Goal: Task Accomplishment & Management: Use online tool/utility

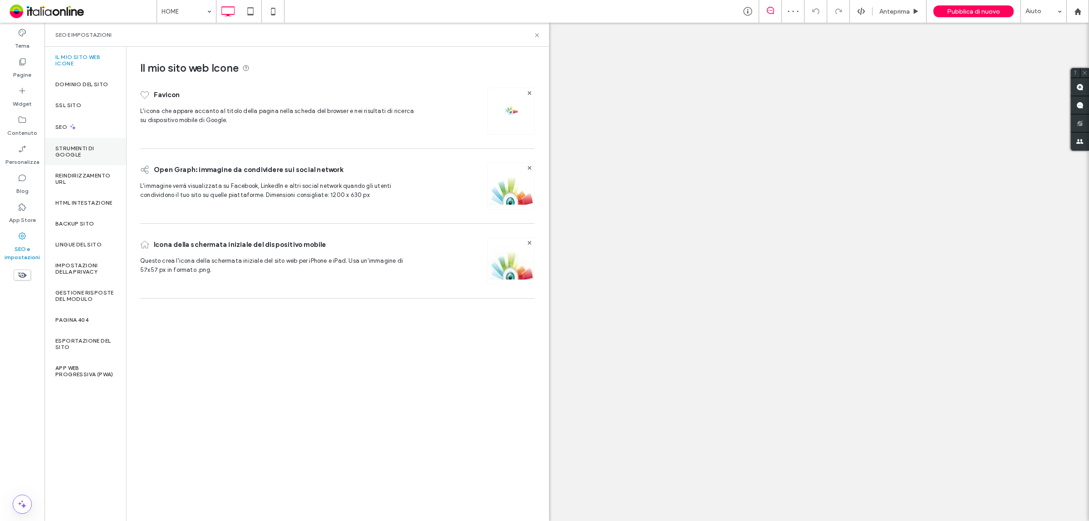
click at [19, 115] on icon at bounding box center [22, 119] width 9 height 9
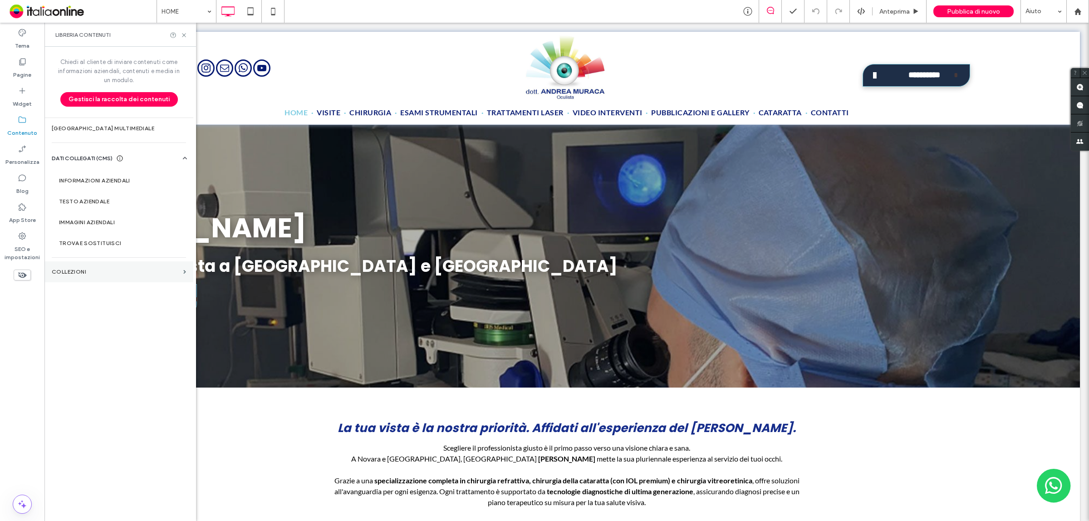
click at [104, 276] on section "COLLEZIONI" at bounding box center [118, 271] width 149 height 21
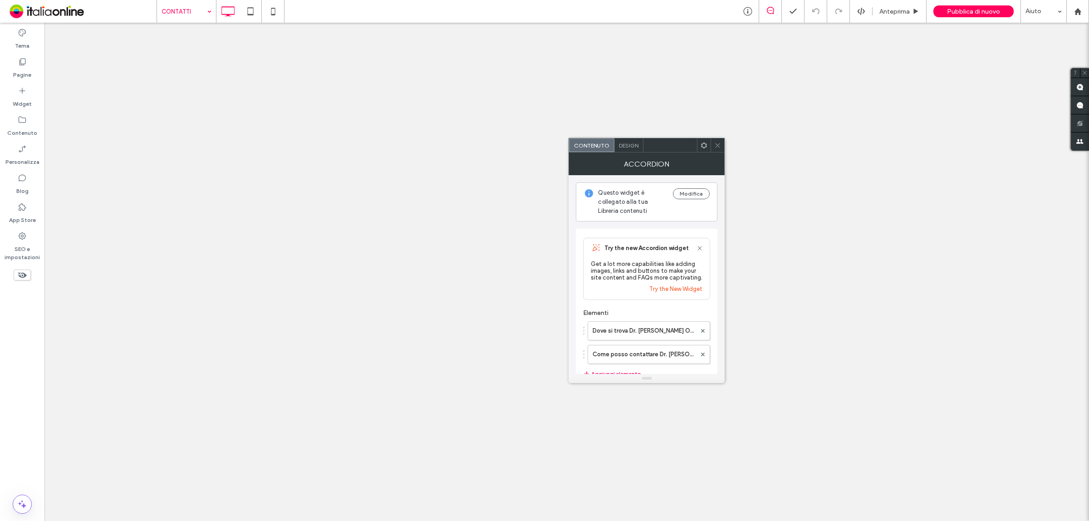
click at [719, 144] on icon at bounding box center [717, 145] width 7 height 7
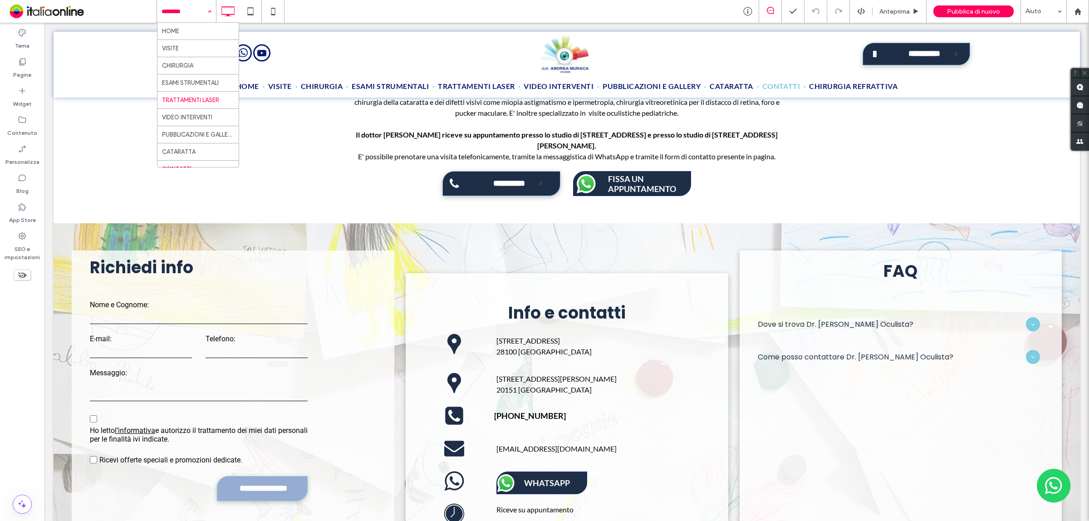
scroll to position [397, 0]
drag, startPoint x: 196, startPoint y: 153, endPoint x: 659, endPoint y: 332, distance: 495.9
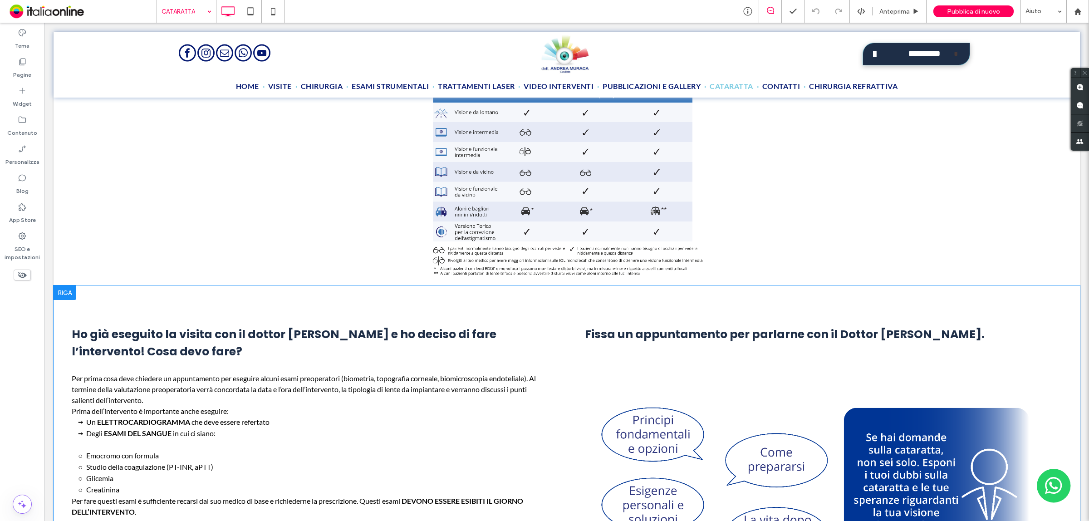
scroll to position [1634, 0]
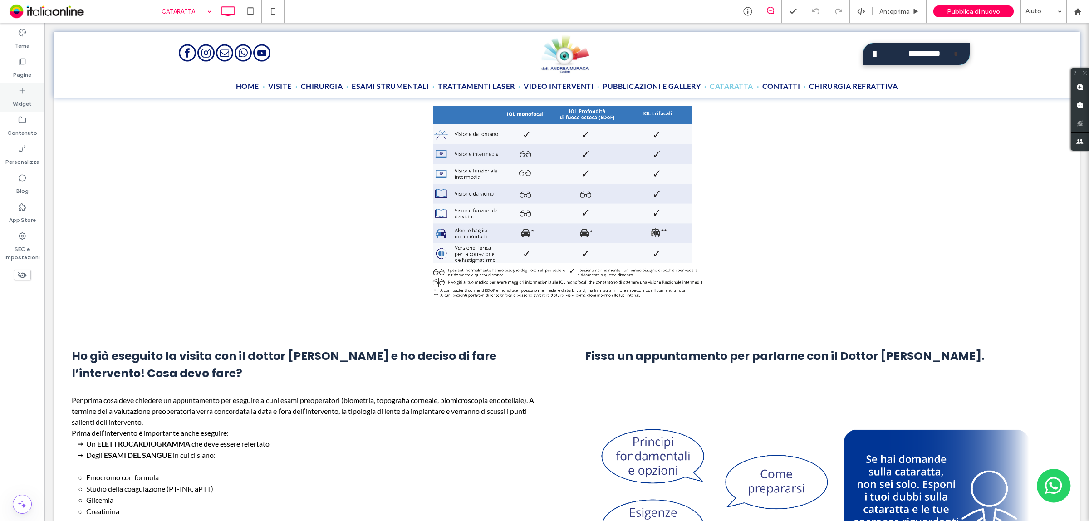
click at [32, 94] on div "Widget" at bounding box center [22, 97] width 44 height 29
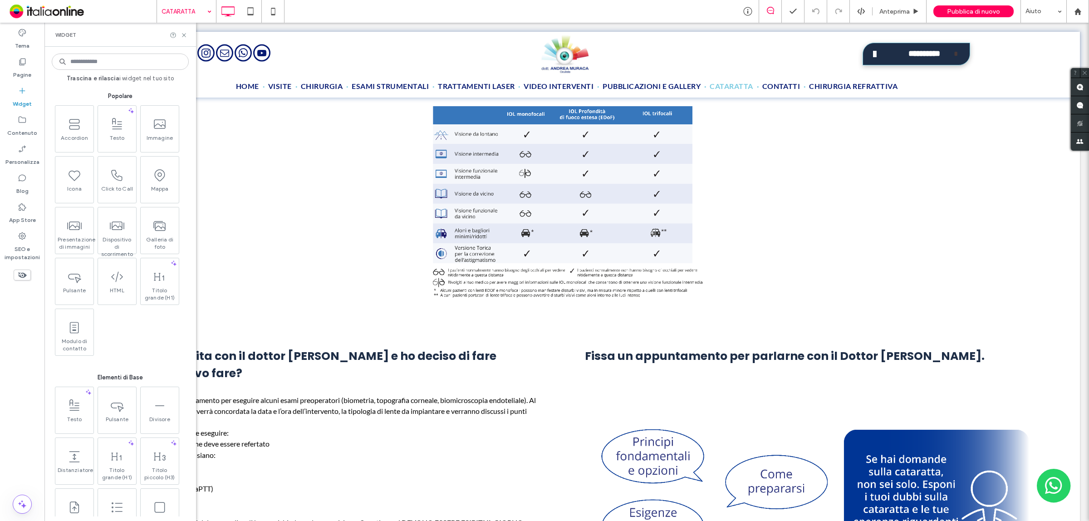
click at [107, 64] on input at bounding box center [120, 62] width 137 height 16
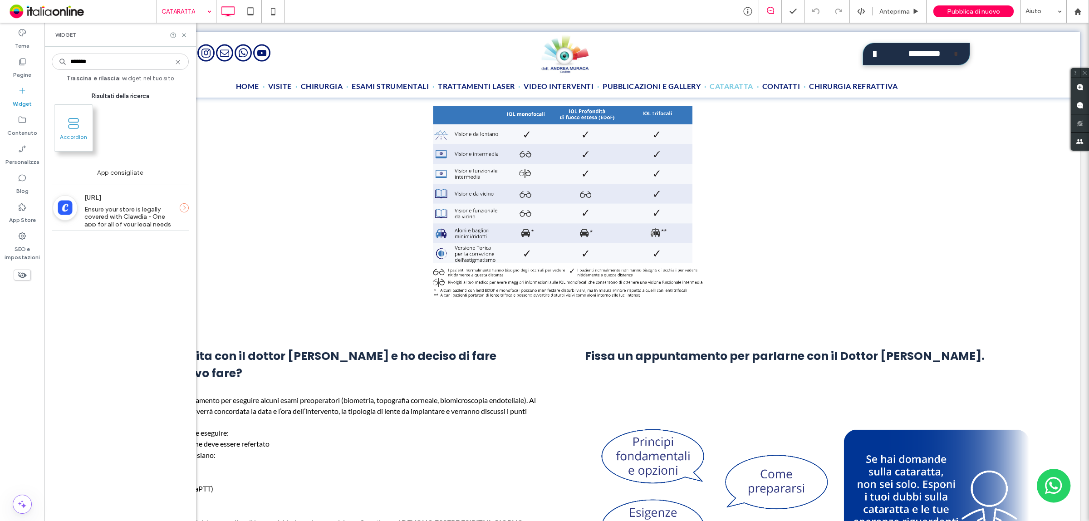
type input "*******"
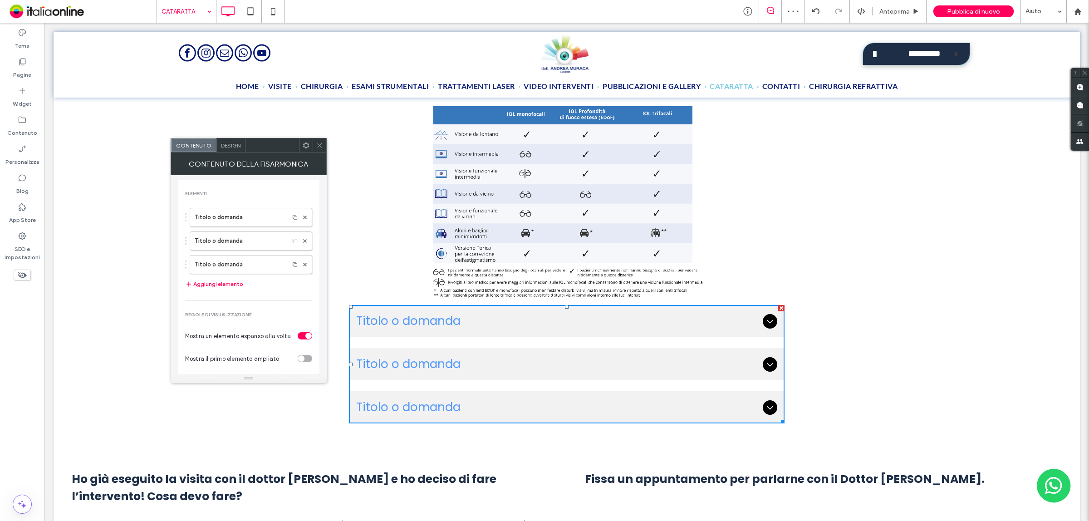
click at [316, 143] on icon at bounding box center [319, 145] width 7 height 7
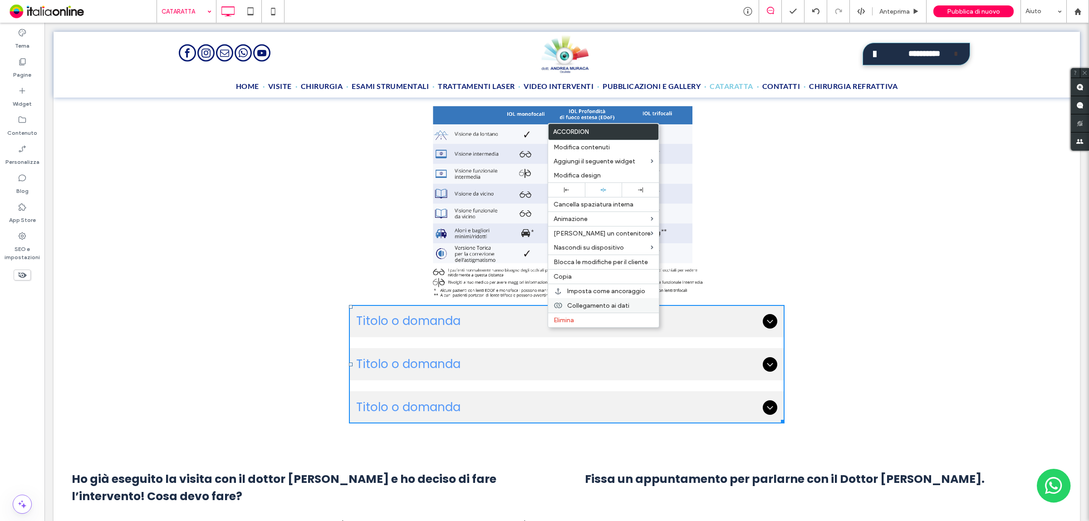
click at [580, 309] on span "Collegamento ai dati" at bounding box center [598, 306] width 62 height 8
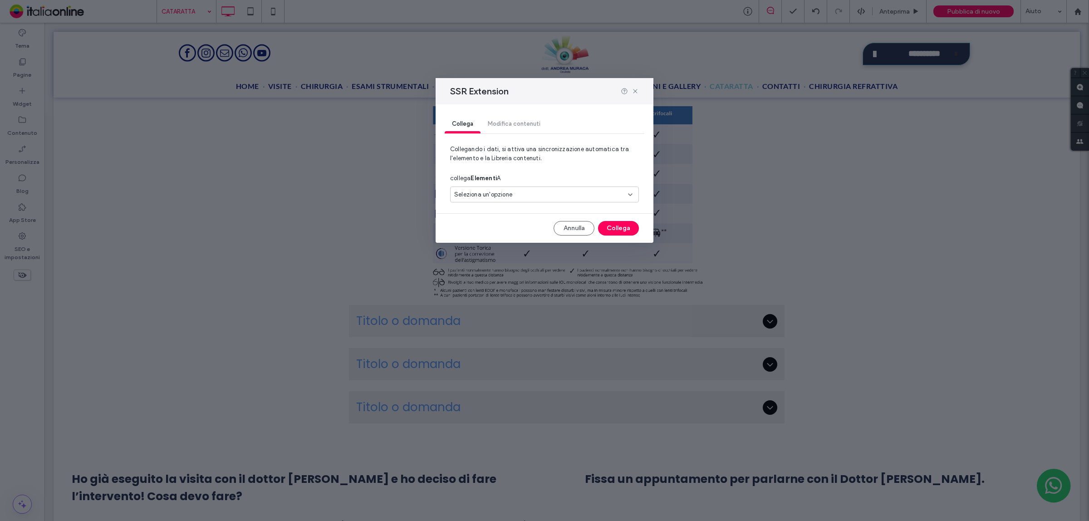
click at [504, 126] on div "Collega Modifica contenuti" at bounding box center [545, 124] width 200 height 18
click at [514, 197] on div "Seleziona un'opzione" at bounding box center [539, 194] width 170 height 9
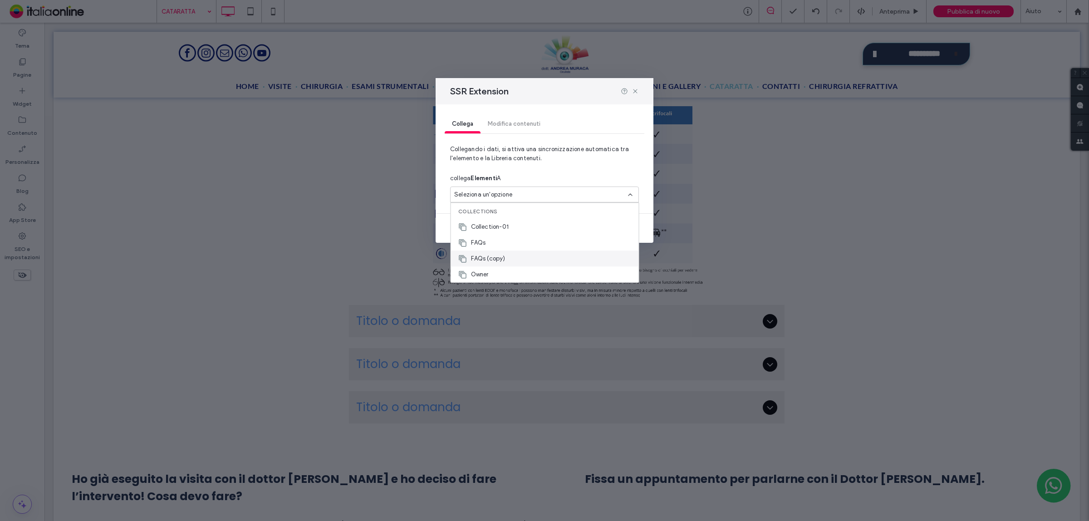
click at [502, 260] on span "FAQs (copy)" at bounding box center [488, 258] width 34 height 9
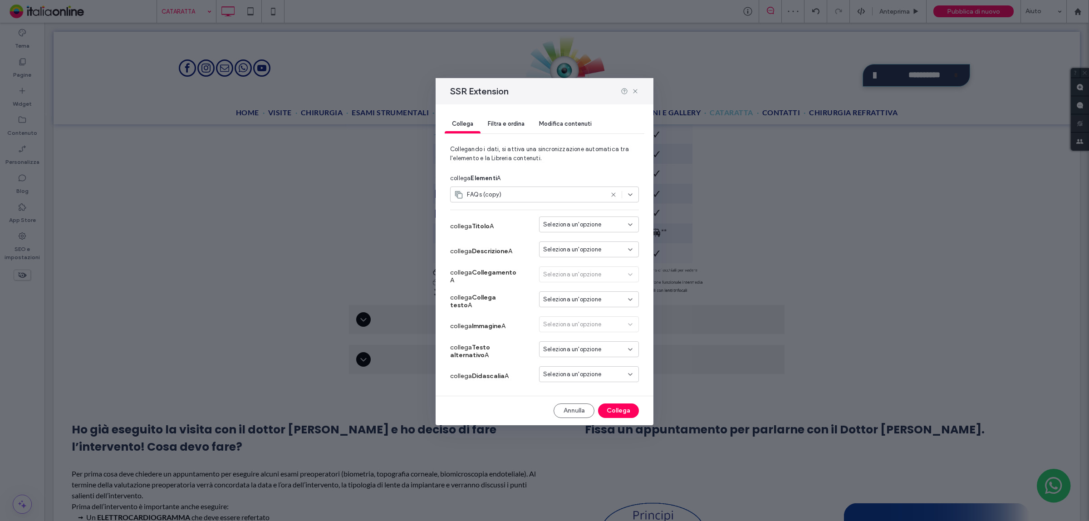
click at [504, 189] on div "FAQs (copy)" at bounding box center [544, 195] width 189 height 16
drag, startPoint x: 506, startPoint y: 273, endPoint x: 507, endPoint y: 258, distance: 15.4
click at [506, 273] on div "Owner" at bounding box center [545, 274] width 188 height 16
click at [503, 192] on div "FAQs (copy)" at bounding box center [528, 194] width 149 height 9
click at [523, 221] on div "Collection-01" at bounding box center [545, 227] width 188 height 16
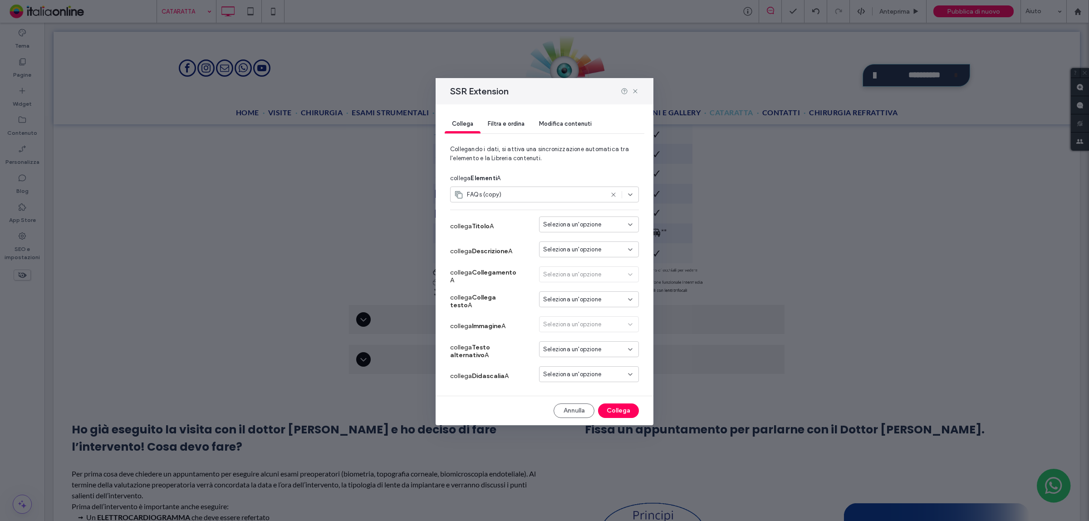
click at [525, 196] on div "FAQs (copy)" at bounding box center [528, 194] width 149 height 9
click at [498, 243] on div "FAQs" at bounding box center [545, 243] width 188 height 16
click at [634, 89] on icon at bounding box center [635, 91] width 7 height 7
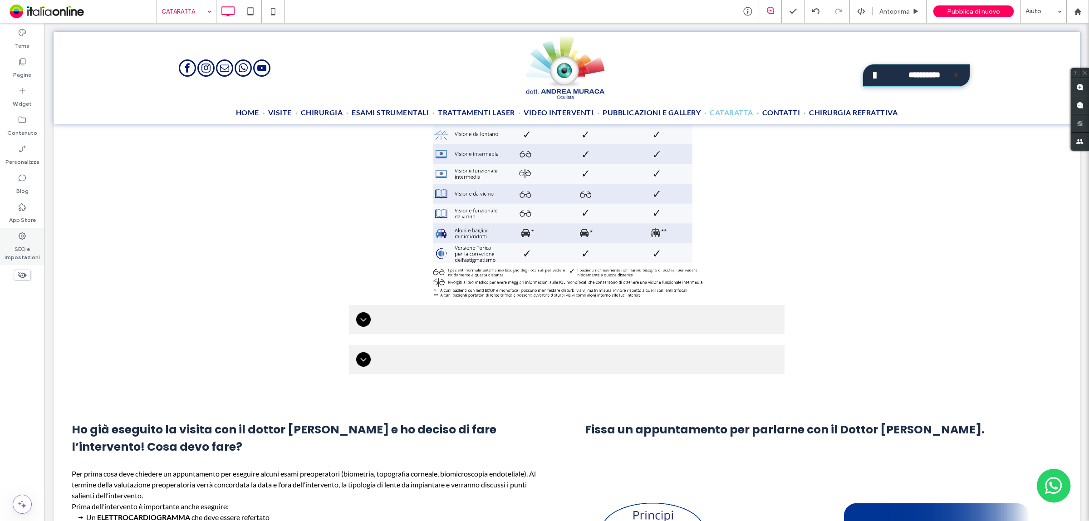
click at [27, 250] on label "SEO e impostazioni" at bounding box center [22, 251] width 44 height 21
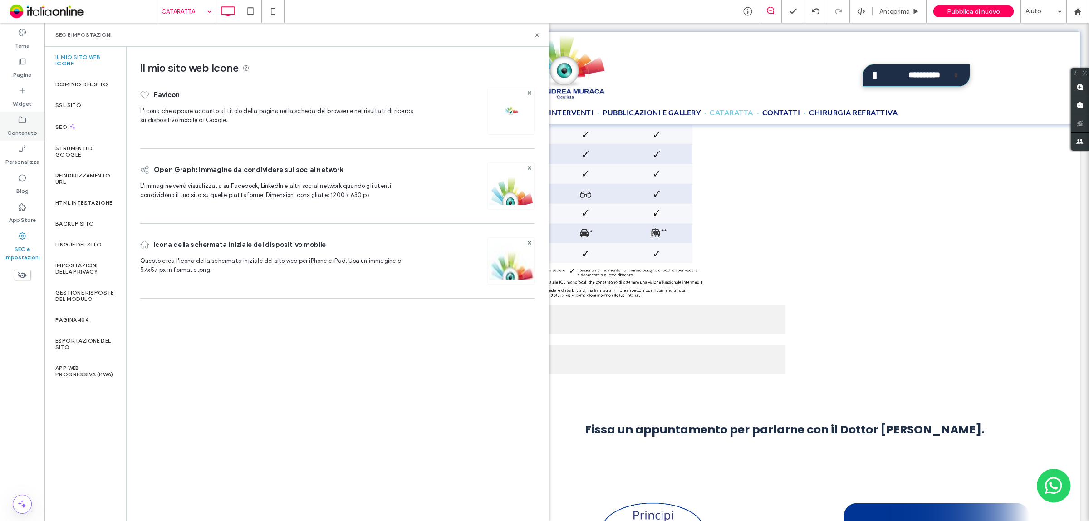
click at [26, 119] on icon at bounding box center [22, 119] width 9 height 9
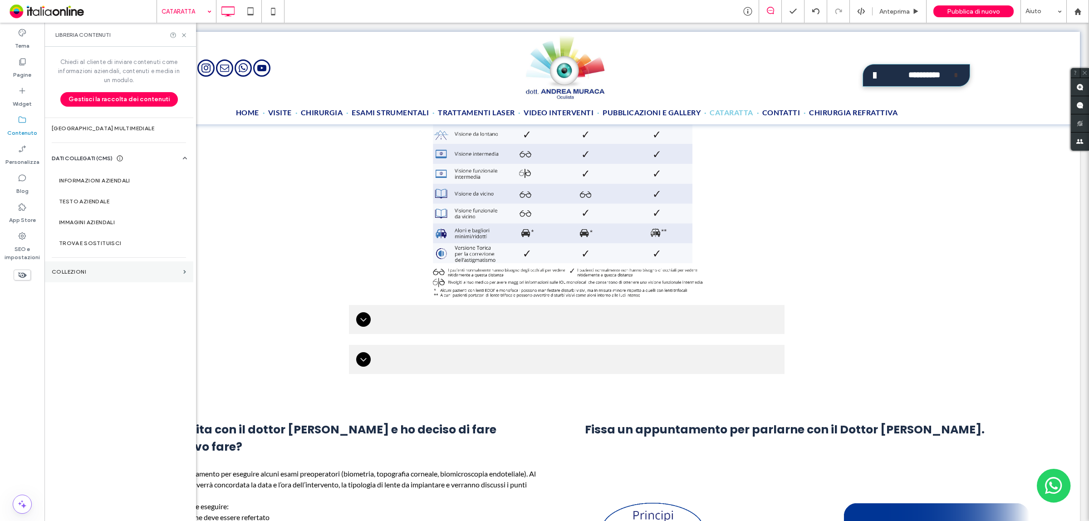
click at [116, 277] on section "COLLEZIONI" at bounding box center [118, 271] width 149 height 21
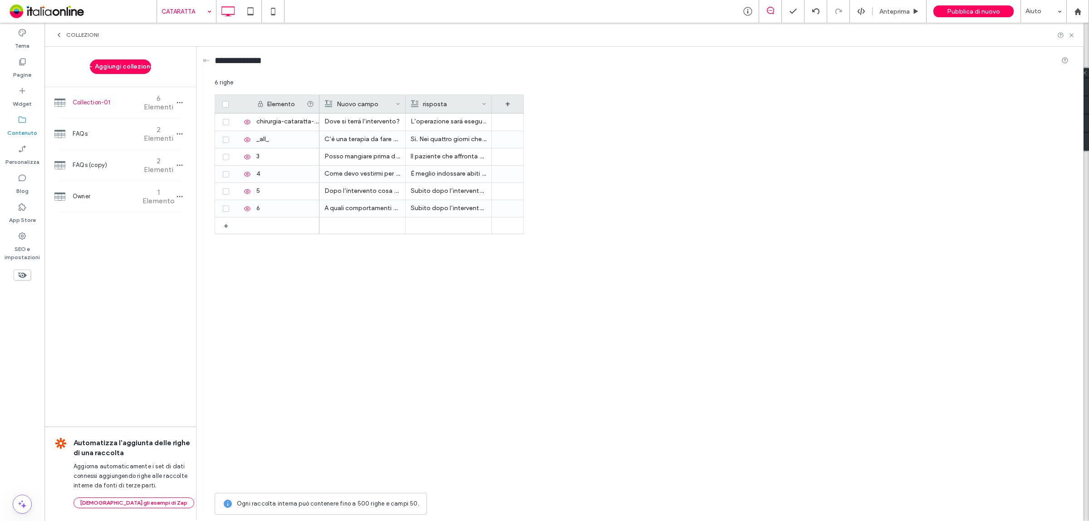
drag, startPoint x: 227, startPoint y: 106, endPoint x: 223, endPoint y: 124, distance: 18.6
click at [227, 106] on icon at bounding box center [226, 104] width 4 height 3
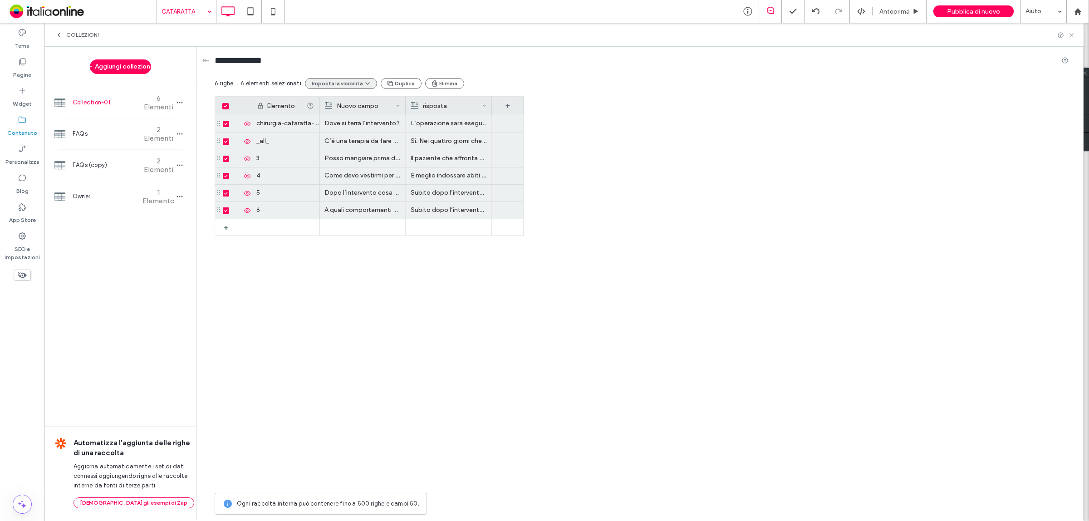
click at [350, 81] on button "Imposta la visibilità" at bounding box center [341, 83] width 72 height 11
click at [352, 126] on span "Mostra gli elementi selezionati" at bounding box center [365, 122] width 84 height 9
drag, startPoint x: 1074, startPoint y: 36, endPoint x: 982, endPoint y: 55, distance: 94.1
click at [1074, 36] on icon at bounding box center [1072, 35] width 7 height 7
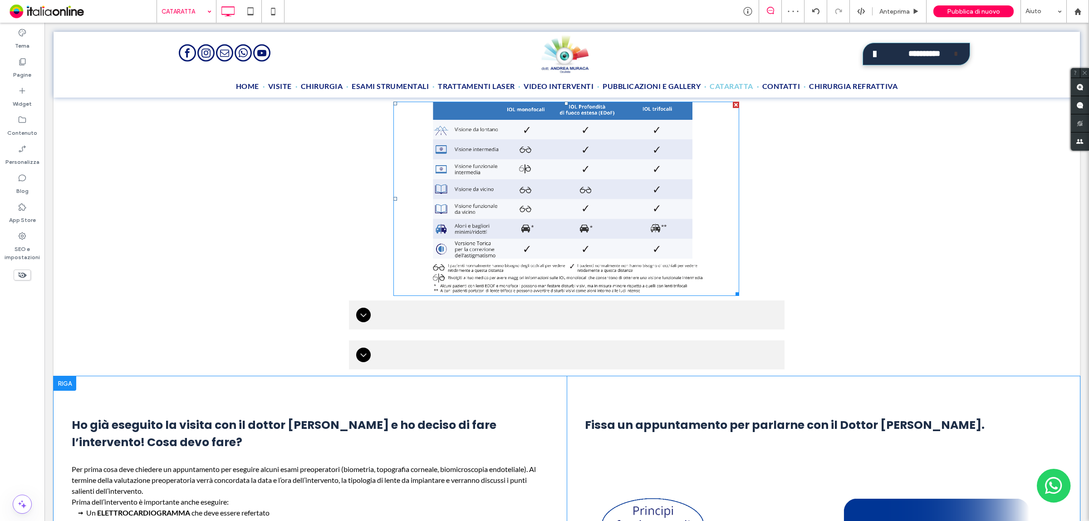
scroll to position [1702, 0]
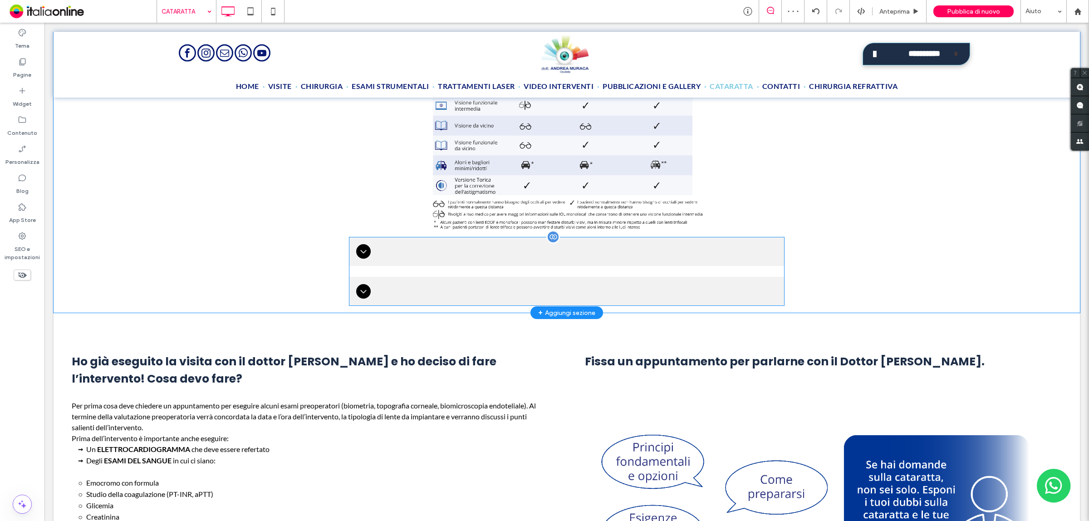
drag, startPoint x: 567, startPoint y: 275, endPoint x: 555, endPoint y: 273, distance: 12.8
click at [567, 277] on div at bounding box center [567, 291] width 436 height 29
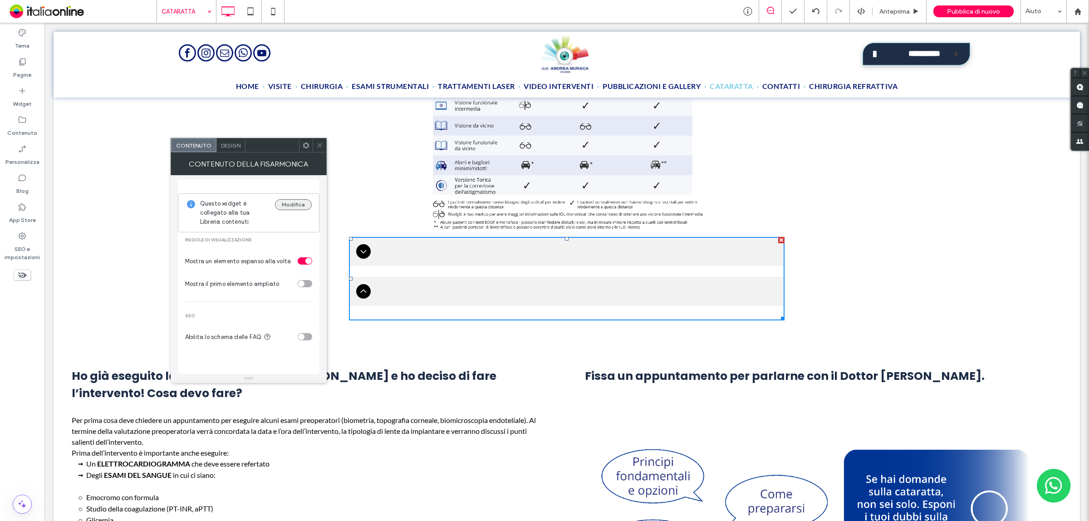
click at [298, 207] on button "Modifica" at bounding box center [293, 204] width 37 height 11
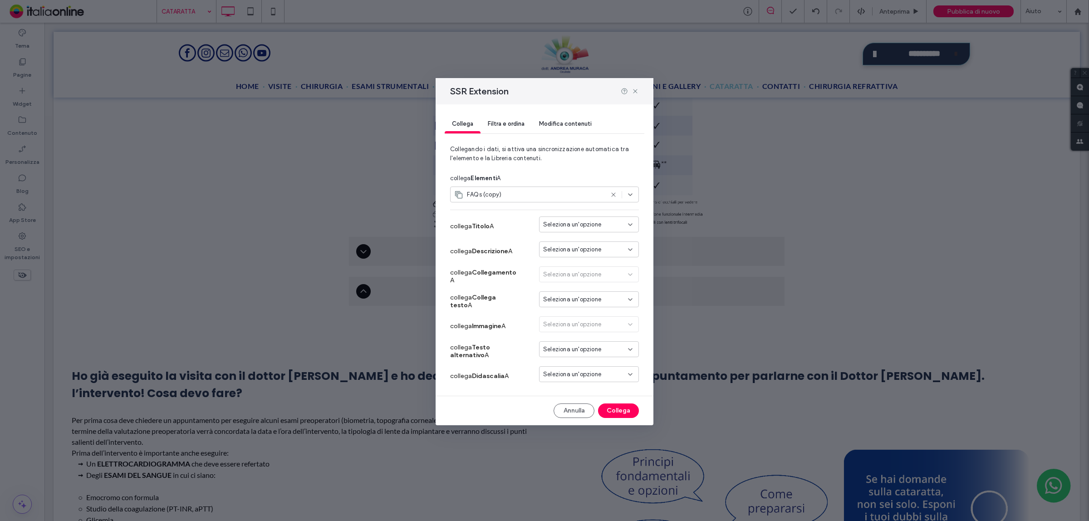
click at [563, 206] on div "FAQs (copy)" at bounding box center [544, 197] width 189 height 20
click at [564, 201] on div "FAQs (copy)" at bounding box center [544, 195] width 189 height 16
click at [537, 221] on div "Collection-01" at bounding box center [545, 227] width 188 height 16
click at [565, 222] on span "Seleziona un'opzione" at bounding box center [572, 224] width 58 height 9
click at [588, 243] on div "question" at bounding box center [589, 241] width 99 height 16
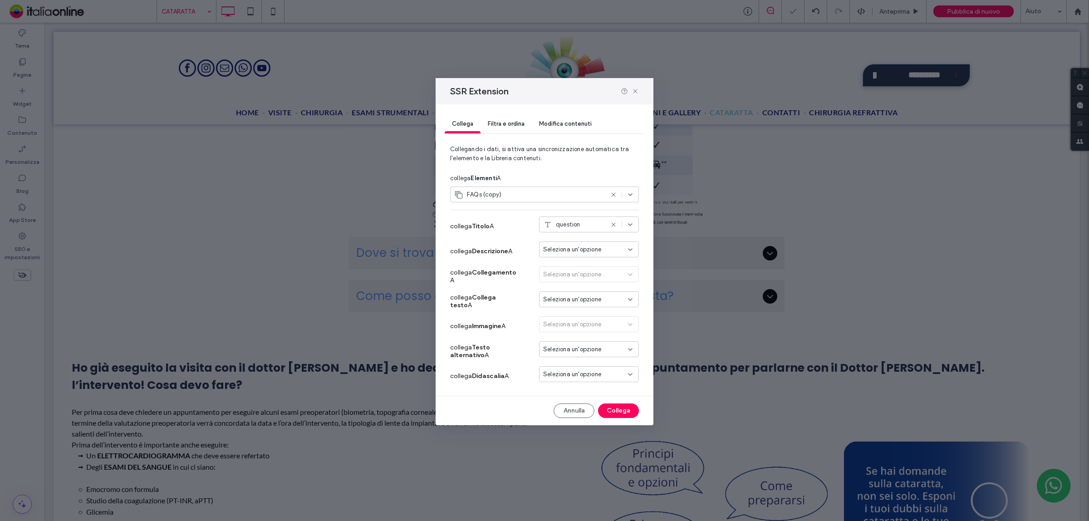
click at [585, 248] on span "Seleziona un'opzione" at bounding box center [572, 249] width 58 height 9
click at [580, 284] on div "answer" at bounding box center [589, 282] width 99 height 16
click at [637, 88] on icon at bounding box center [635, 91] width 7 height 7
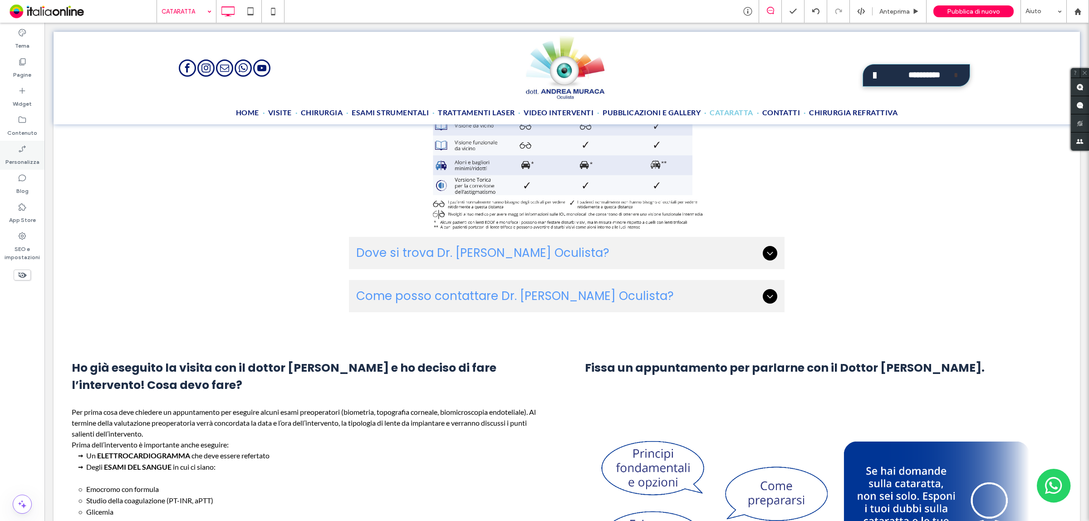
click at [28, 156] on label "Personalizza" at bounding box center [22, 159] width 34 height 13
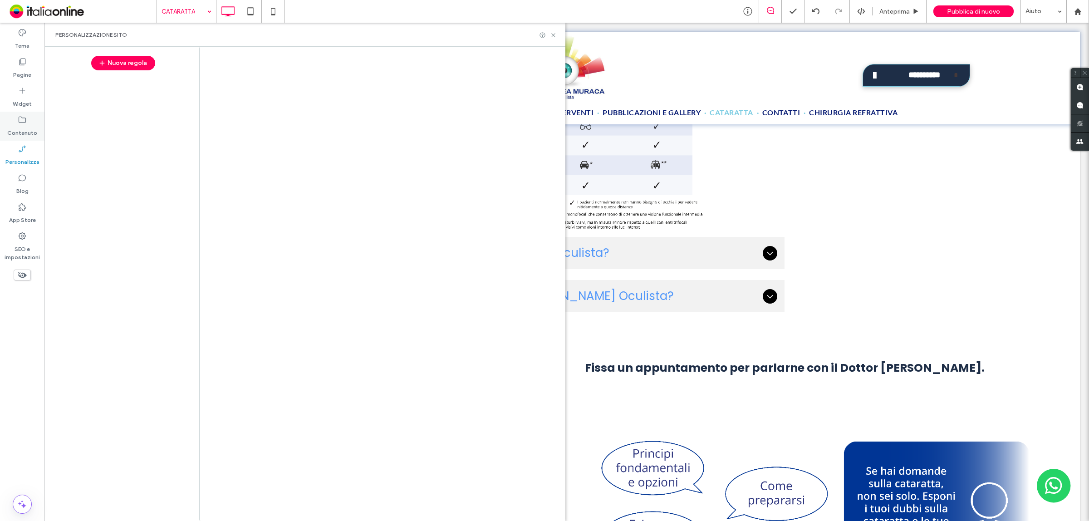
click at [28, 123] on div "Contenuto" at bounding box center [22, 126] width 44 height 29
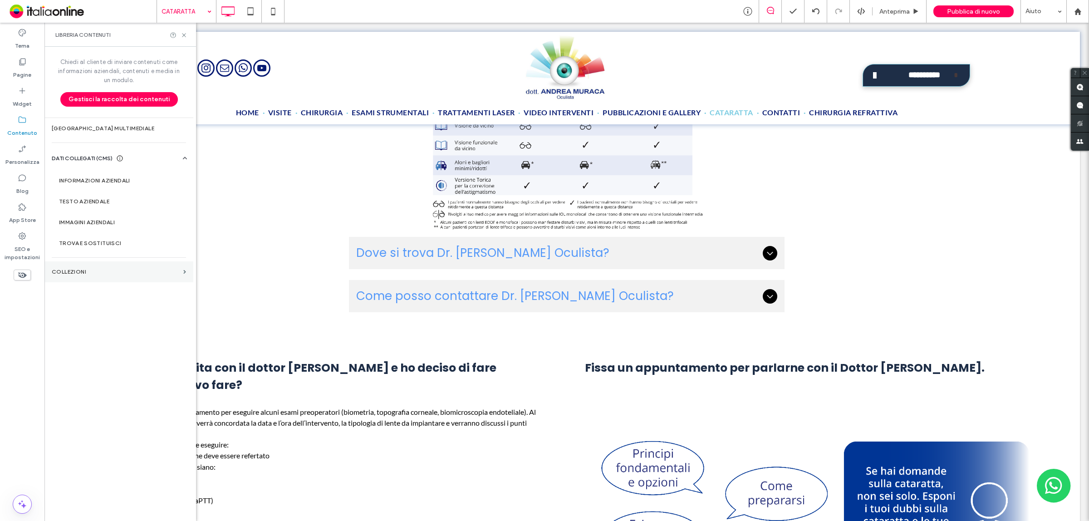
click at [123, 268] on section "COLLEZIONI" at bounding box center [118, 271] width 149 height 21
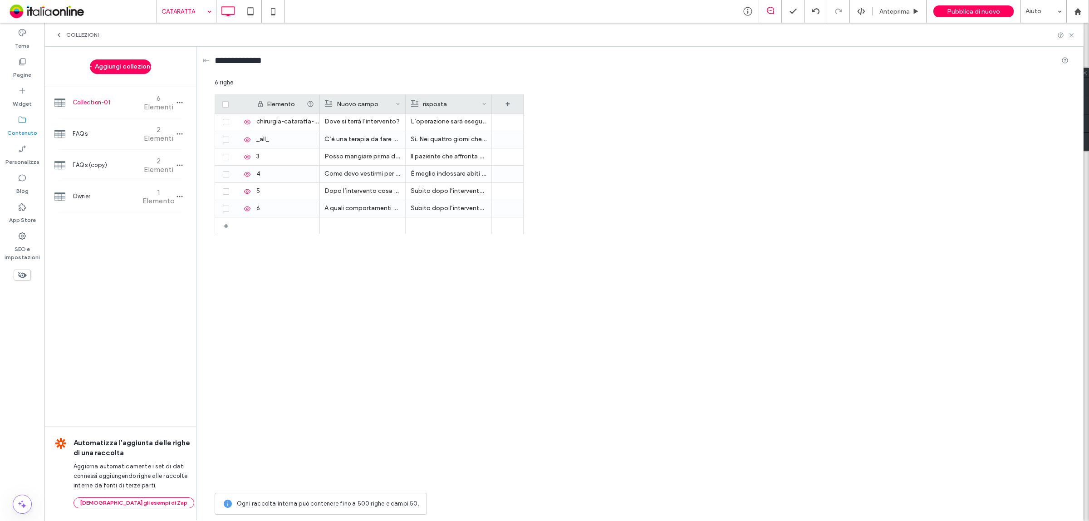
click at [225, 105] on icon at bounding box center [226, 104] width 4 height 3
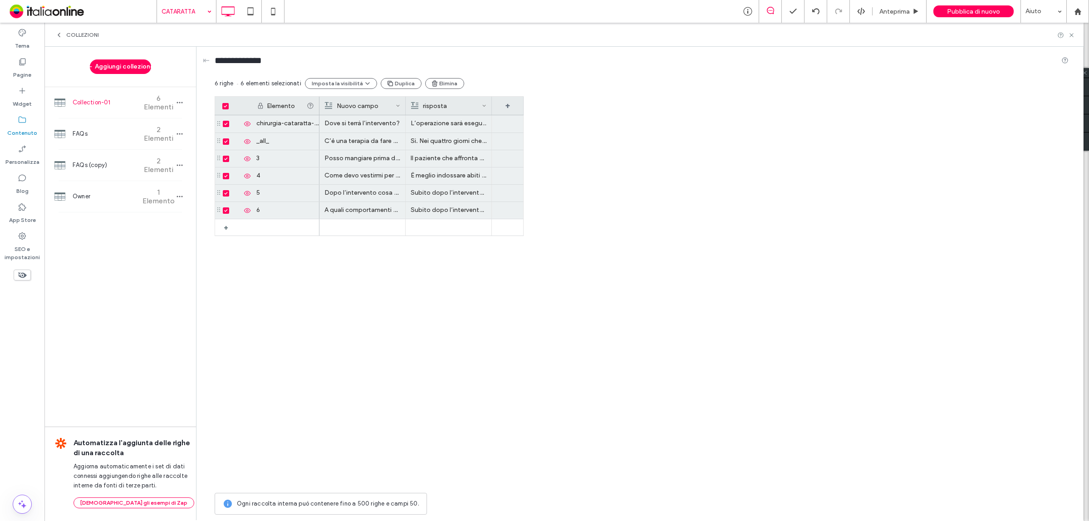
click at [374, 105] on div "Nuovo campo" at bounding box center [360, 106] width 71 height 18
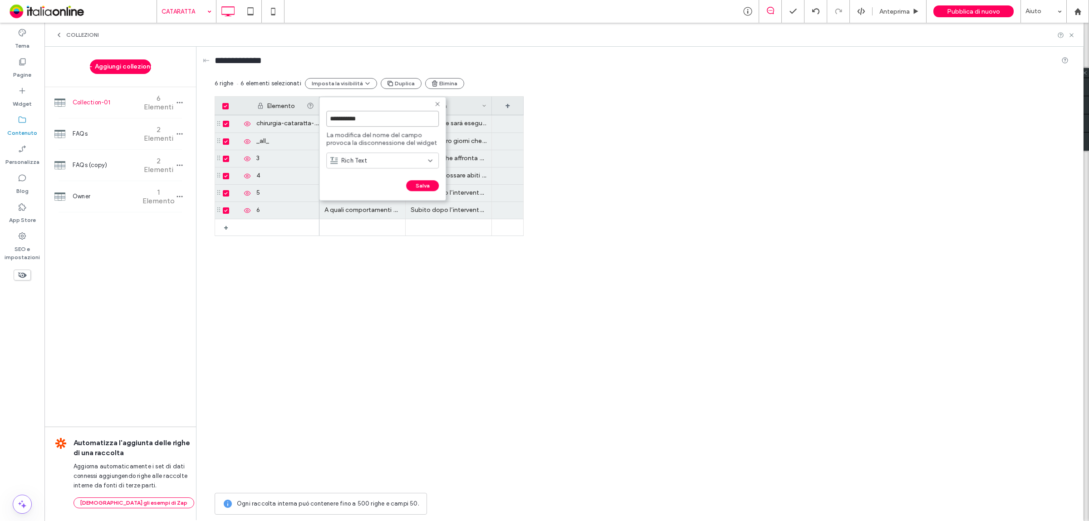
click at [383, 120] on input "**********" at bounding box center [382, 119] width 113 height 16
click at [377, 158] on div "Rich Text" at bounding box center [379, 160] width 98 height 9
click at [377, 124] on input "**********" at bounding box center [382, 119] width 113 height 16
click at [377, 122] on input "**********" at bounding box center [382, 119] width 113 height 16
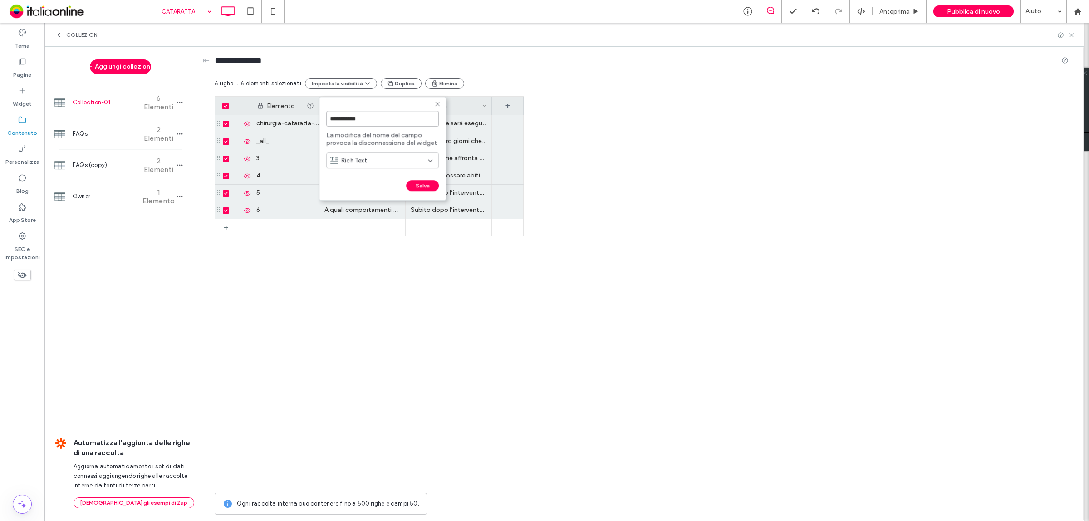
click at [377, 122] on input "**********" at bounding box center [382, 119] width 113 height 16
type input "*********"
click at [421, 180] on form "********* La modifica del nome del campo provoca la disconnessione del widget R…" at bounding box center [382, 149] width 127 height 104
drag, startPoint x: 428, startPoint y: 182, endPoint x: 430, endPoint y: 175, distance: 7.3
click at [428, 182] on button "Salva" at bounding box center [422, 185] width 33 height 11
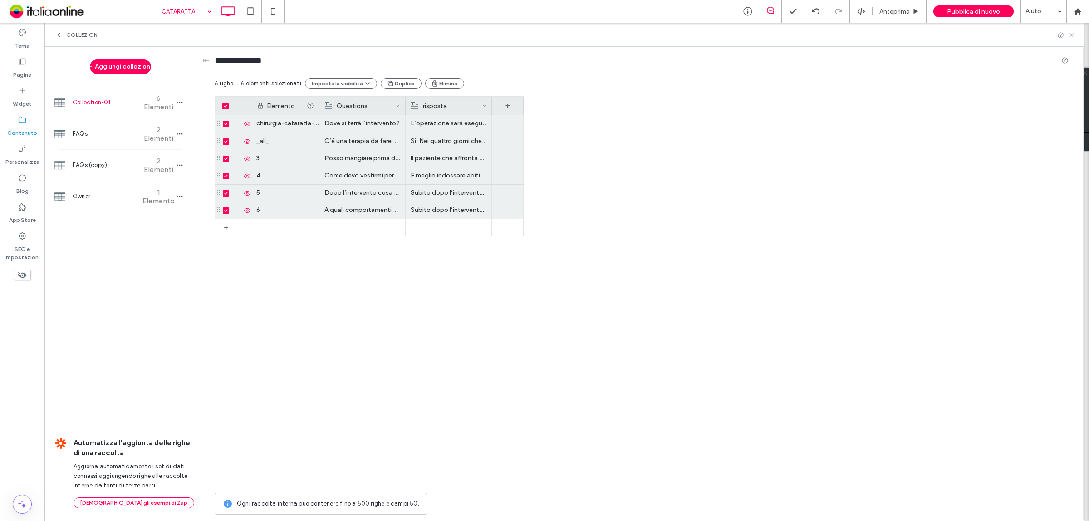
click at [435, 107] on div "risposta" at bounding box center [446, 106] width 71 height 18
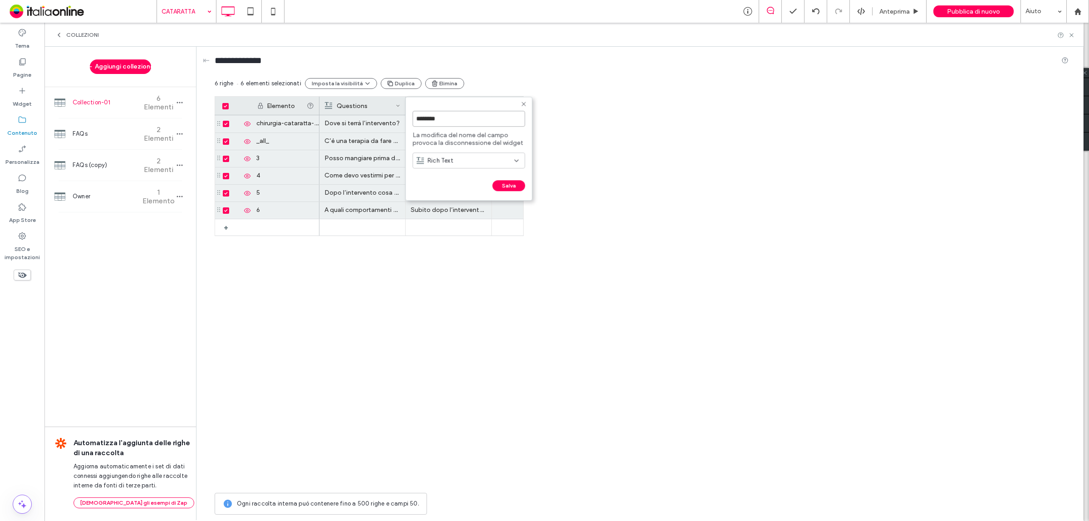
click at [447, 119] on input "********" at bounding box center [469, 119] width 113 height 16
click at [443, 117] on input "********" at bounding box center [469, 119] width 113 height 16
type input "******"
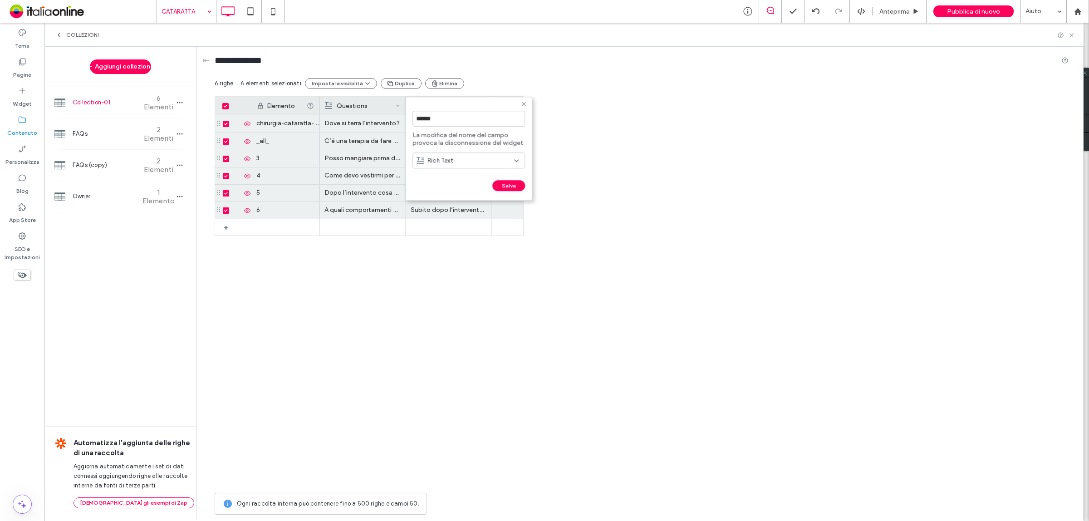
click at [510, 184] on button "Salva" at bounding box center [509, 185] width 33 height 11
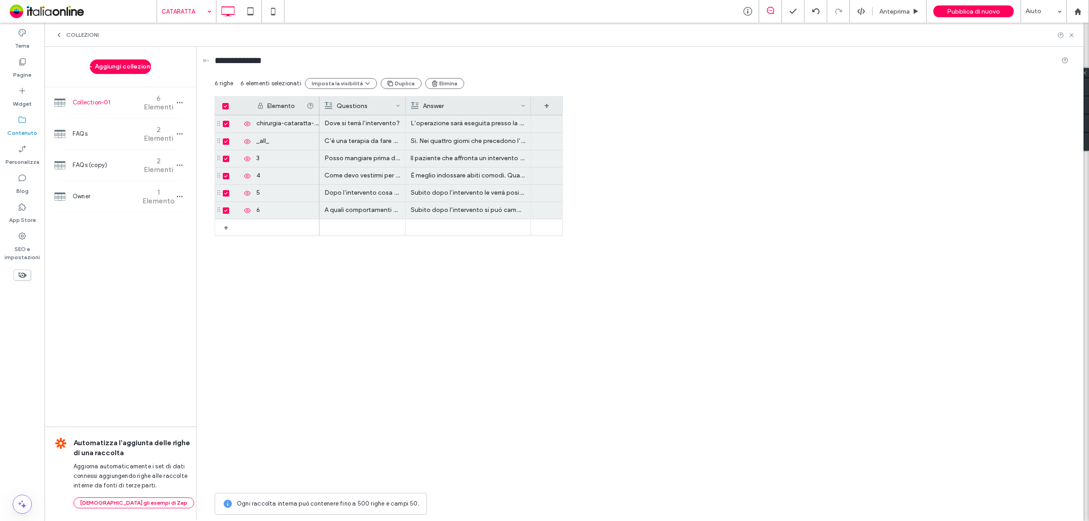
drag, startPoint x: 491, startPoint y: 103, endPoint x: 530, endPoint y: 114, distance: 40.7
click at [530, 114] on div at bounding box center [531, 106] width 4 height 18
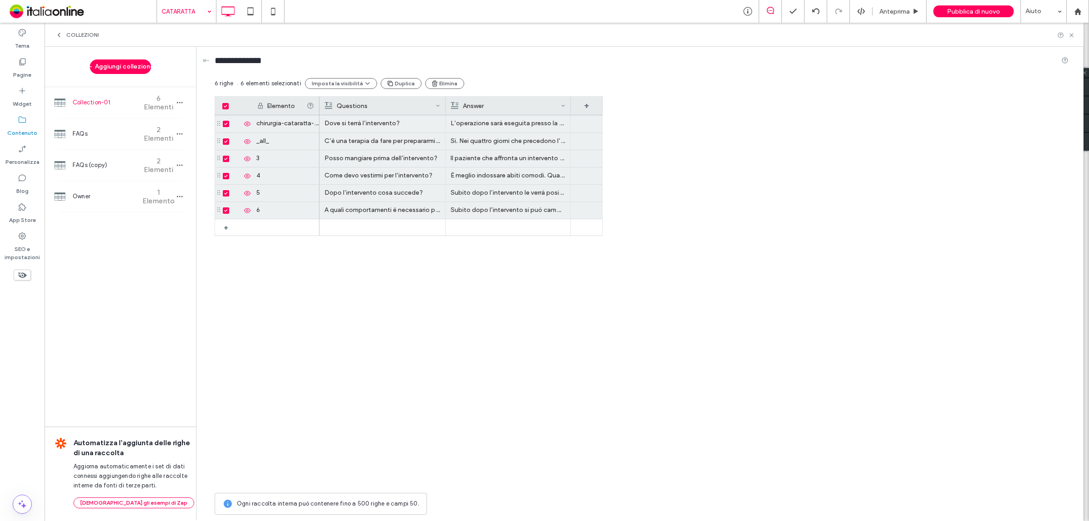
drag, startPoint x: 420, startPoint y: 105, endPoint x: 411, endPoint y: 126, distance: 22.8
click at [445, 112] on div at bounding box center [446, 106] width 4 height 18
drag, startPoint x: 412, startPoint y: 127, endPoint x: 335, endPoint y: 127, distance: 77.2
click at [412, 127] on p "Dove si terrà l’intervento?" at bounding box center [383, 123] width 116 height 16
click at [293, 124] on div "chirurgia-cataratta-milano" at bounding box center [285, 123] width 68 height 17
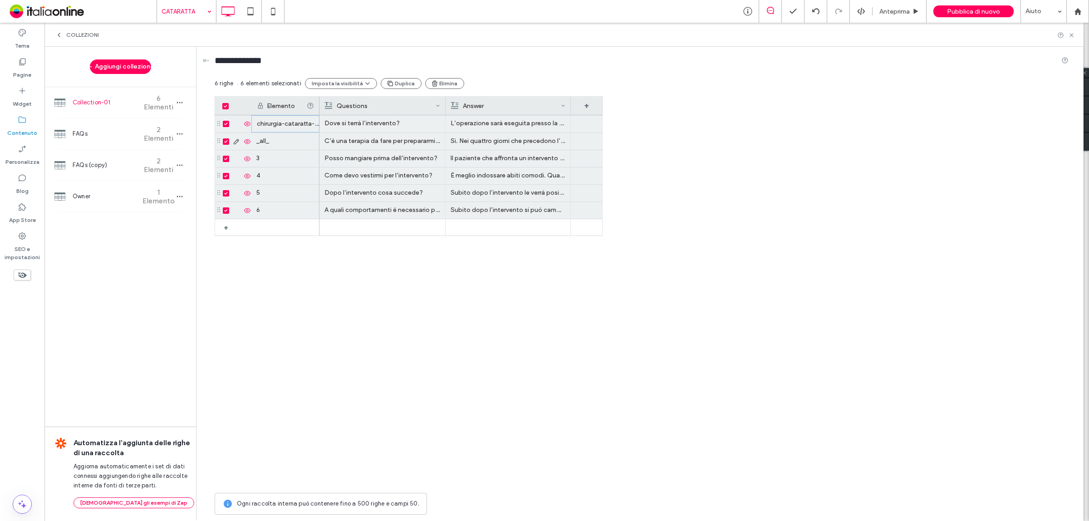
click at [300, 143] on div "_all_" at bounding box center [285, 141] width 68 height 17
click at [282, 160] on div "3" at bounding box center [285, 158] width 68 height 17
click at [279, 125] on div "chirurgia-cataratta-milano" at bounding box center [285, 123] width 68 height 17
click at [180, 101] on icon "button" at bounding box center [179, 102] width 7 height 7
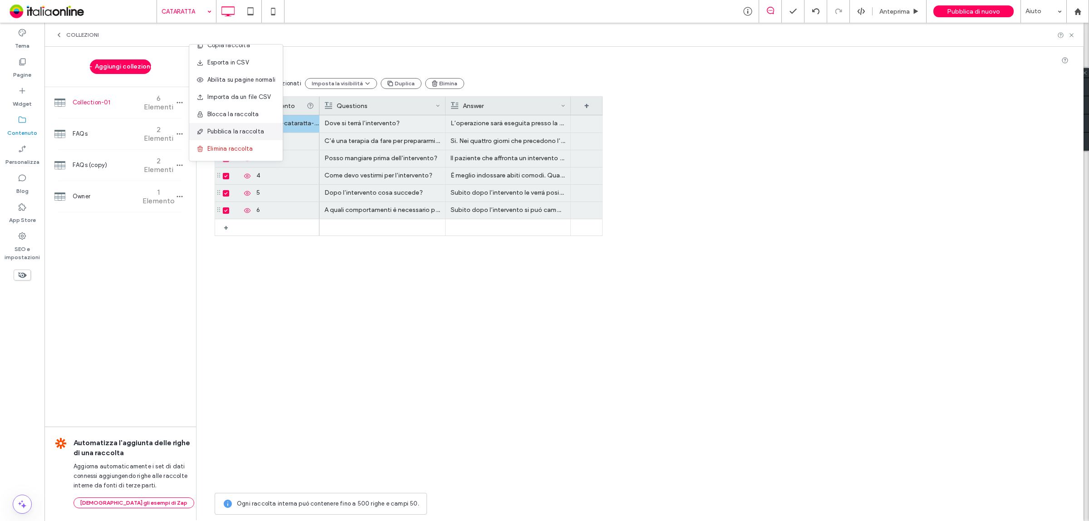
click at [241, 131] on span "Pubblica la raccolta" at bounding box center [235, 131] width 57 height 9
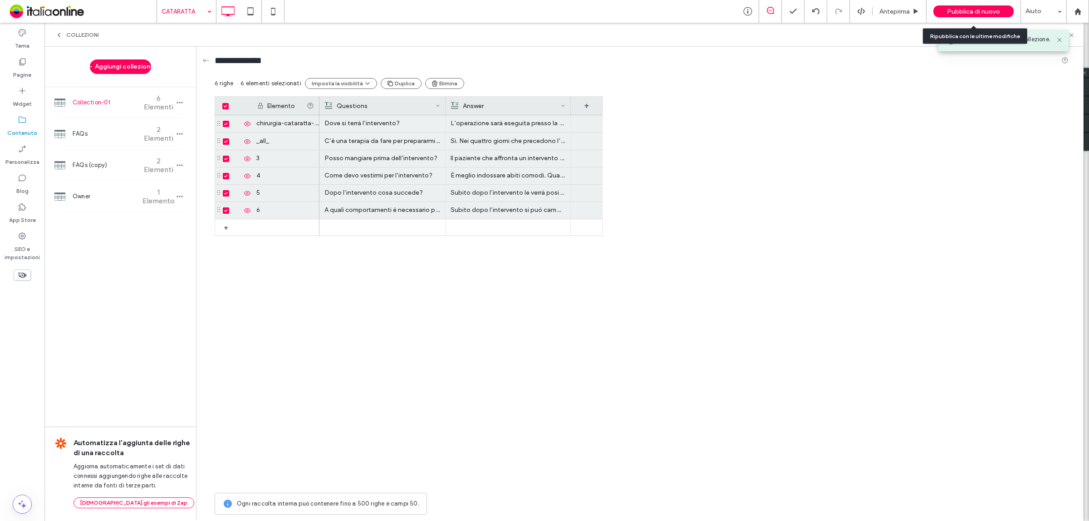
click at [981, 12] on span "Pubblica di nuovo" at bounding box center [973, 12] width 53 height 8
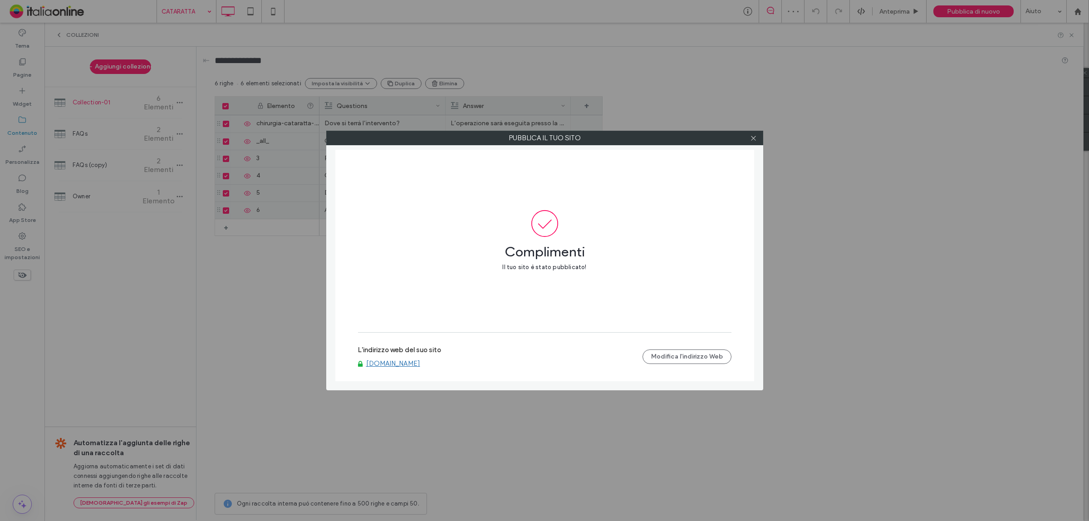
click at [746, 138] on label "Pubblica il tuo sito" at bounding box center [545, 138] width 436 height 14
click at [752, 136] on icon at bounding box center [753, 138] width 7 height 7
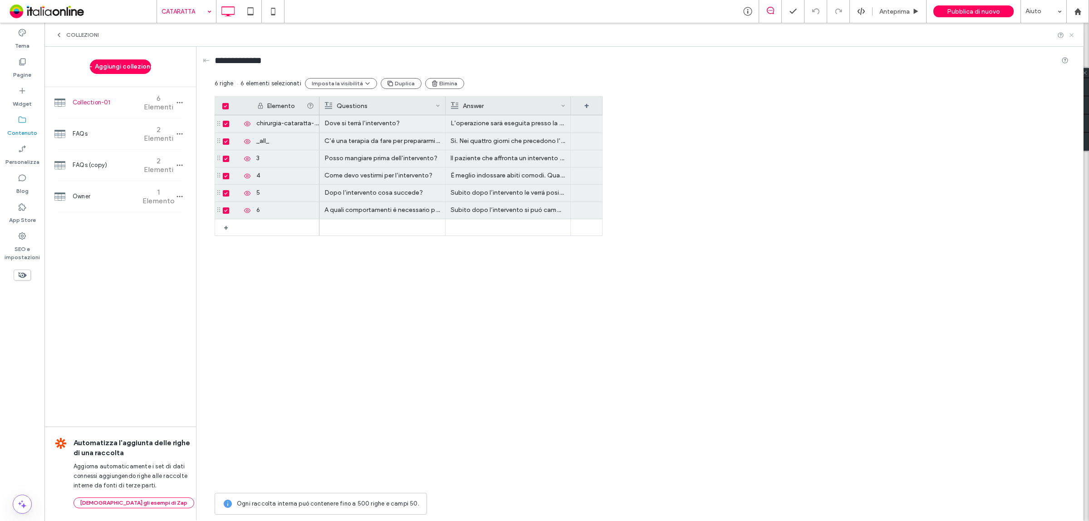
click at [1074, 36] on icon at bounding box center [1072, 35] width 7 height 7
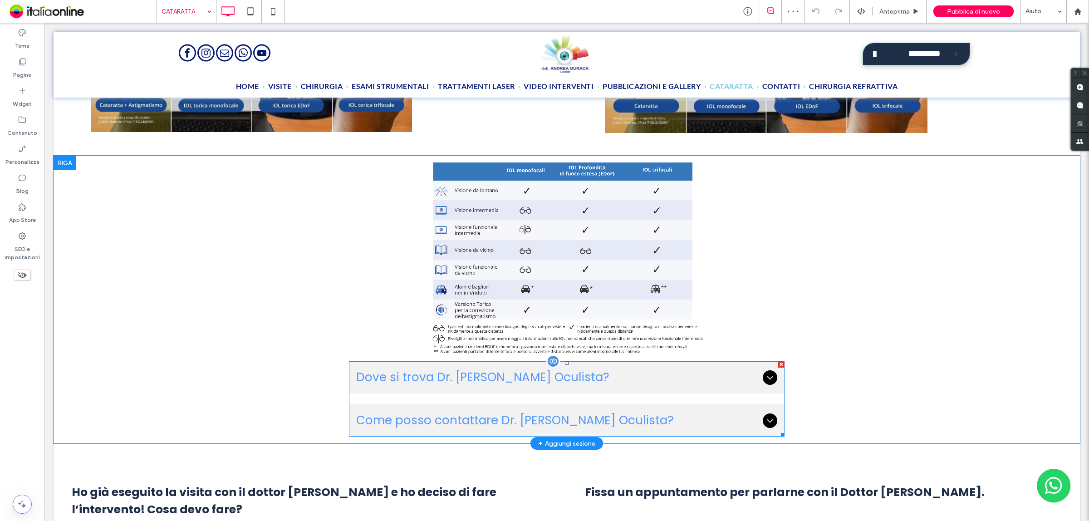
scroll to position [1589, 0]
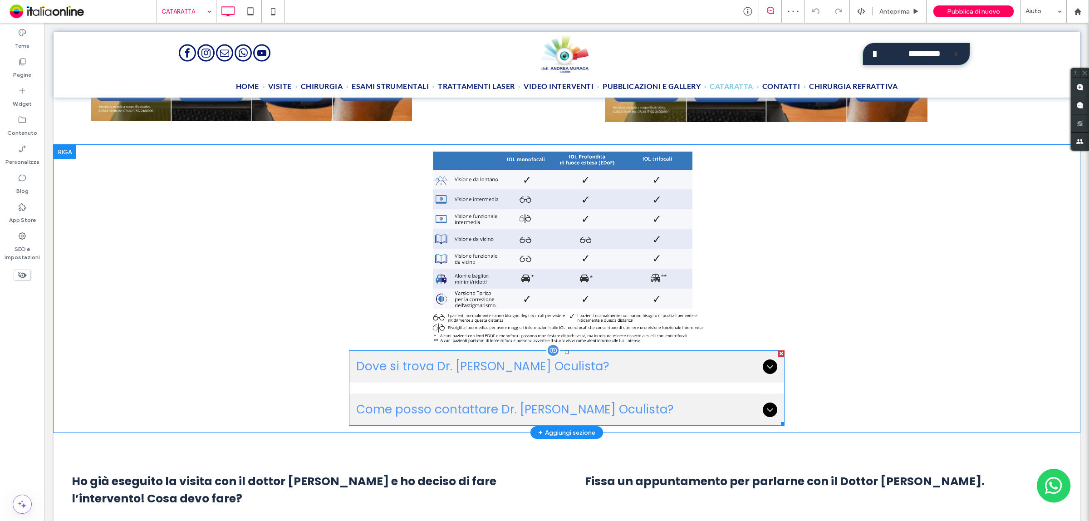
drag, startPoint x: 535, startPoint y: 369, endPoint x: 645, endPoint y: 420, distance: 121.6
click at [536, 369] on span "Dove si trova Dr. Andrea Muraca Oculista?" at bounding box center [557, 367] width 403 height 18
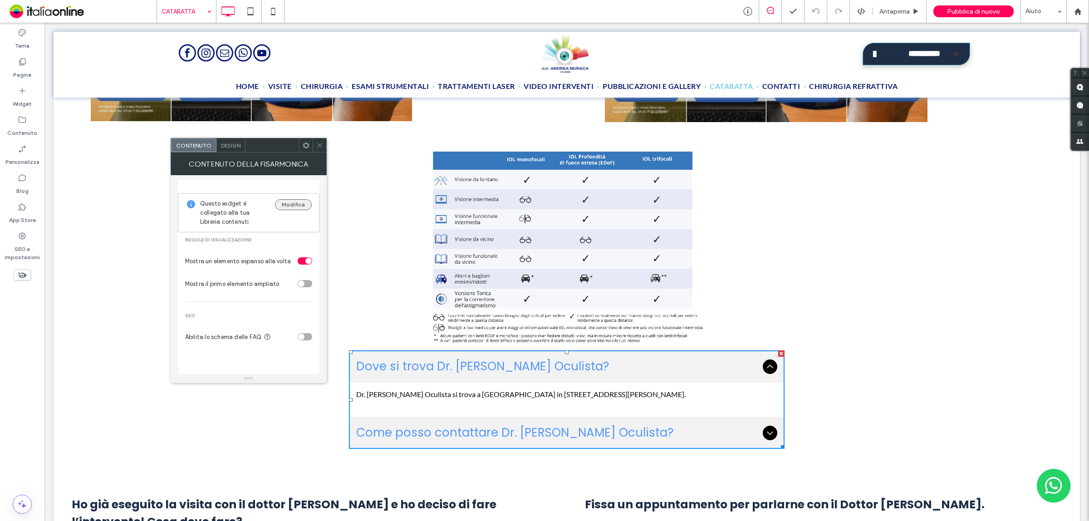
click at [289, 205] on button "Modifica" at bounding box center [293, 204] width 37 height 11
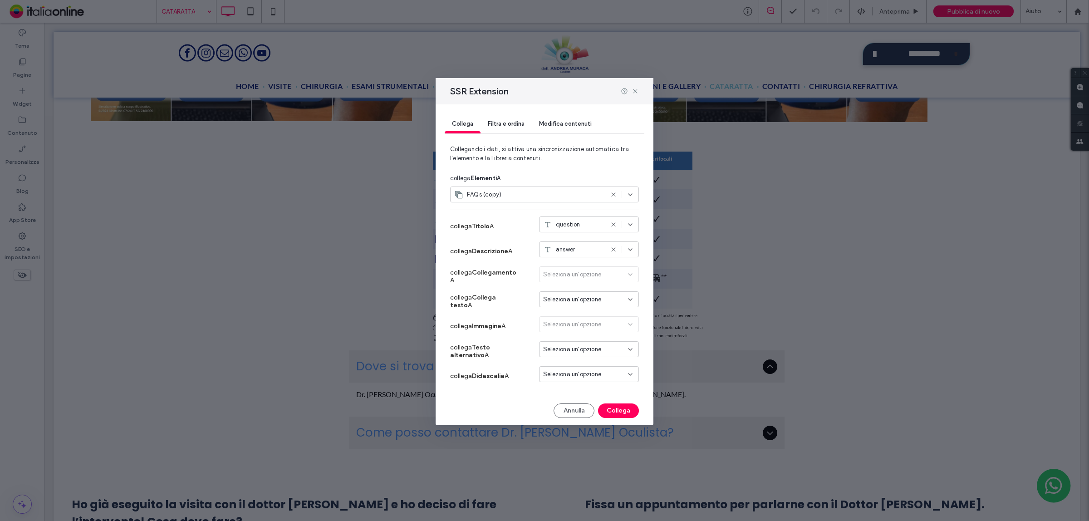
click at [538, 198] on div "FAQs (copy)" at bounding box center [528, 194] width 149 height 9
click at [521, 222] on div "Collection-01" at bounding box center [545, 227] width 188 height 16
click at [516, 194] on div "FAQs (copy)" at bounding box center [528, 194] width 149 height 9
click at [479, 223] on span "Collection-01" at bounding box center [490, 226] width 38 height 9
click at [483, 197] on span "FAQs (copy)" at bounding box center [484, 194] width 34 height 9
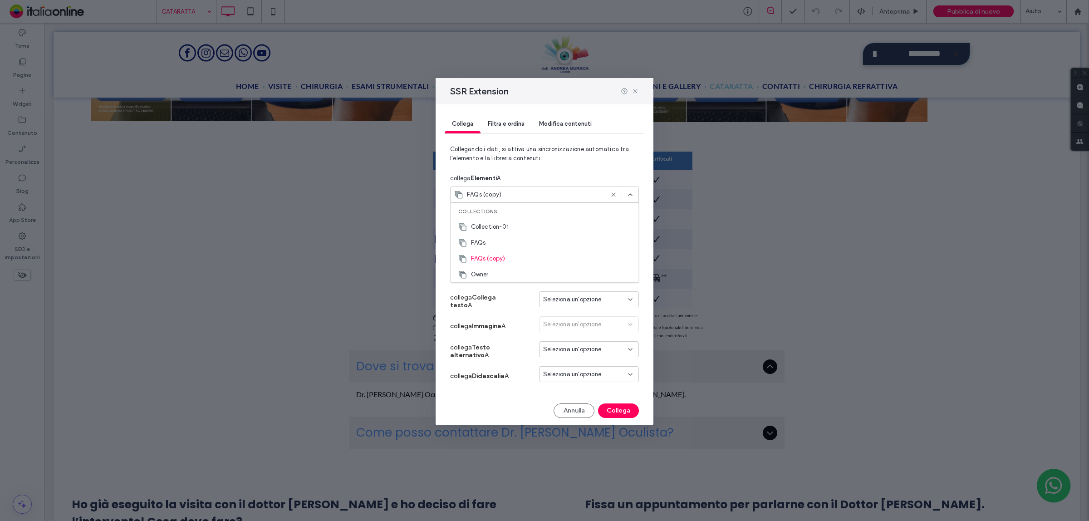
click at [482, 211] on span "Collections" at bounding box center [477, 211] width 39 height 6
click at [483, 222] on div "Collection-01" at bounding box center [545, 227] width 188 height 16
click at [484, 205] on div "FAQs (copy)" at bounding box center [544, 197] width 189 height 20
click at [490, 189] on div "FAQs (copy)" at bounding box center [544, 195] width 189 height 16
click at [518, 276] on div "Owner" at bounding box center [545, 274] width 188 height 16
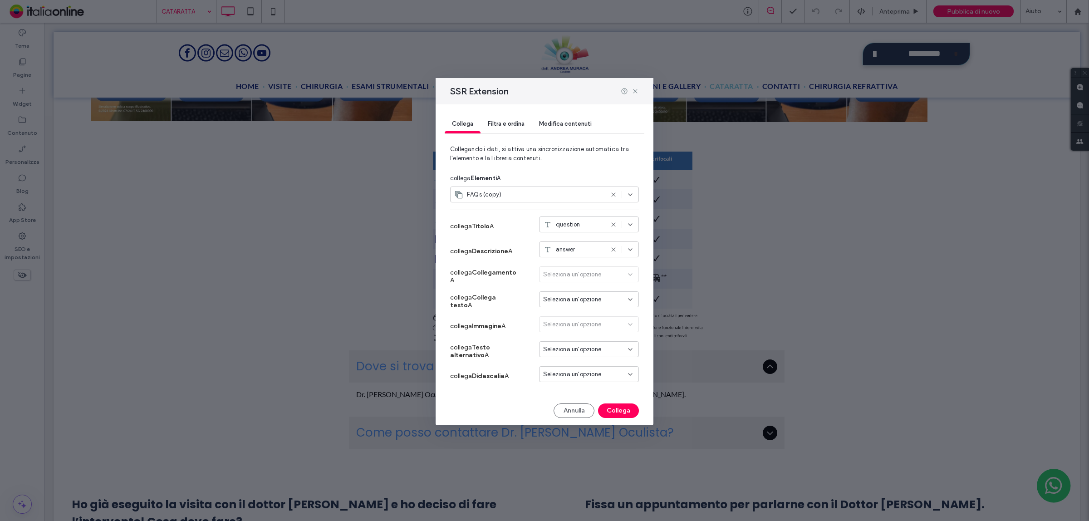
click at [512, 201] on div "FAQs (copy)" at bounding box center [544, 195] width 189 height 16
click at [513, 219] on div "Collection-01" at bounding box center [545, 227] width 188 height 16
click at [539, 193] on div "FAQs (copy)" at bounding box center [528, 194] width 149 height 9
click at [612, 194] on use at bounding box center [613, 194] width 4 height 4
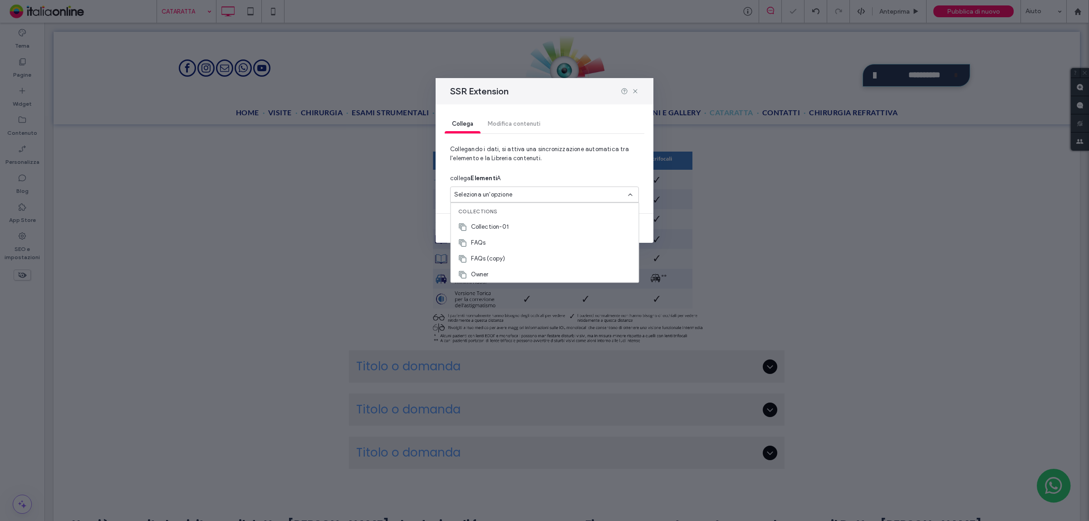
click at [518, 222] on div "Collection-01" at bounding box center [545, 227] width 188 height 16
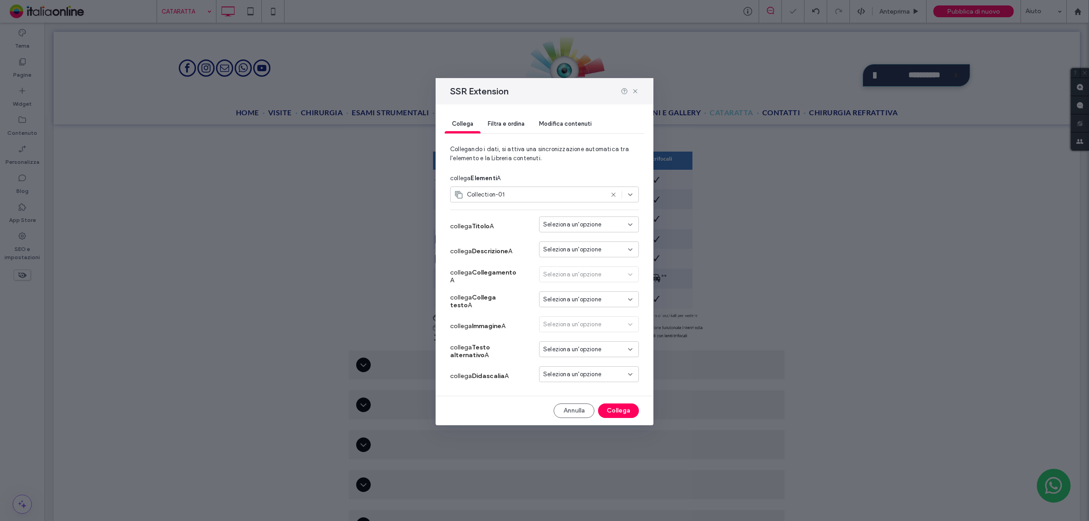
click at [576, 223] on span "Seleziona un'opzione" at bounding box center [572, 224] width 58 height 9
click at [578, 241] on span "Questions" at bounding box center [574, 241] width 28 height 9
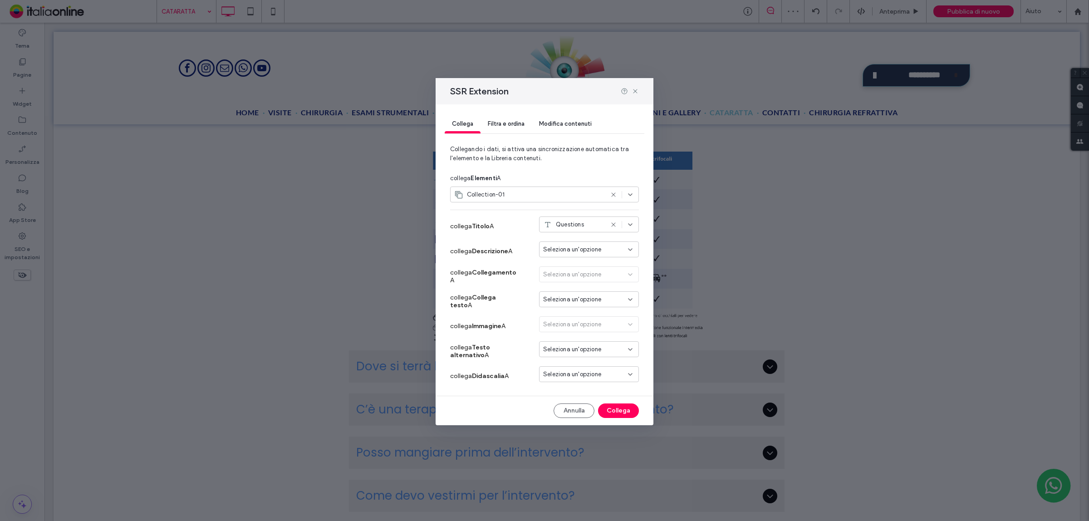
click at [575, 245] on span "Seleziona un'opzione" at bounding box center [572, 249] width 58 height 9
click at [568, 279] on span "Answer" at bounding box center [569, 281] width 19 height 9
click at [572, 305] on div "Seleziona un'opzione" at bounding box center [589, 299] width 100 height 16
drag, startPoint x: 571, startPoint y: 316, endPoint x: 571, endPoint y: 325, distance: 8.6
click at [571, 316] on span "Questions" at bounding box center [574, 315] width 28 height 9
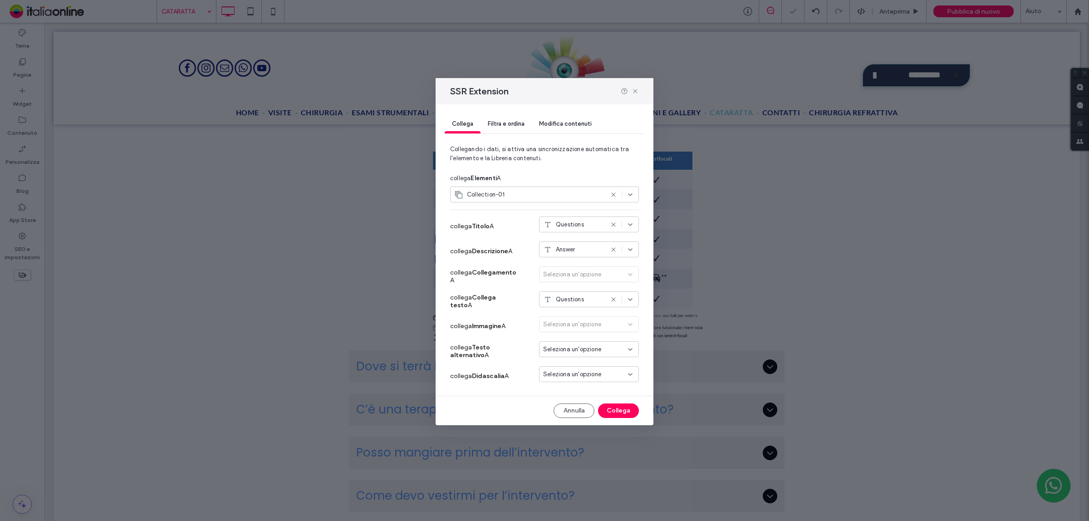
click at [569, 323] on div "Seleziona un'opzione" at bounding box center [589, 326] width 100 height 20
click at [580, 348] on span "Seleziona un'opzione" at bounding box center [572, 349] width 58 height 9
click at [580, 364] on span "Questions" at bounding box center [574, 365] width 28 height 9
click at [579, 382] on div "Seleziona un'opzione" at bounding box center [589, 374] width 100 height 16
drag, startPoint x: 575, startPoint y: 404, endPoint x: 569, endPoint y: 374, distance: 30.5
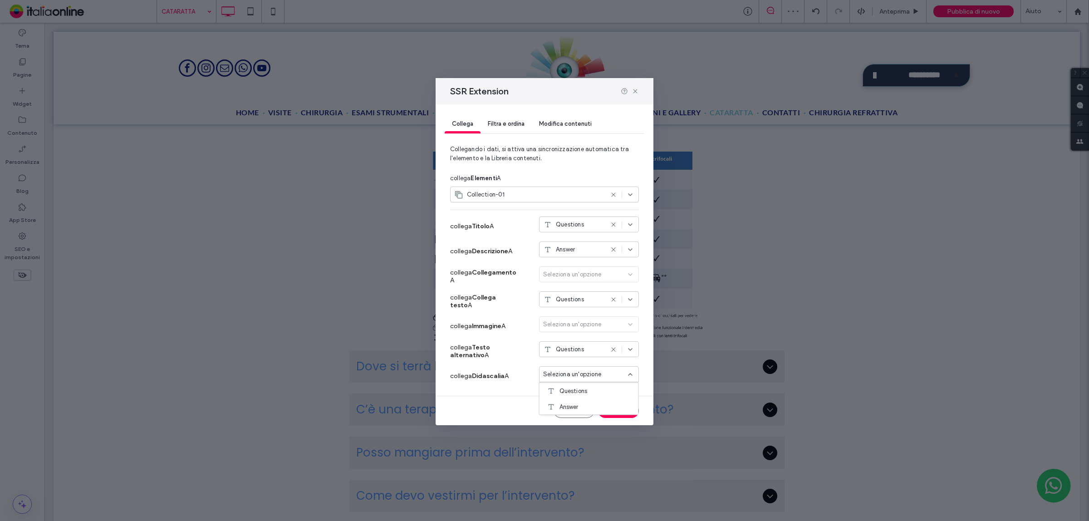
click at [575, 404] on span "Answer" at bounding box center [569, 406] width 19 height 9
click at [607, 411] on button "Collega" at bounding box center [618, 411] width 41 height 15
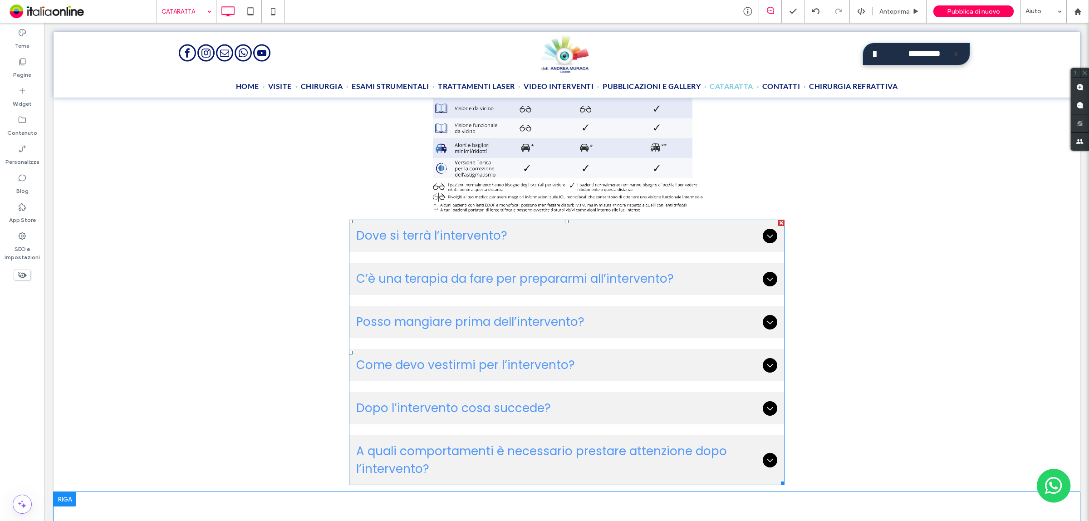
scroll to position [1759, 0]
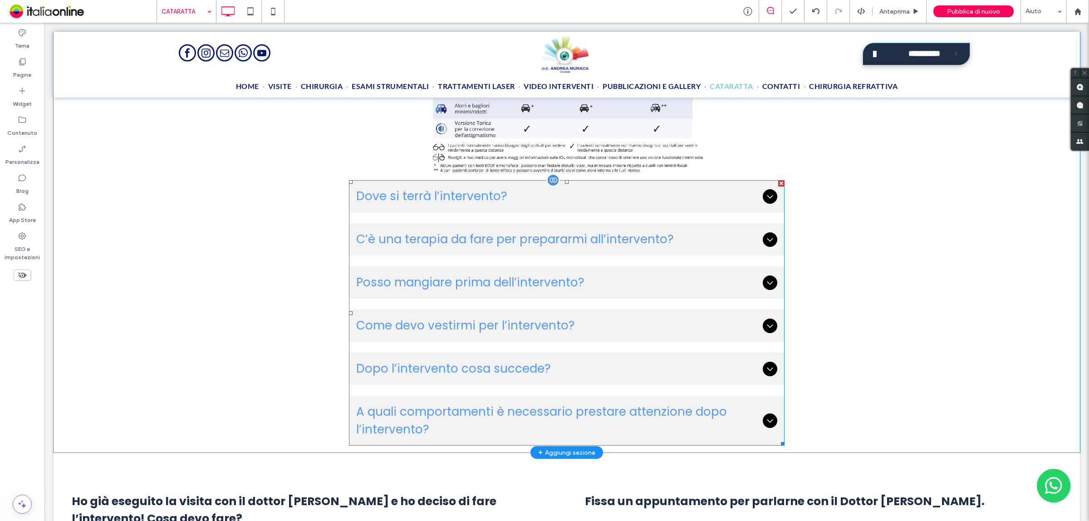
click at [458, 420] on span "A quali comportamenti è necessario prestare attenzione dopo l’intervento?" at bounding box center [557, 420] width 403 height 35
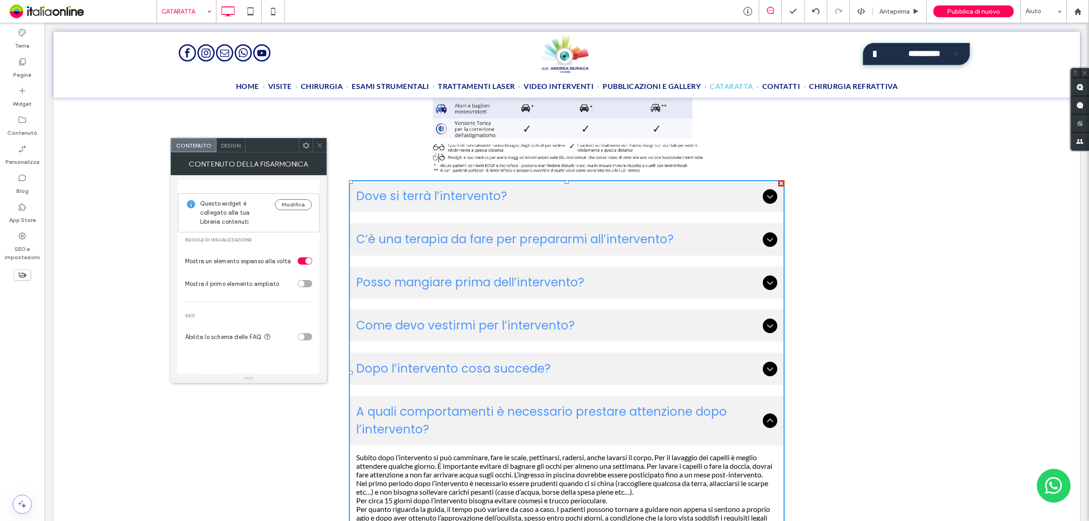
click at [319, 143] on icon at bounding box center [319, 145] width 7 height 7
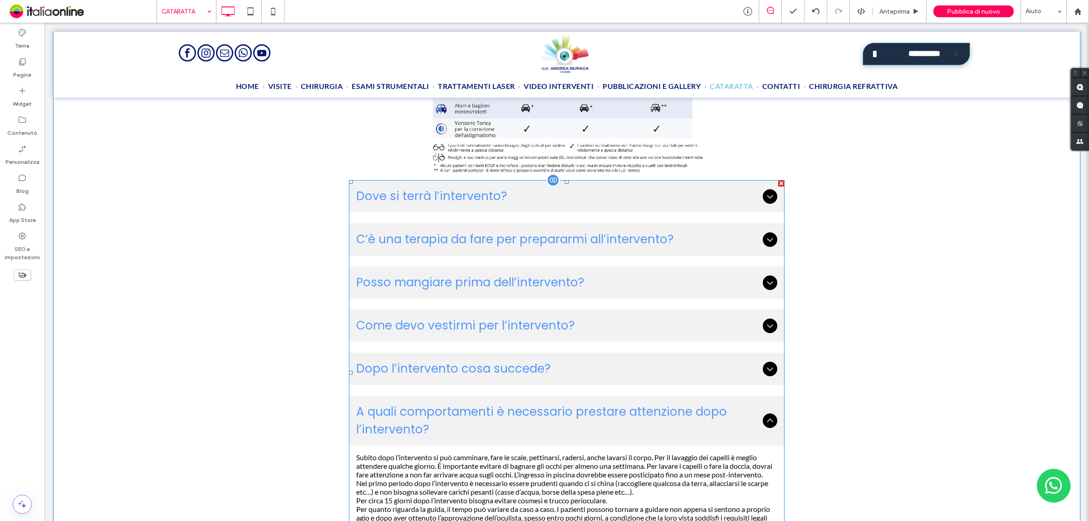
click at [767, 364] on icon at bounding box center [770, 369] width 11 height 11
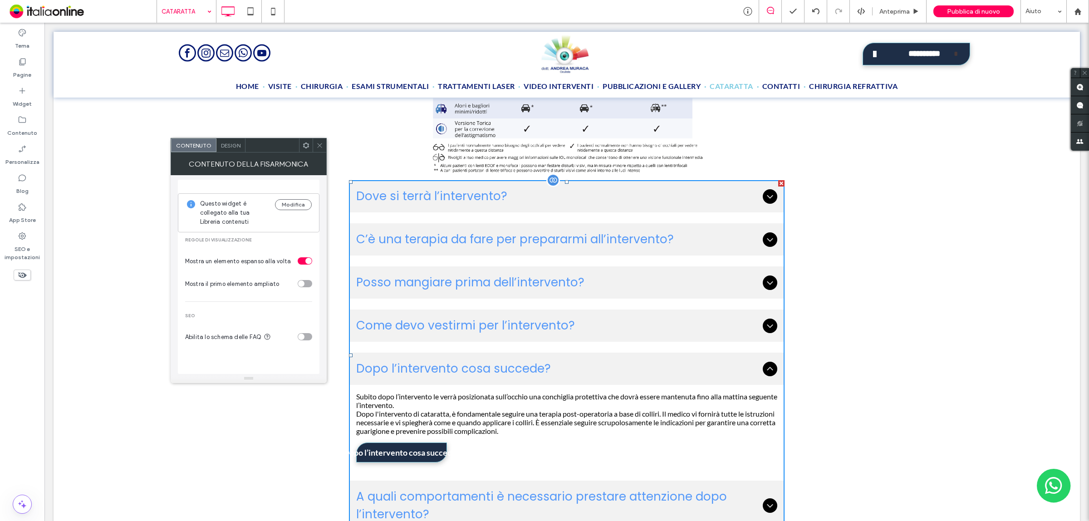
drag, startPoint x: 762, startPoint y: 325, endPoint x: 761, endPoint y: 321, distance: 4.6
click at [763, 325] on div at bounding box center [770, 326] width 15 height 15
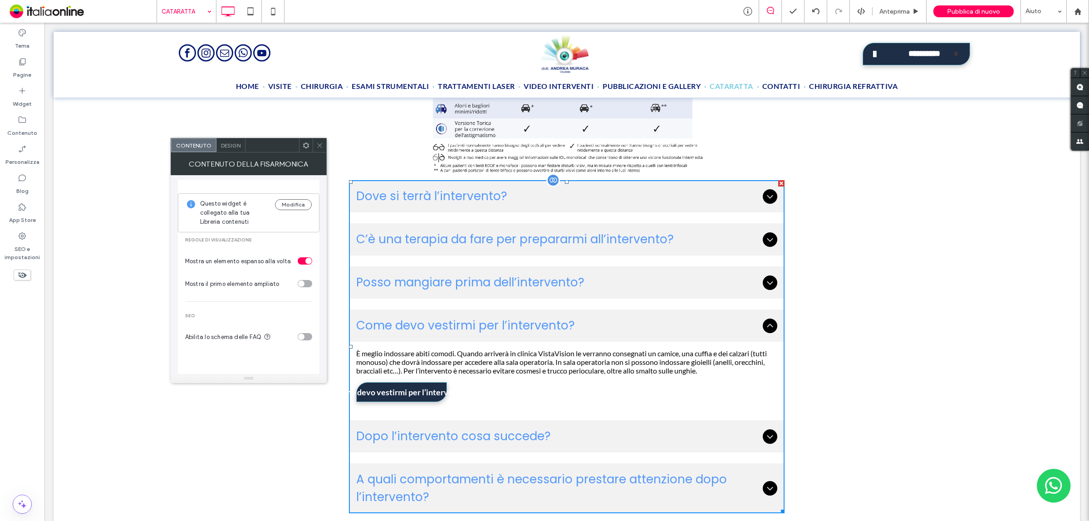
click at [765, 278] on icon at bounding box center [770, 282] width 11 height 11
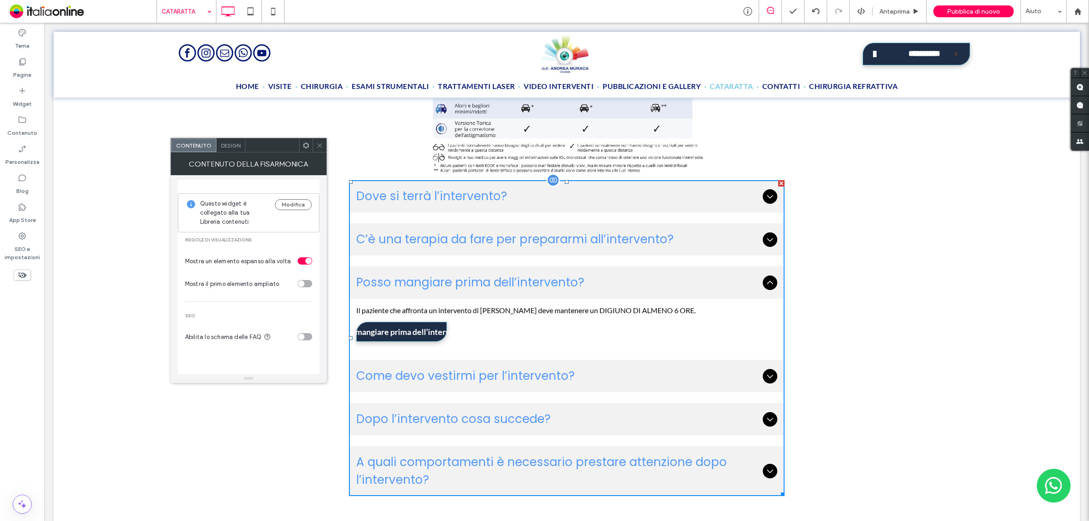
click at [766, 234] on icon at bounding box center [770, 239] width 11 height 11
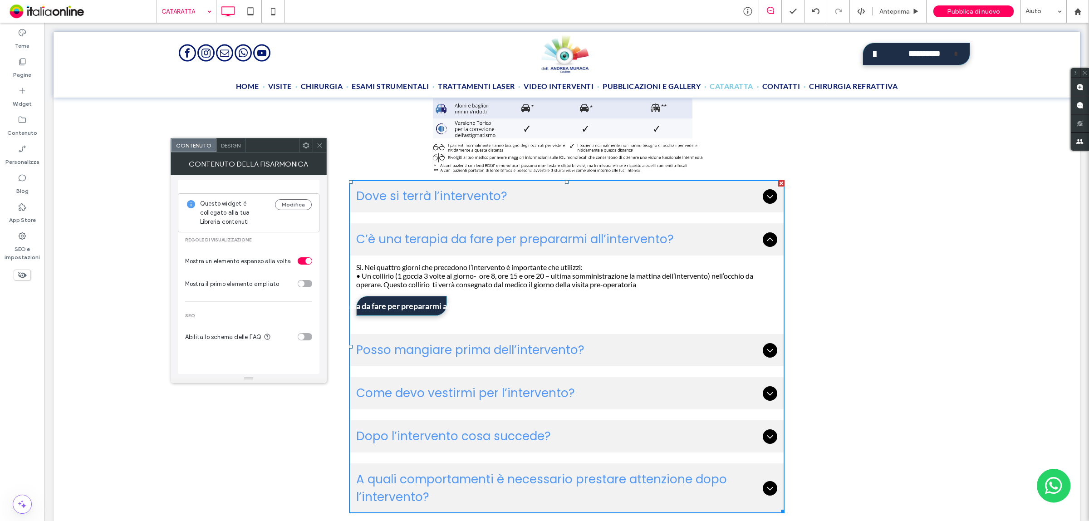
click at [225, 143] on span "Design" at bounding box center [231, 145] width 20 height 7
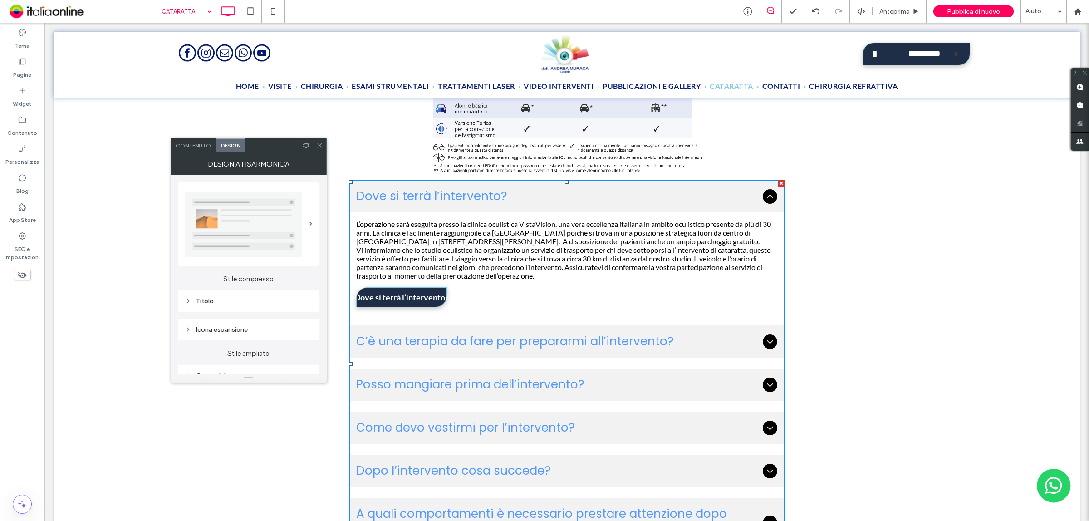
scroll to position [57, 0]
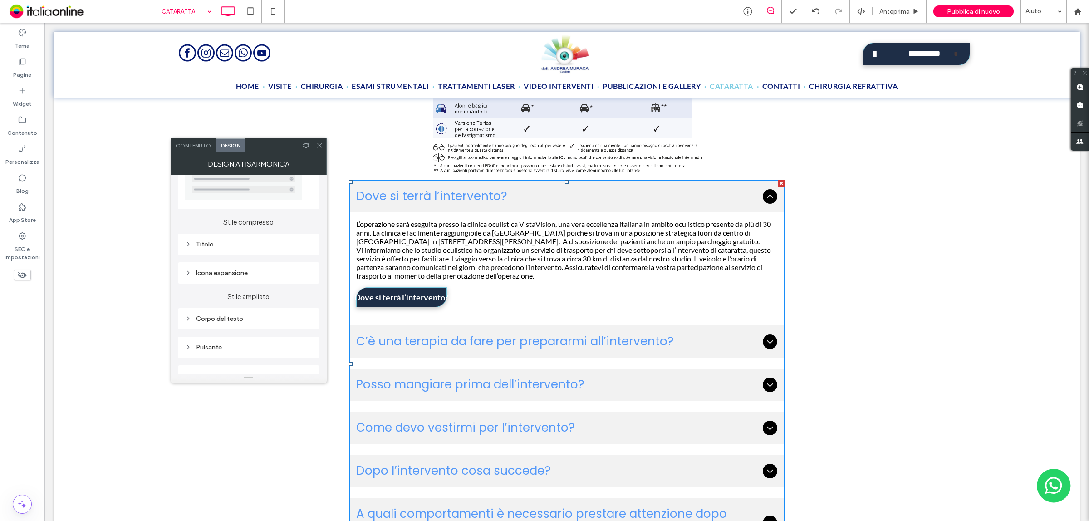
click at [221, 259] on div "Stile compresso Titolo Icona espansione" at bounding box center [249, 246] width 142 height 74
click at [224, 271] on div "Icona espansione" at bounding box center [248, 273] width 127 height 8
click at [227, 266] on div "Pulsante" at bounding box center [248, 265] width 127 height 8
click at [246, 287] on label "Design" at bounding box center [245, 282] width 120 height 18
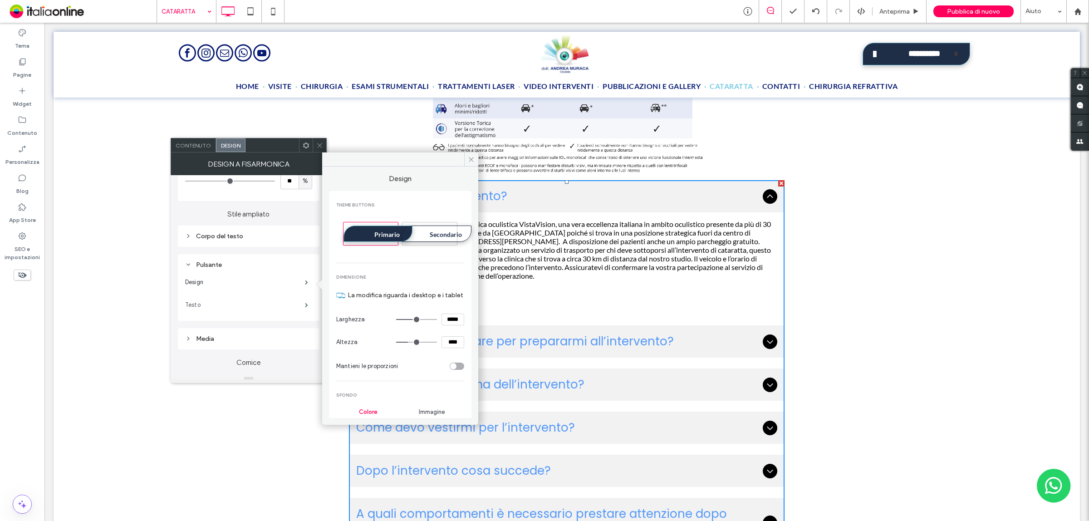
click at [285, 308] on label "Testo" at bounding box center [245, 305] width 120 height 18
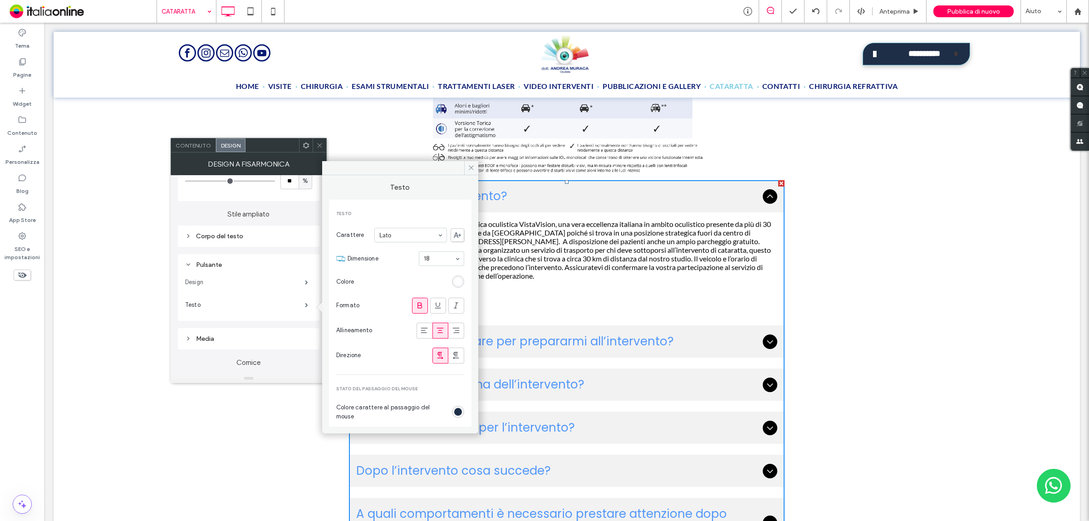
click at [287, 288] on label "Design" at bounding box center [245, 282] width 120 height 18
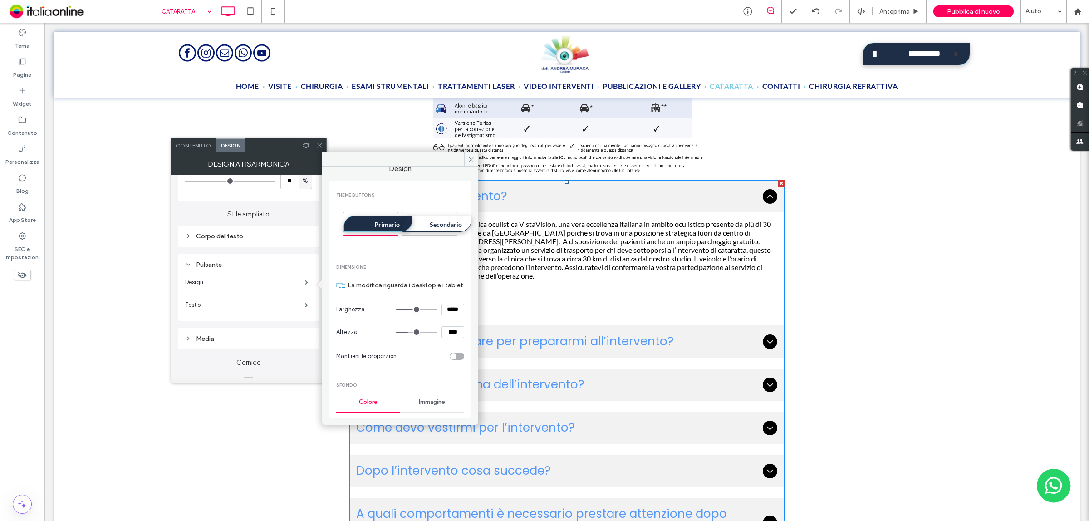
scroll to position [0, 0]
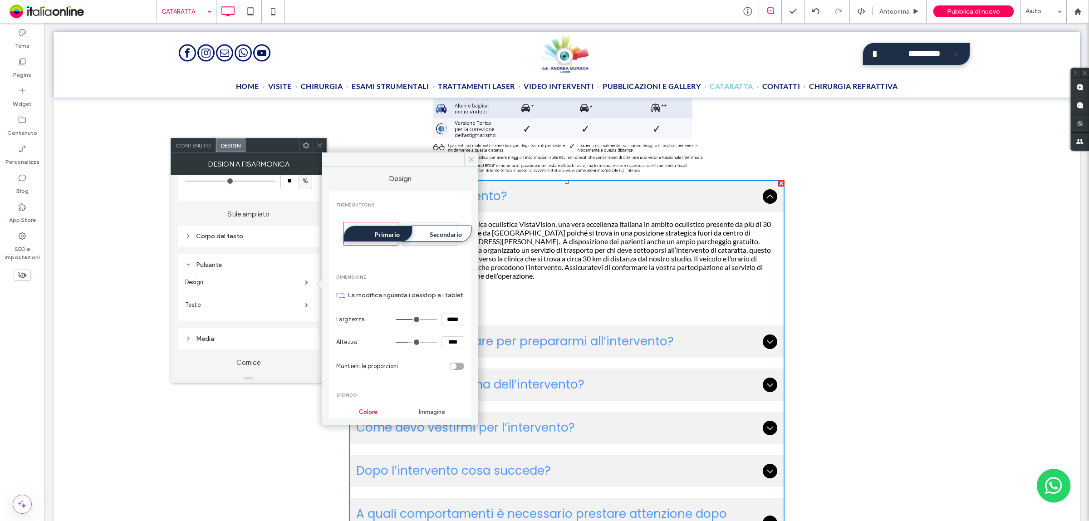
click at [430, 235] on span "Secondario" at bounding box center [446, 235] width 39 height 8
drag, startPoint x: 403, startPoint y: 233, endPoint x: 379, endPoint y: 235, distance: 24.2
click at [403, 233] on div "Secondario" at bounding box center [437, 234] width 69 height 16
type input "*"
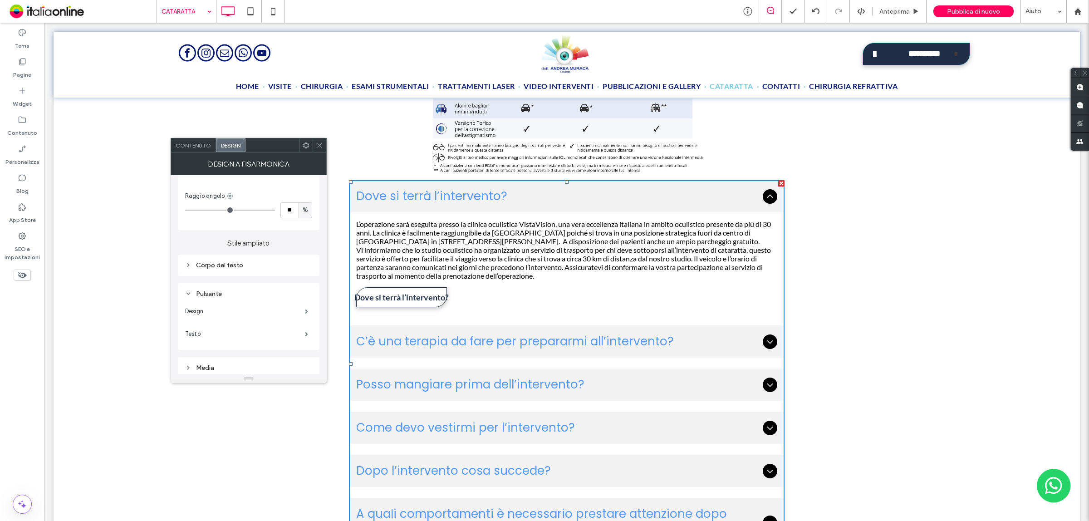
scroll to position [340, 0]
click at [255, 242] on div "Corpo del testo" at bounding box center [248, 236] width 127 height 12
click at [268, 285] on label "Design" at bounding box center [245, 280] width 120 height 18
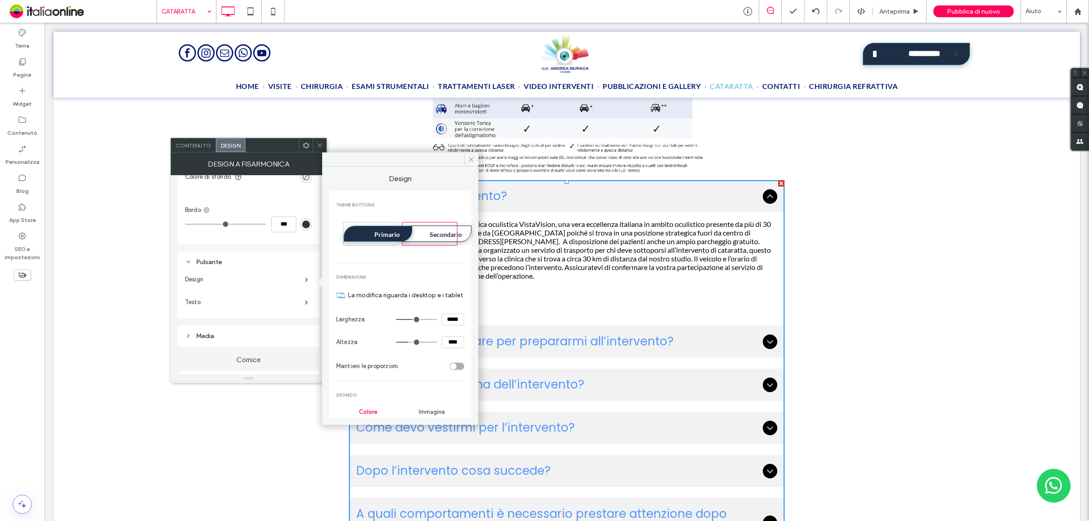
type input "***"
type input "*"
click at [403, 320] on input "range" at bounding box center [416, 319] width 41 height 1
type input "***"
type input "*"
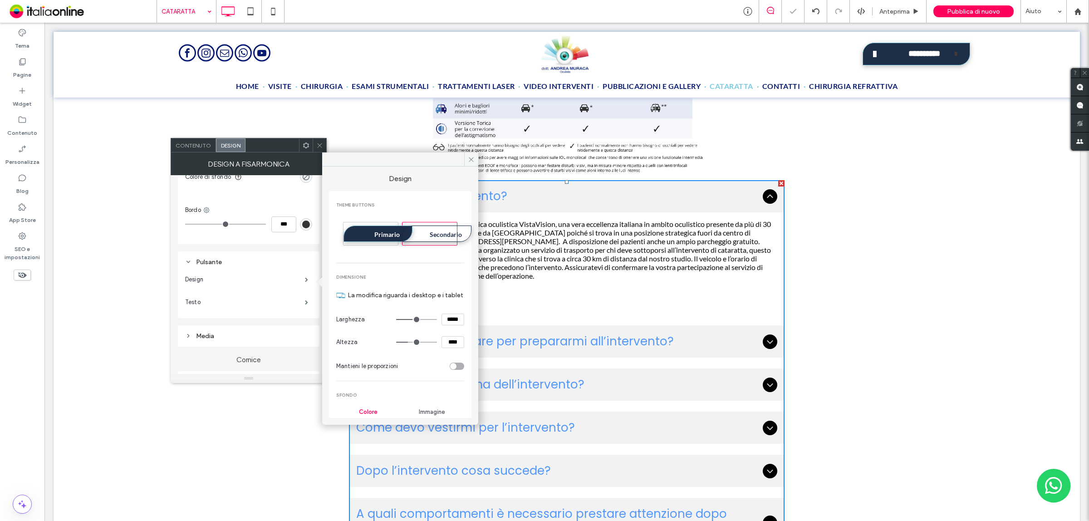
type input "***"
type input "*"
drag, startPoint x: 407, startPoint y: 329, endPoint x: 365, endPoint y: 330, distance: 42.2
click at [396, 320] on input "range" at bounding box center [416, 319] width 41 height 1
type input "***"
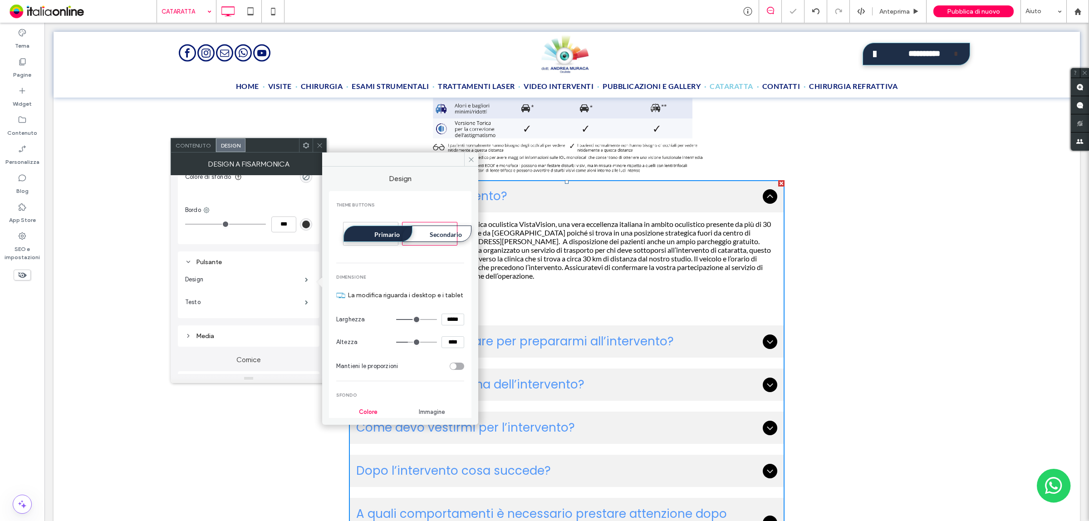
type input "*"
type input "***"
type input "*"
drag, startPoint x: 360, startPoint y: 329, endPoint x: 386, endPoint y: 340, distance: 28.7
click at [396, 320] on input "range" at bounding box center [416, 319] width 41 height 1
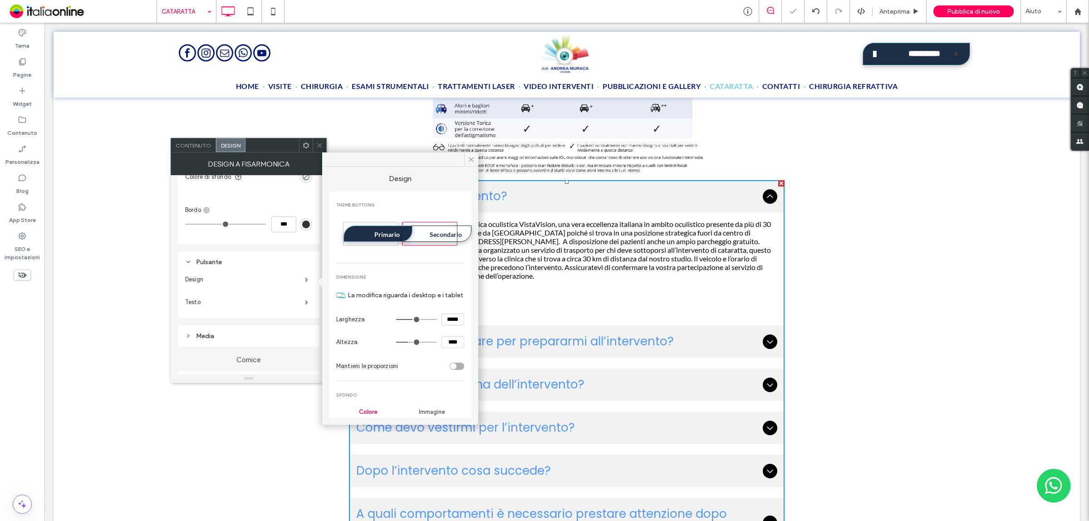
type input "***"
type input "*"
type input "***"
click at [399, 320] on input "range" at bounding box center [416, 319] width 41 height 1
type input "*"
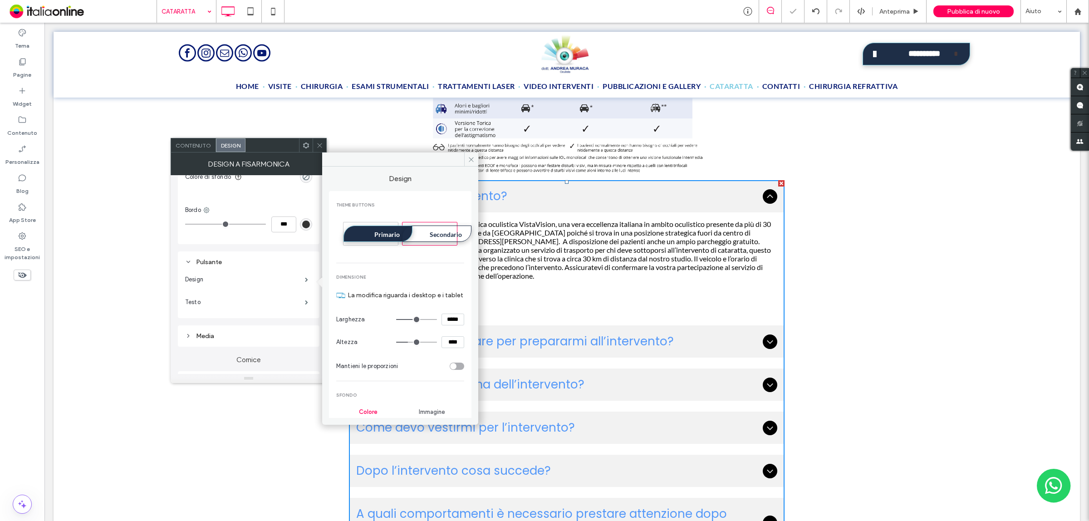
click at [396, 320] on input "range" at bounding box center [416, 319] width 41 height 1
type input "***"
type input "*"
click at [396, 320] on input "range" at bounding box center [416, 319] width 41 height 1
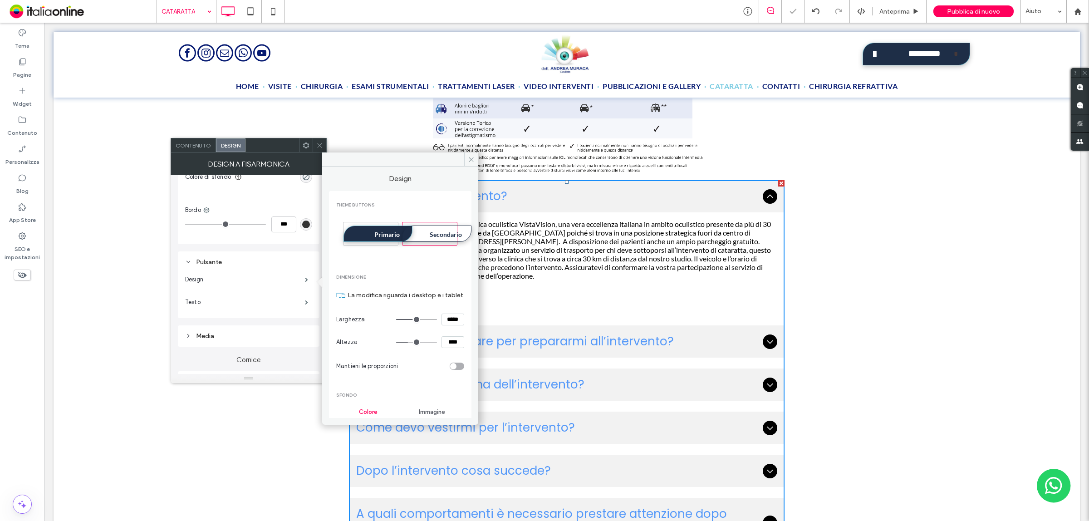
type input "***"
type input "*"
click at [408, 320] on input "range" at bounding box center [416, 319] width 41 height 1
type input "***"
type input "*"
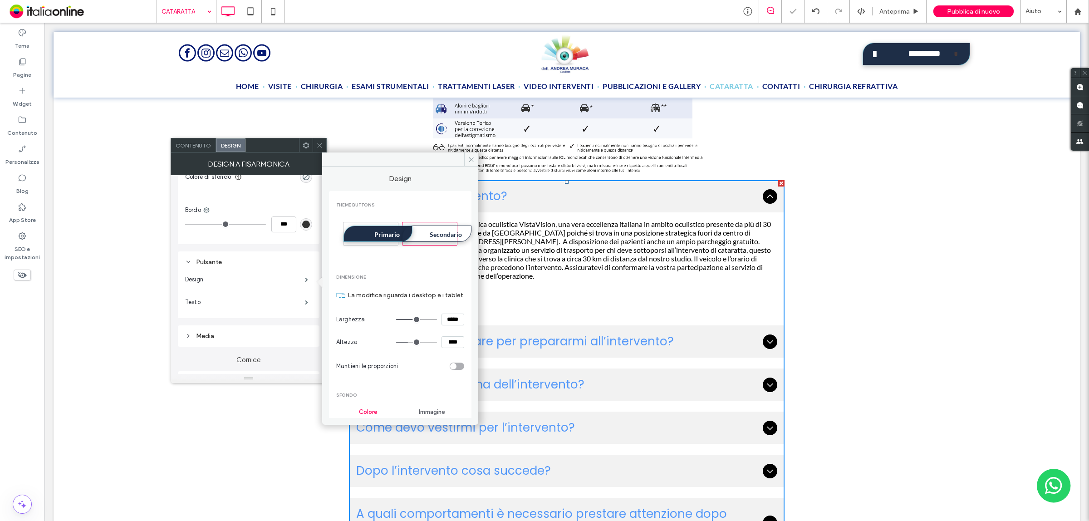
drag, startPoint x: 398, startPoint y: 325, endPoint x: 396, endPoint y: 368, distance: 42.3
click at [396, 320] on input "range" at bounding box center [416, 319] width 41 height 1
type input "***"
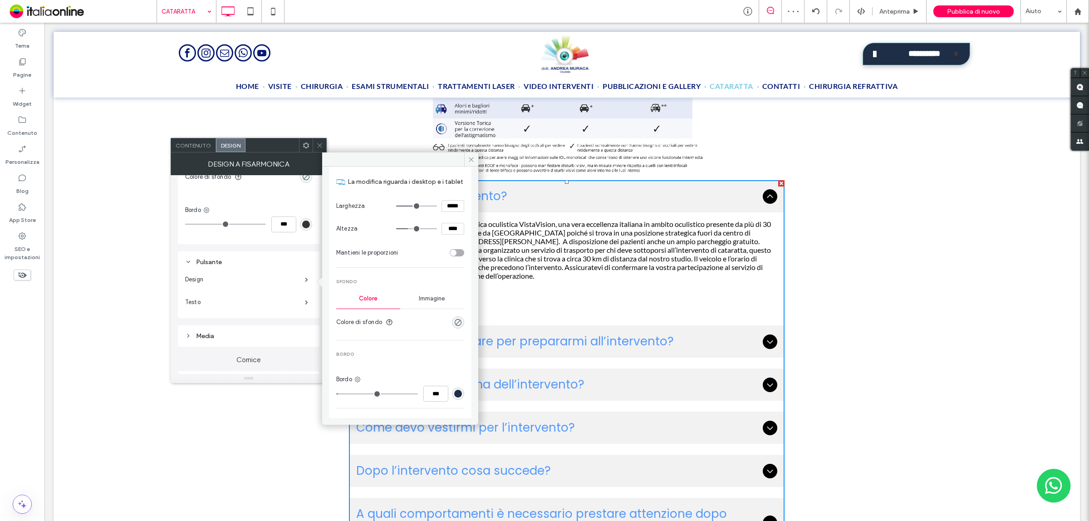
click at [436, 309] on div "Immagine" at bounding box center [432, 299] width 64 height 20
click at [370, 302] on span "Colore" at bounding box center [368, 298] width 19 height 7
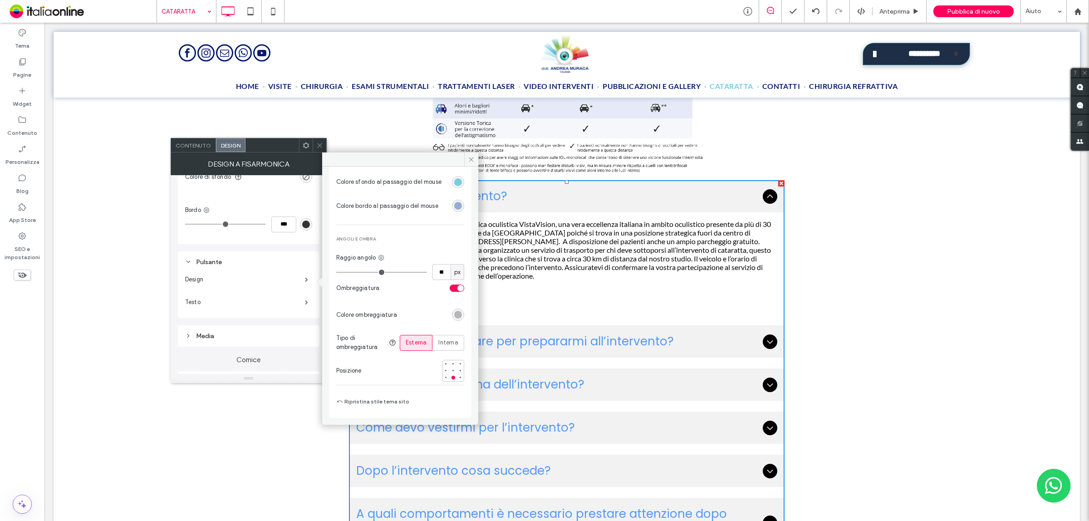
scroll to position [384, 0]
click at [452, 371] on div at bounding box center [454, 371] width 4 height 4
drag, startPoint x: 454, startPoint y: 376, endPoint x: 449, endPoint y: 377, distance: 4.7
click at [460, 377] on div at bounding box center [460, 377] width 1 height 1
click at [319, 141] on span at bounding box center [319, 145] width 7 height 14
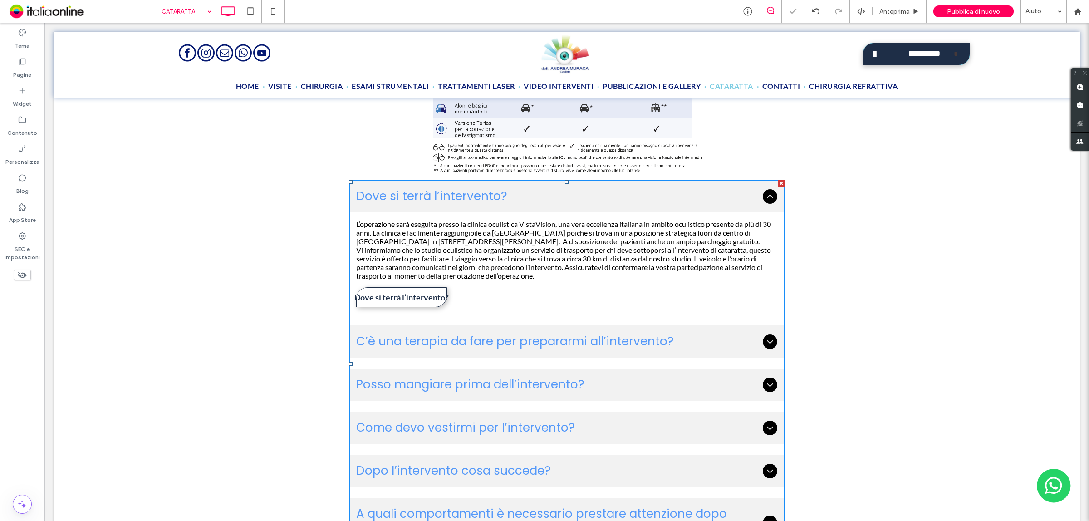
type input "*"
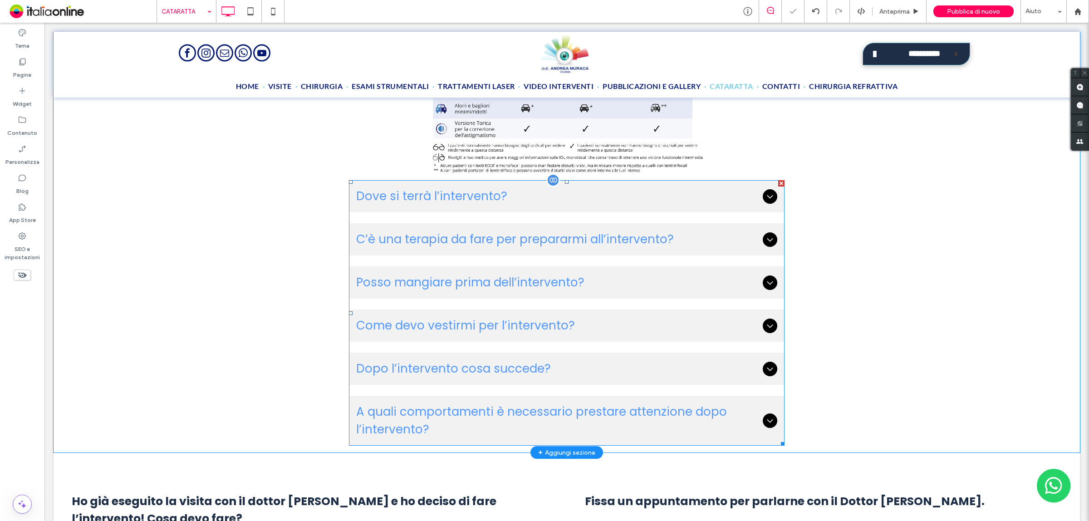
click at [498, 303] on ul "Dove si terrà l’intervento? L’operazione sarà eseguita presso la clinica oculis…" at bounding box center [567, 313] width 436 height 266
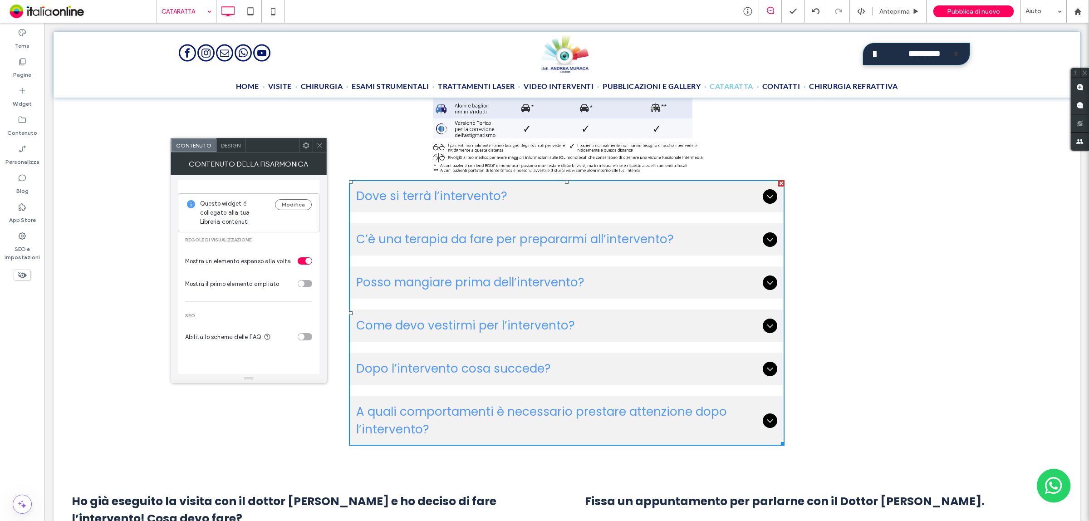
click at [302, 337] on div "toggle" at bounding box center [301, 337] width 6 height 6
click at [305, 264] on div "toggle" at bounding box center [308, 261] width 6 height 6
click at [303, 265] on div "toggle" at bounding box center [305, 260] width 15 height 7
click at [305, 287] on div "toggle" at bounding box center [305, 283] width 15 height 7
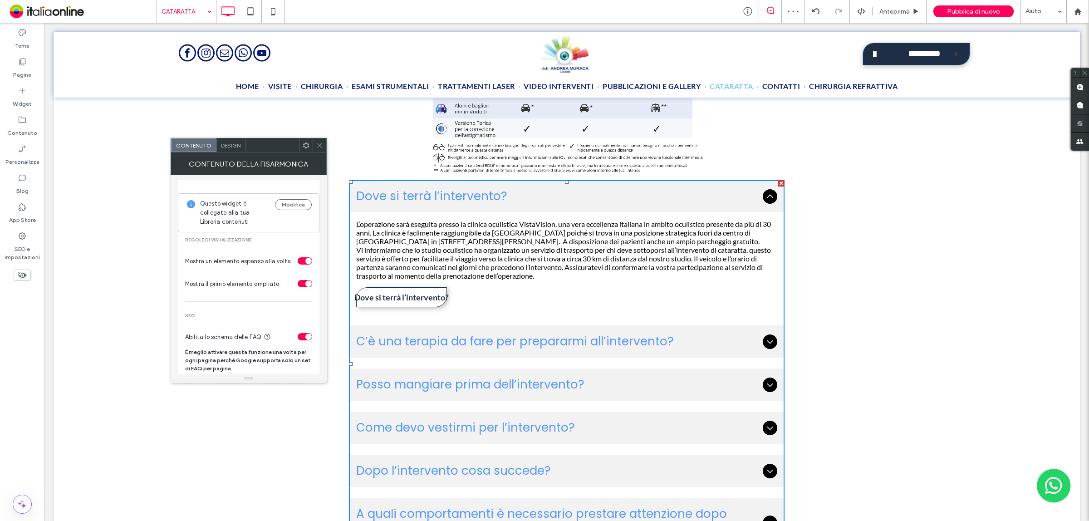
click at [305, 287] on div "toggle" at bounding box center [308, 284] width 6 height 6
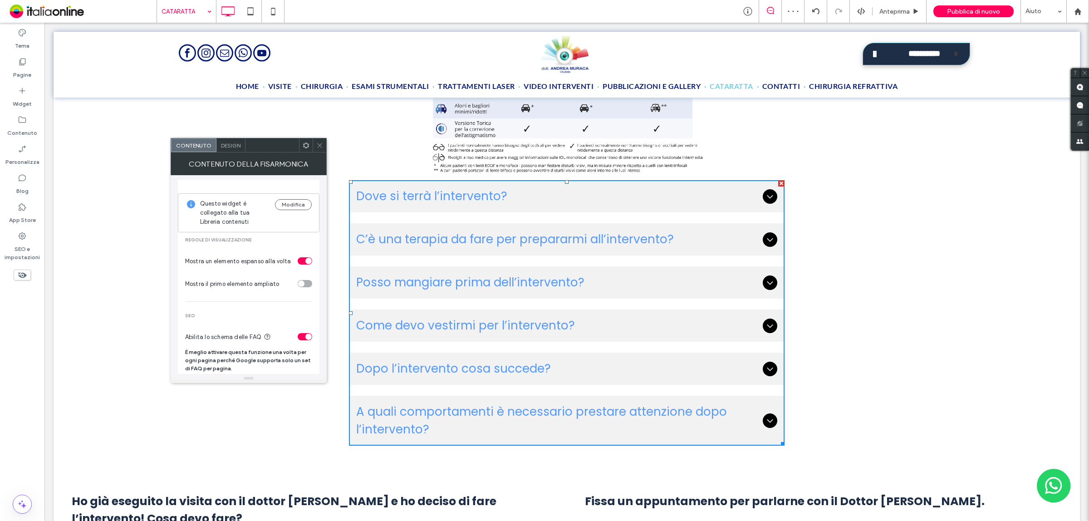
click at [238, 146] on span "Design" at bounding box center [231, 145] width 20 height 7
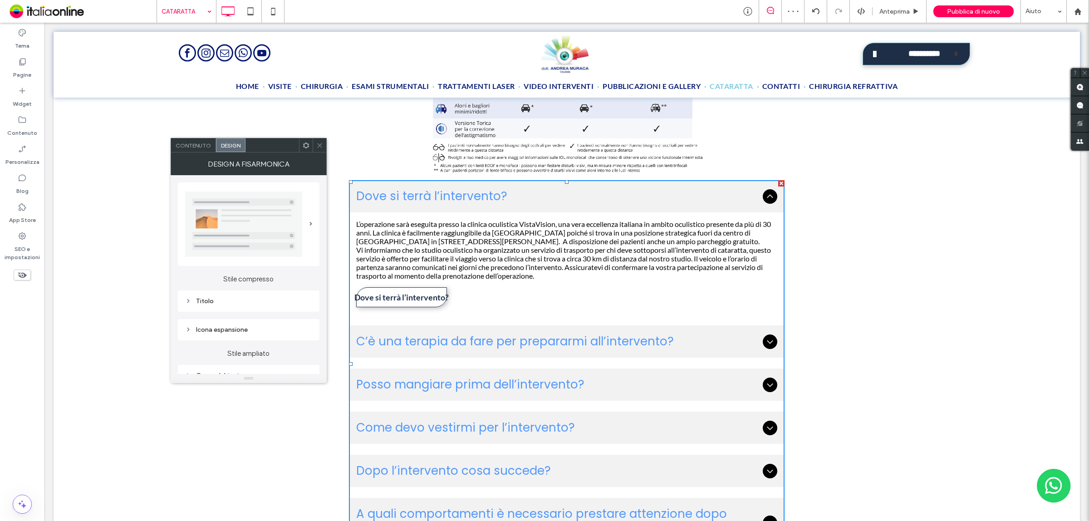
click at [280, 227] on img at bounding box center [243, 224] width 117 height 65
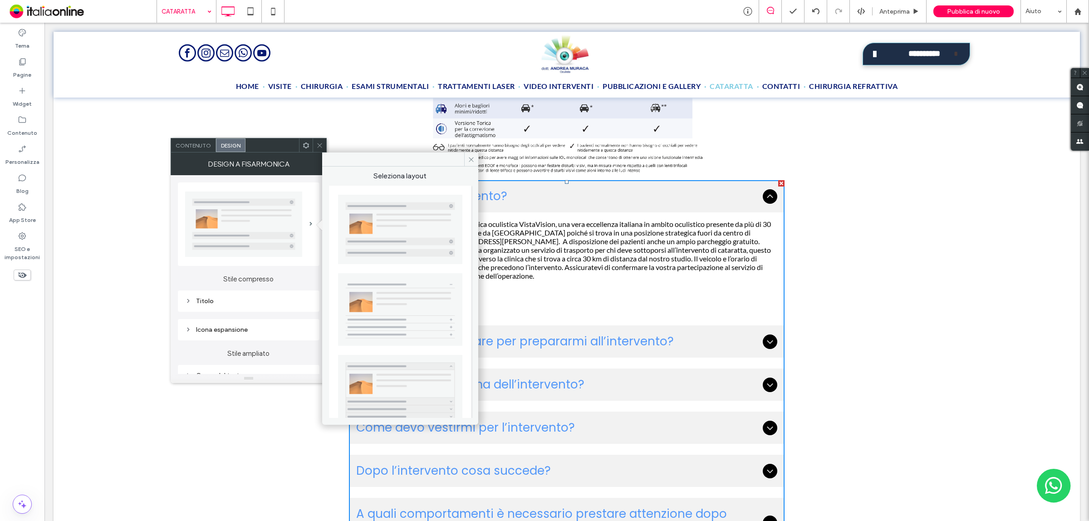
click at [389, 315] on img at bounding box center [400, 309] width 124 height 73
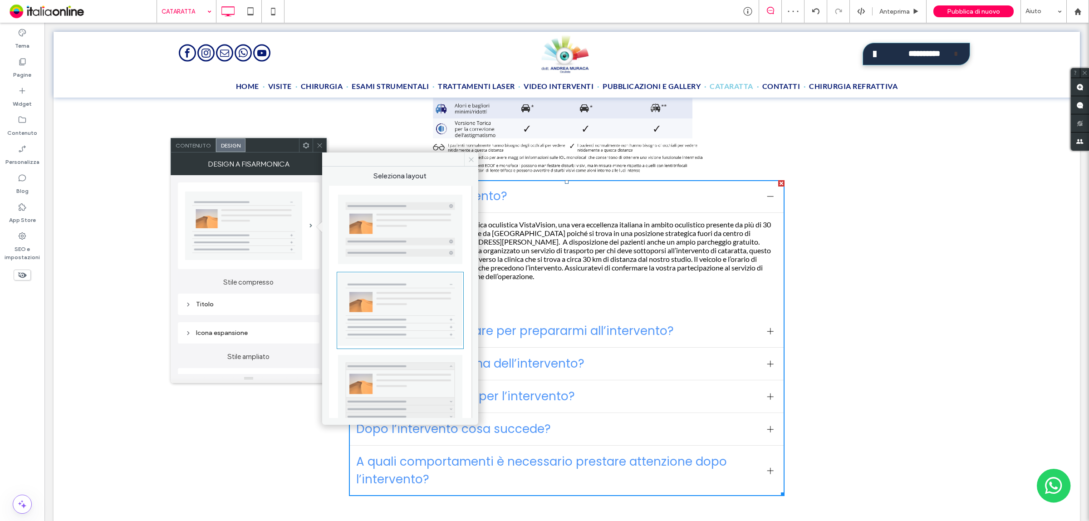
click at [469, 161] on icon at bounding box center [471, 159] width 7 height 7
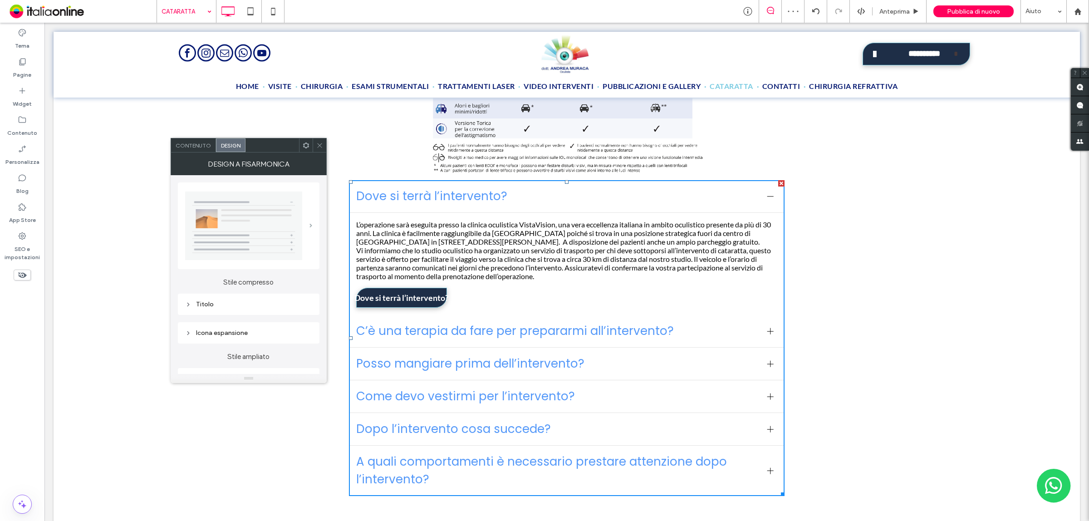
click at [310, 228] on span at bounding box center [311, 226] width 3 height 4
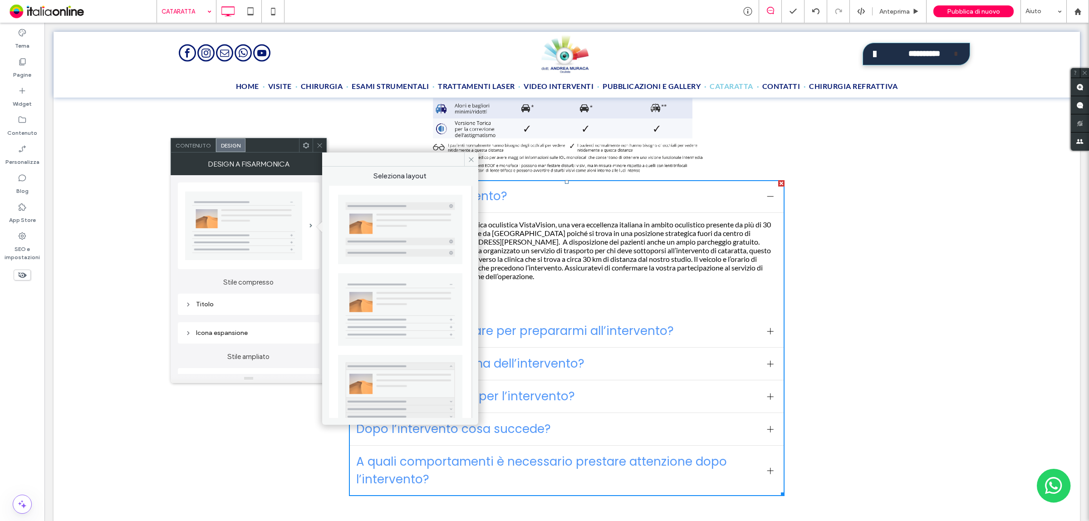
scroll to position [57, 0]
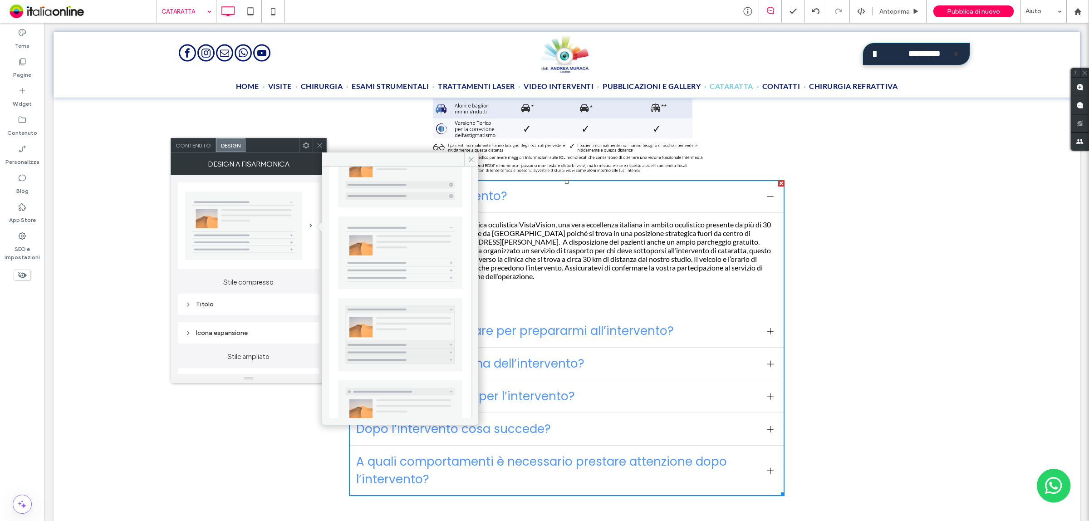
click at [414, 327] on img at bounding box center [400, 334] width 124 height 73
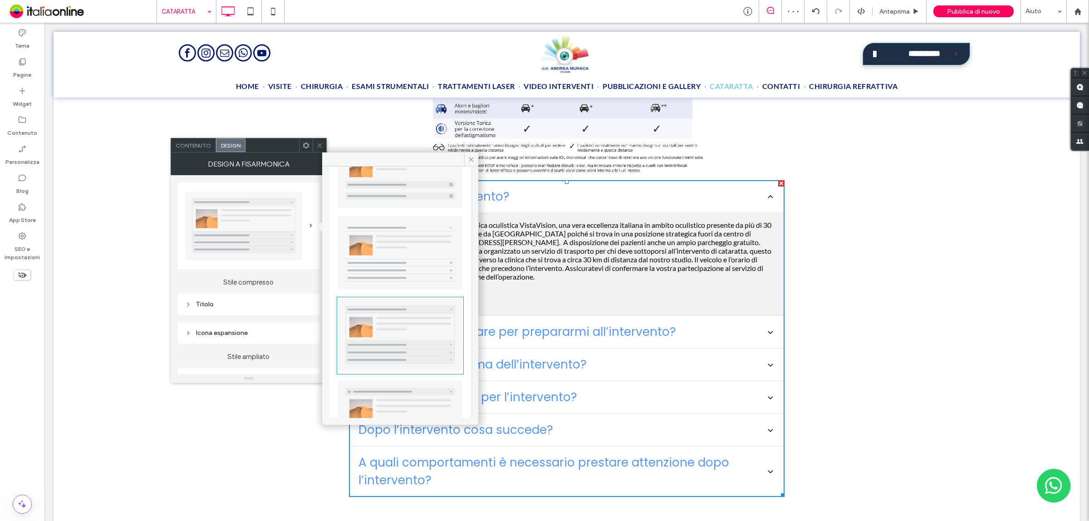
click at [401, 202] on img at bounding box center [400, 172] width 124 height 69
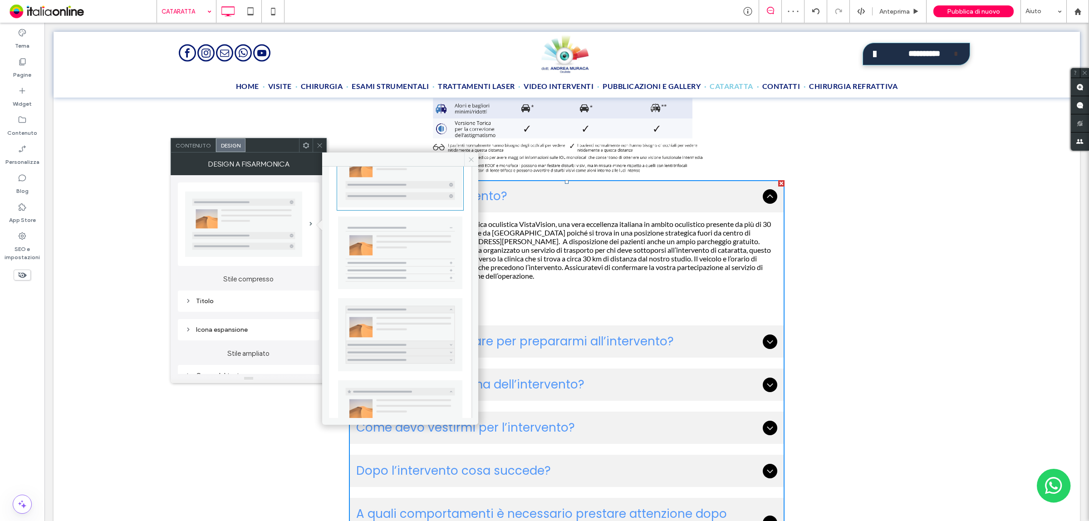
click at [472, 161] on icon at bounding box center [471, 159] width 7 height 7
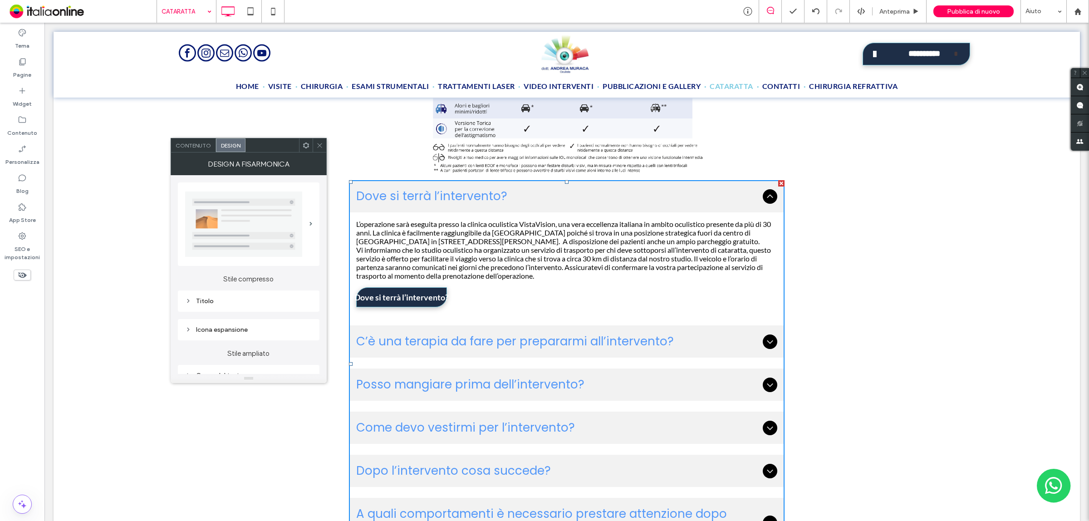
click at [272, 334] on div "Icona espansione" at bounding box center [248, 330] width 127 height 8
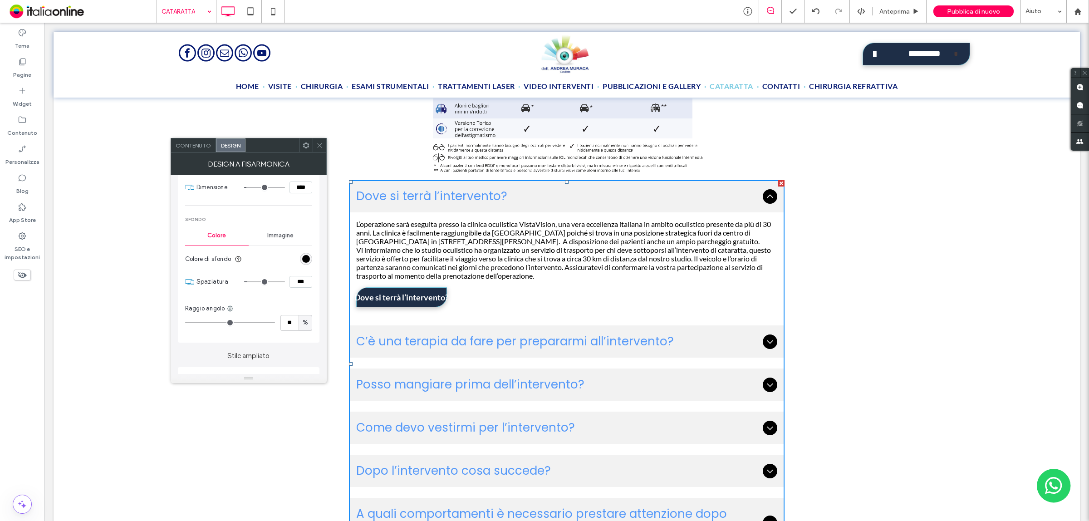
scroll to position [227, 0]
drag, startPoint x: 253, startPoint y: 252, endPoint x: 241, endPoint y: 255, distance: 12.6
click at [244, 254] on input "range" at bounding box center [264, 253] width 41 height 1
type input "*"
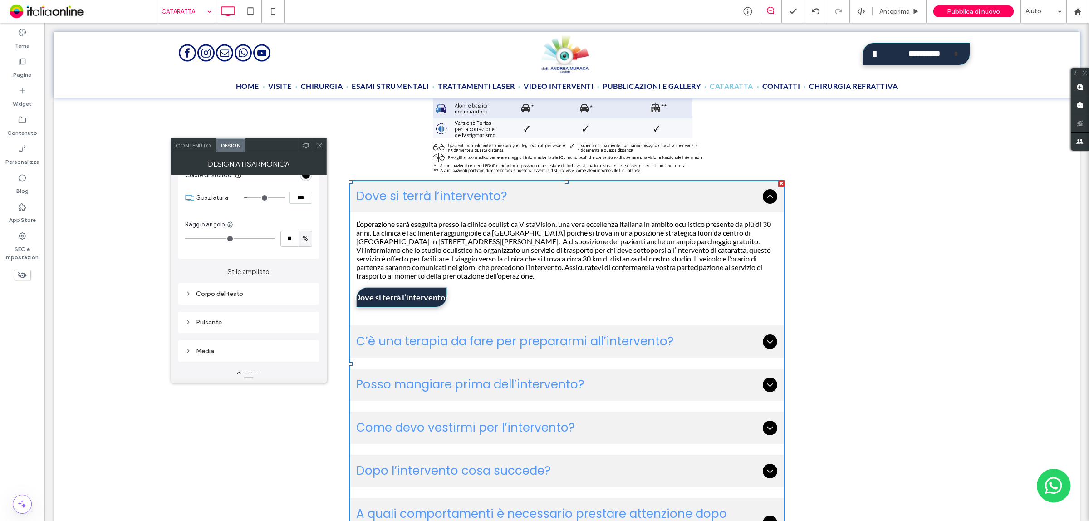
scroll to position [284, 0]
click at [282, 301] on div "Corpo del testo" at bounding box center [249, 292] width 142 height 21
click at [282, 296] on div "Corpo del testo" at bounding box center [248, 293] width 127 height 8
click at [261, 268] on div "Pulsante" at bounding box center [248, 262] width 127 height 12
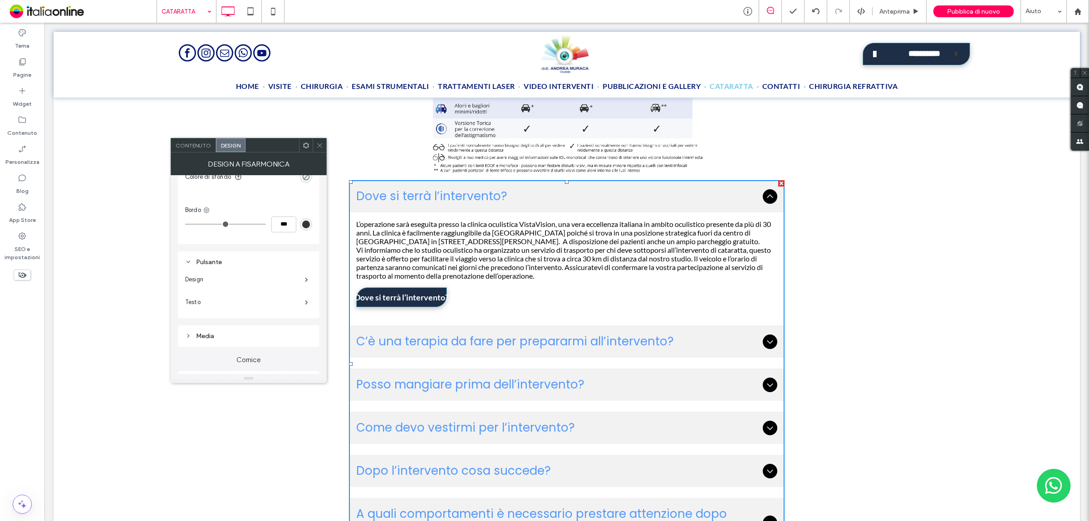
click at [318, 143] on icon at bounding box center [319, 145] width 7 height 7
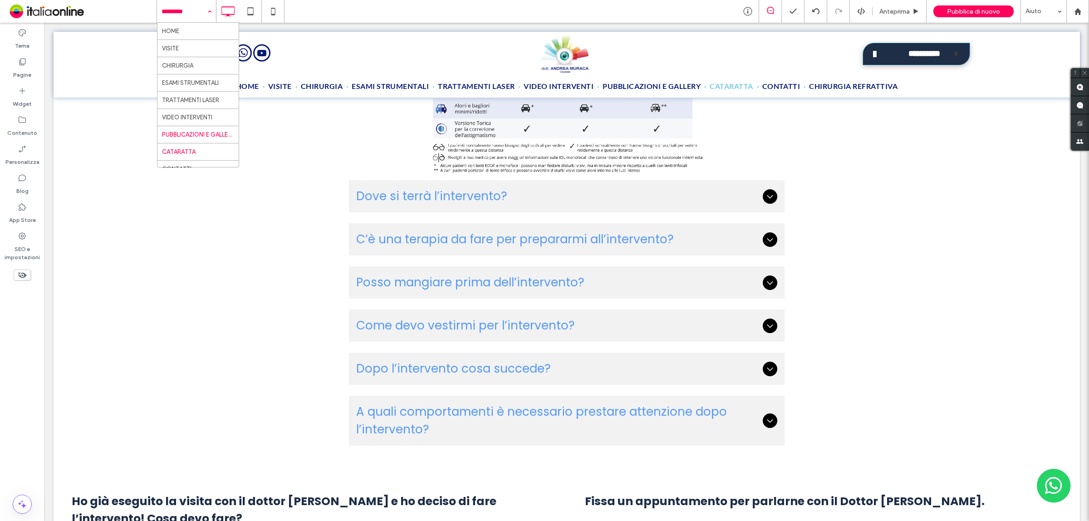
scroll to position [33, 0]
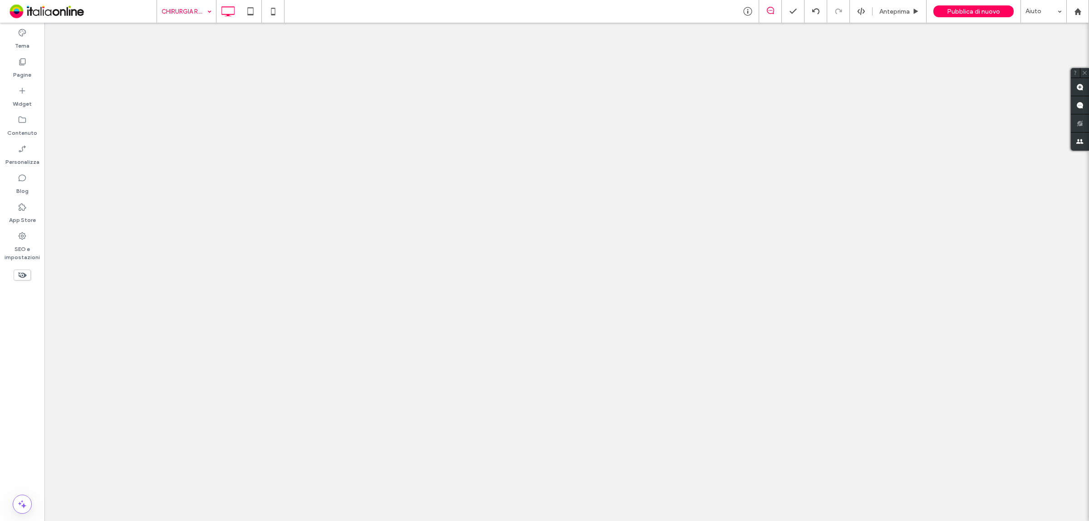
drag, startPoint x: 196, startPoint y: 6, endPoint x: 198, endPoint y: 13, distance: 7.3
click at [196, 6] on div at bounding box center [544, 260] width 1089 height 521
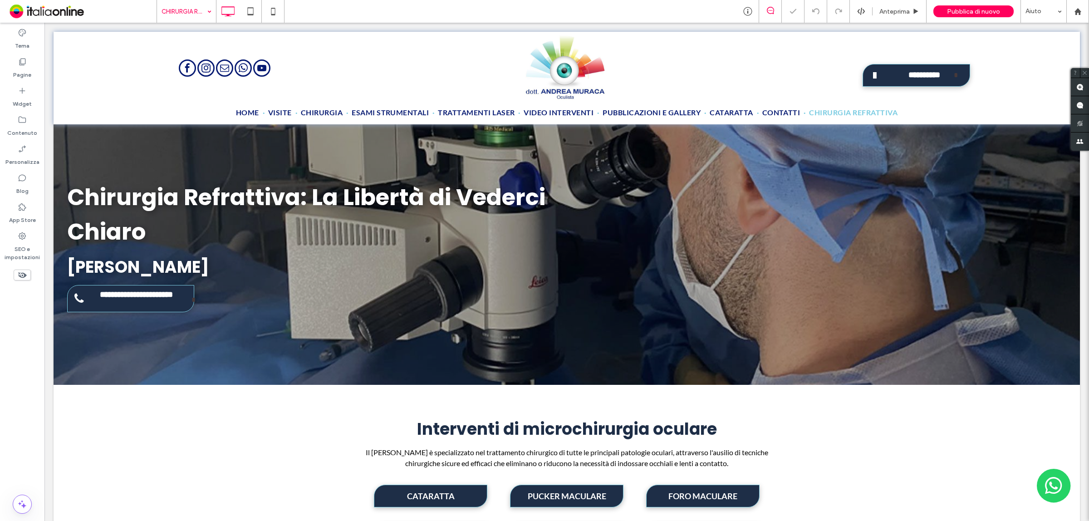
drag, startPoint x: 191, startPoint y: 14, endPoint x: 185, endPoint y: 21, distance: 8.7
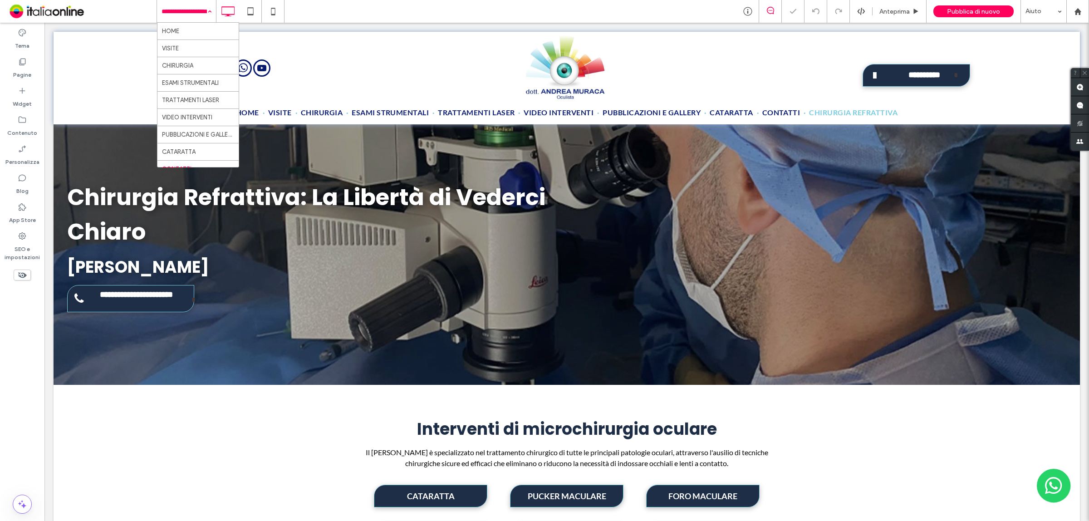
scroll to position [33, 0]
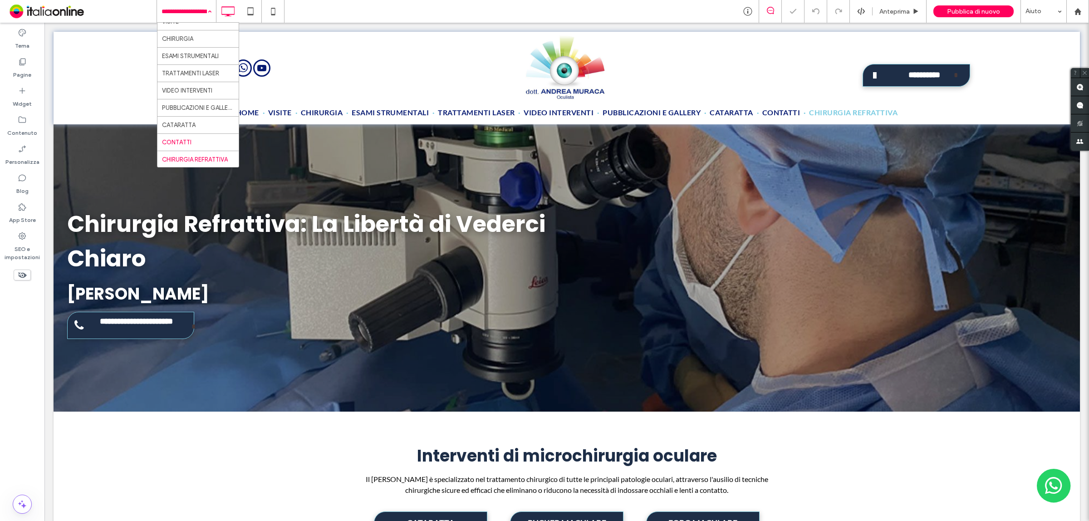
drag, startPoint x: 185, startPoint y: 139, endPoint x: 220, endPoint y: 139, distance: 35.0
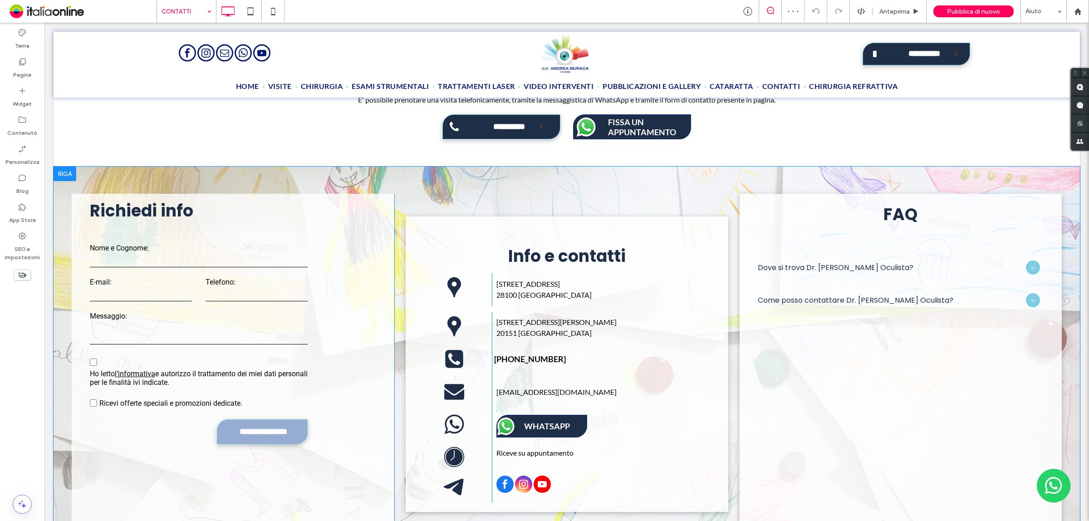
scroll to position [428, 0]
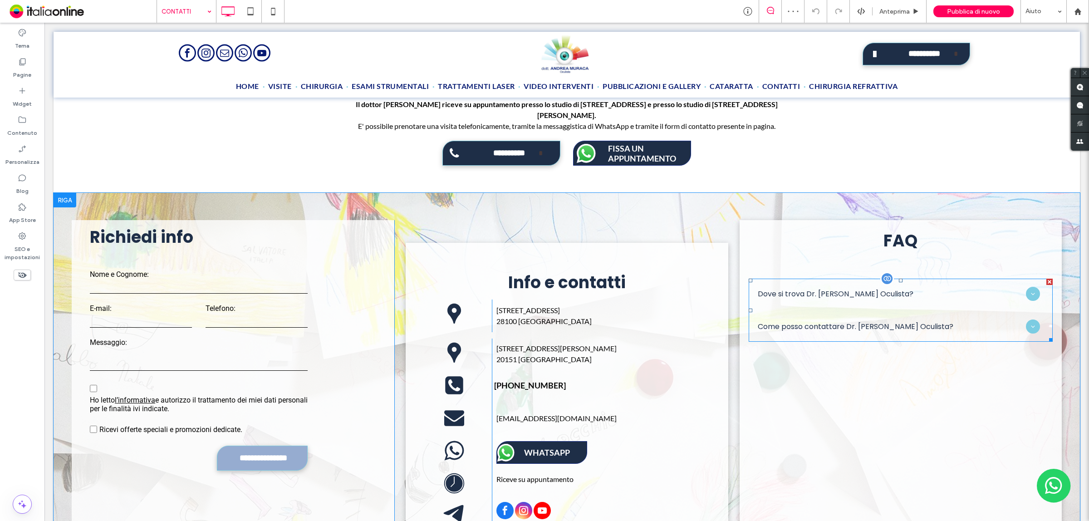
click at [854, 279] on span at bounding box center [901, 310] width 305 height 63
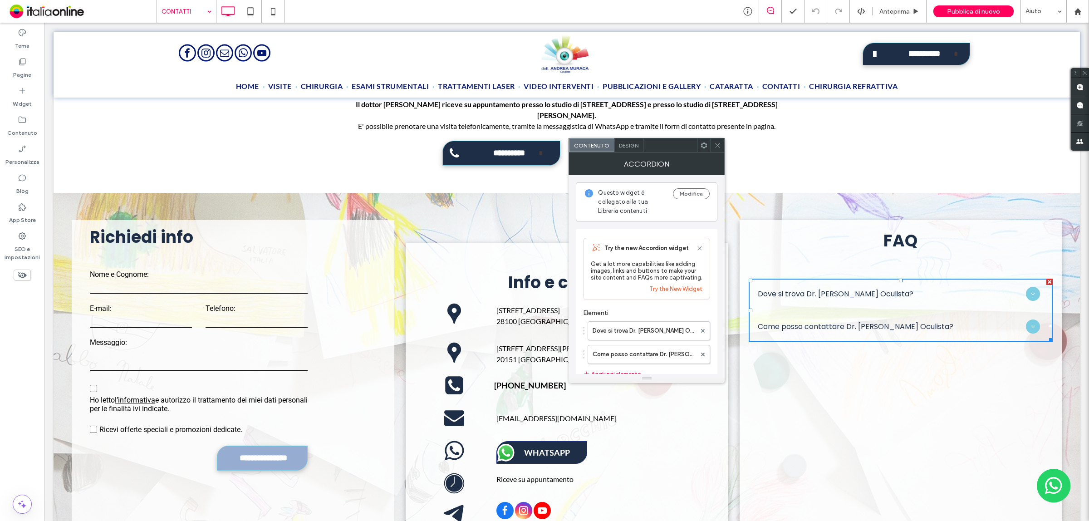
click at [630, 148] on span "Design" at bounding box center [629, 145] width 20 height 7
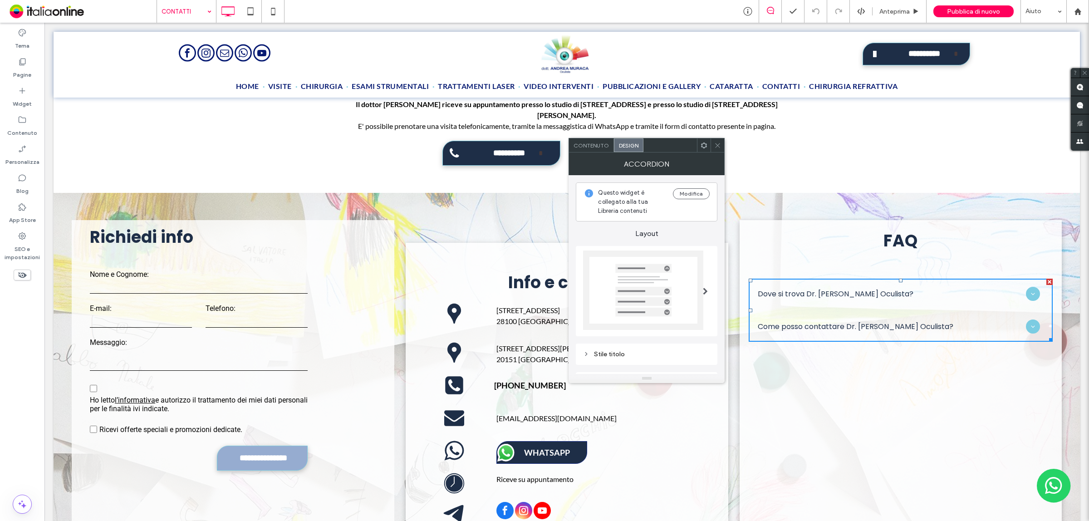
click at [670, 297] on img at bounding box center [643, 290] width 120 height 79
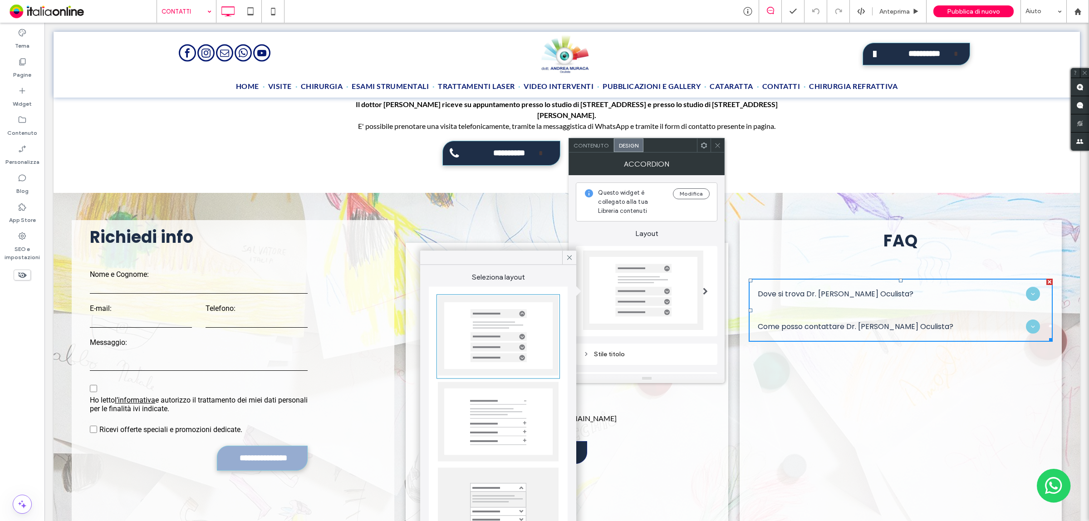
click at [720, 146] on icon at bounding box center [717, 145] width 7 height 7
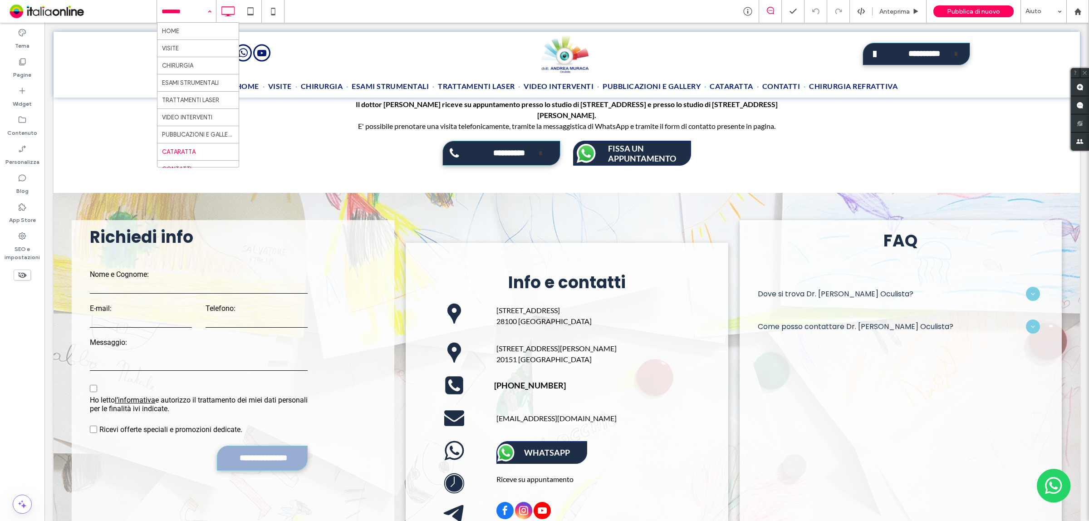
scroll to position [33, 0]
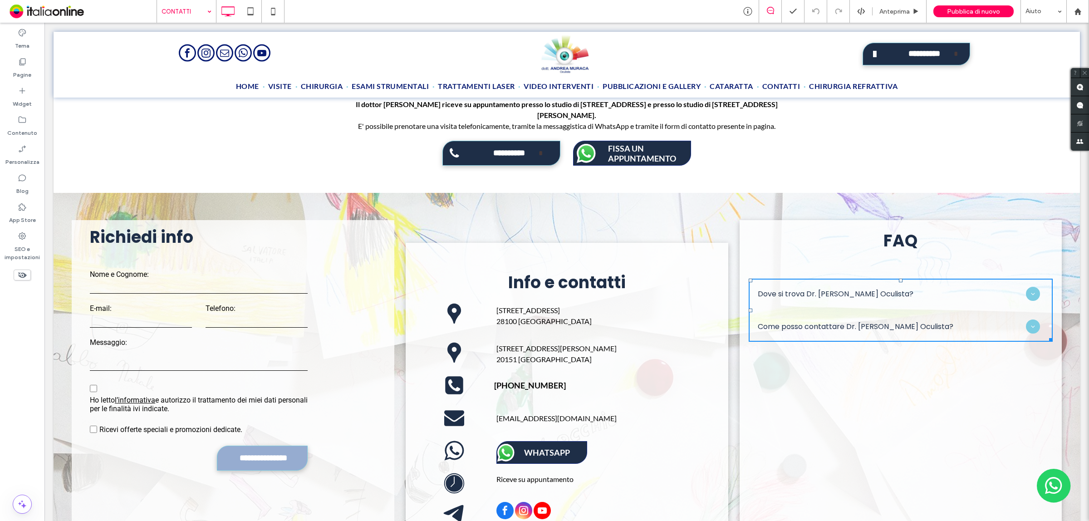
drag, startPoint x: 912, startPoint y: 325, endPoint x: 890, endPoint y: 314, distance: 25.0
click at [912, 325] on div "FAQ Dove si trova Dr. Andrea Muraca Oculista? Dr. Andrea Muraca Oculista si tro…" at bounding box center [901, 390] width 323 height 341
click at [927, 279] on div "Dove si trova Dr. Andrea Muraca Oculista?" at bounding box center [901, 294] width 305 height 30
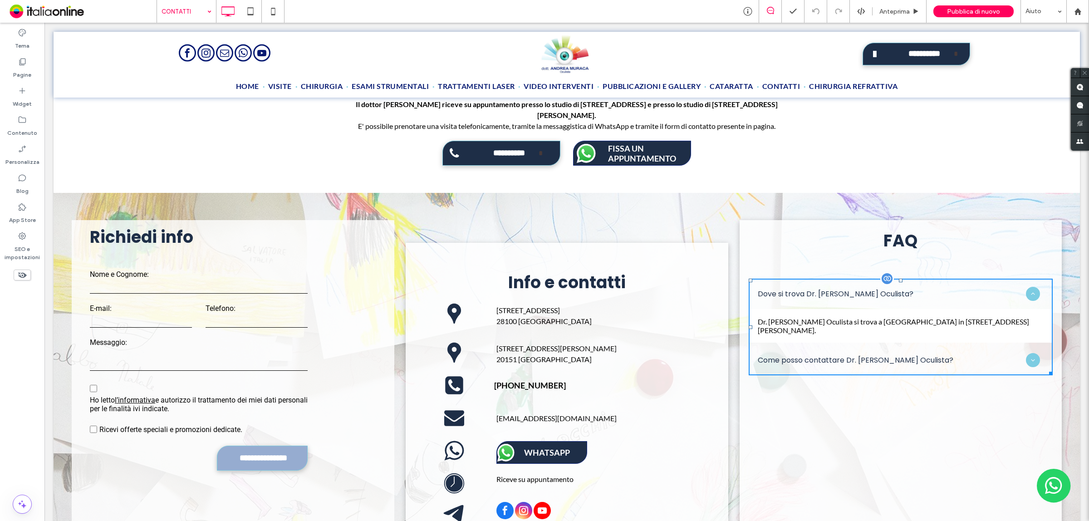
click at [888, 288] on h3 "Dove si trova Dr. Andrea Muraca Oculista?" at bounding box center [836, 293] width 156 height 11
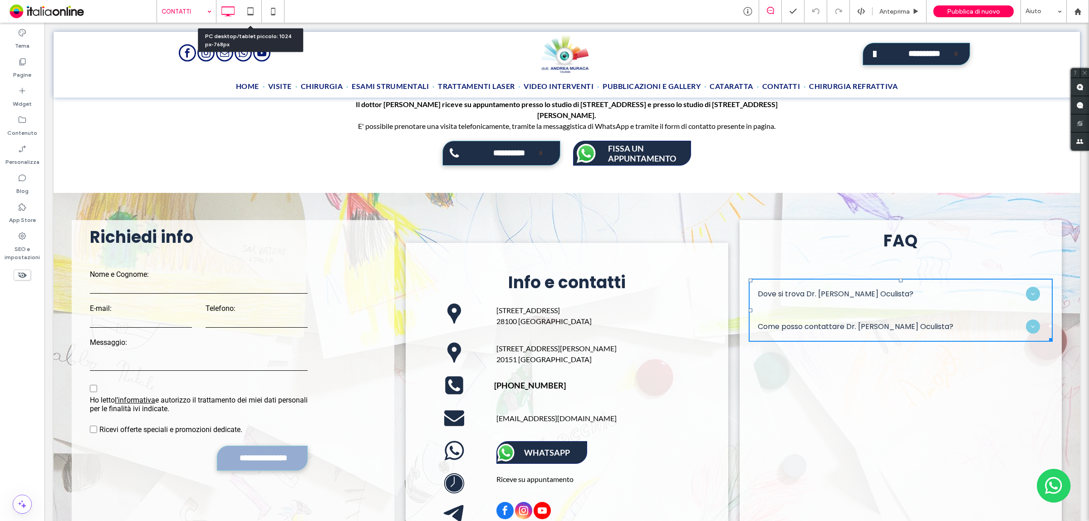
drag, startPoint x: 181, startPoint y: 13, endPoint x: 186, endPoint y: 11, distance: 5.6
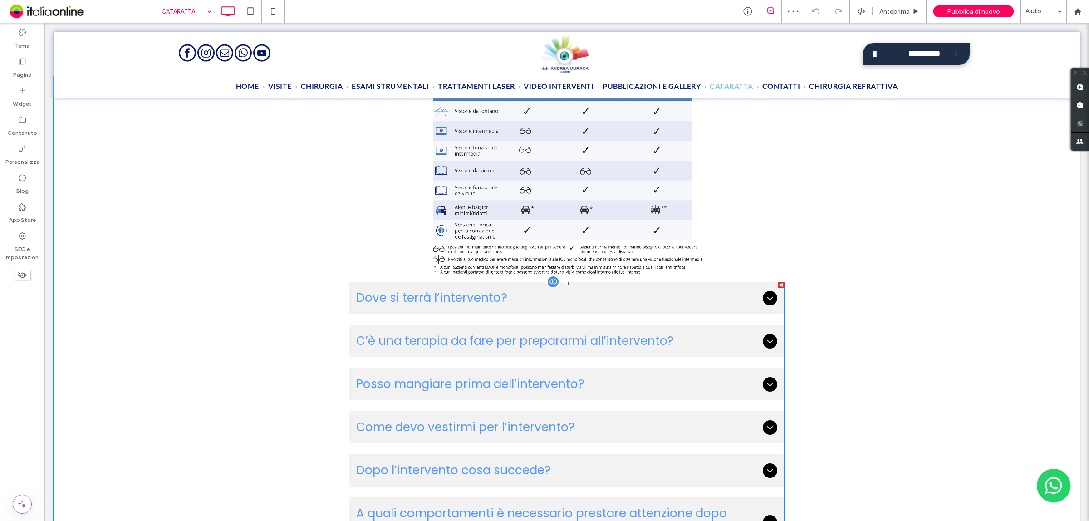
scroll to position [1702, 0]
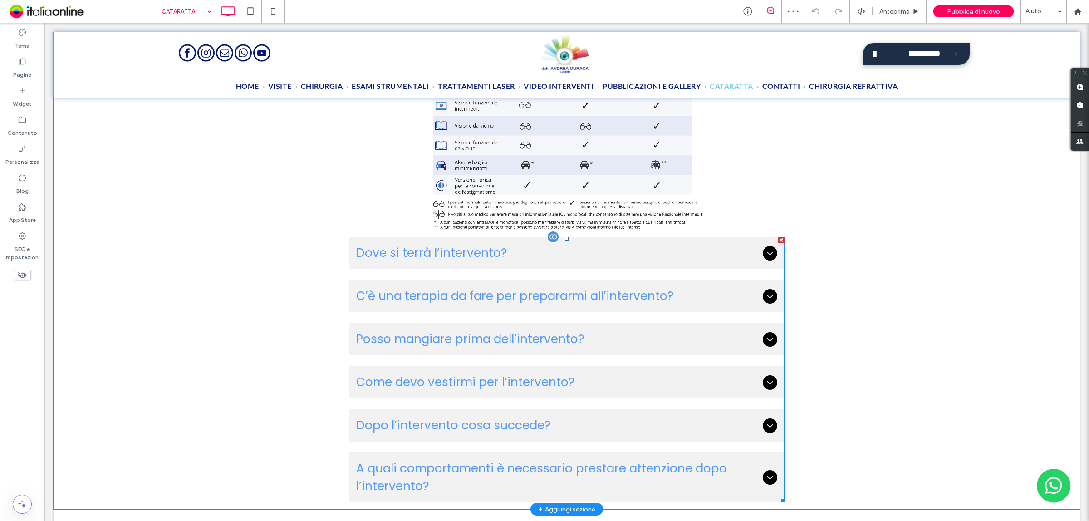
click at [543, 366] on div "Come devo vestirmi per l’intervento?" at bounding box center [567, 382] width 436 height 32
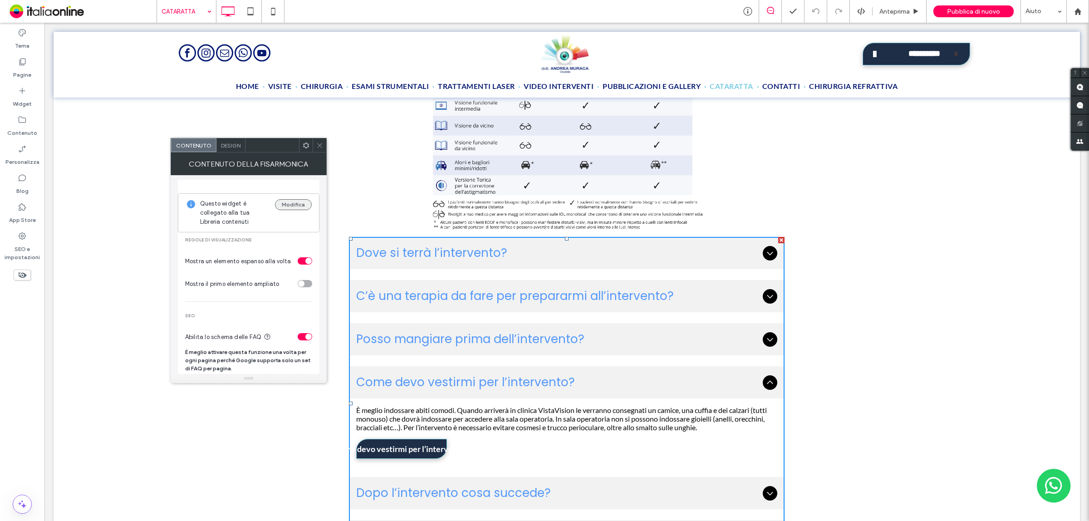
click at [289, 207] on button "Modifica" at bounding box center [293, 204] width 37 height 11
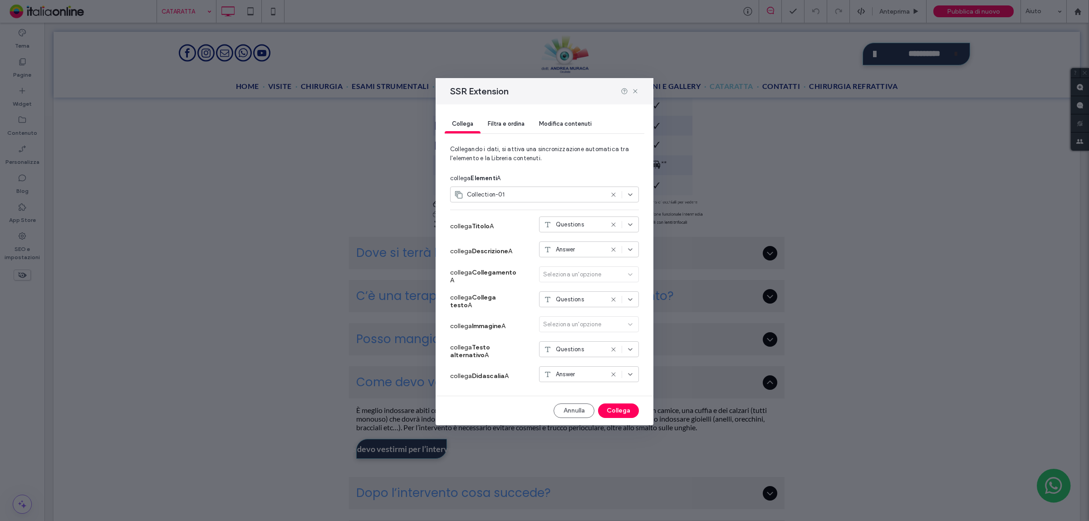
click at [512, 128] on div "Filtra e ordina" at bounding box center [506, 124] width 51 height 18
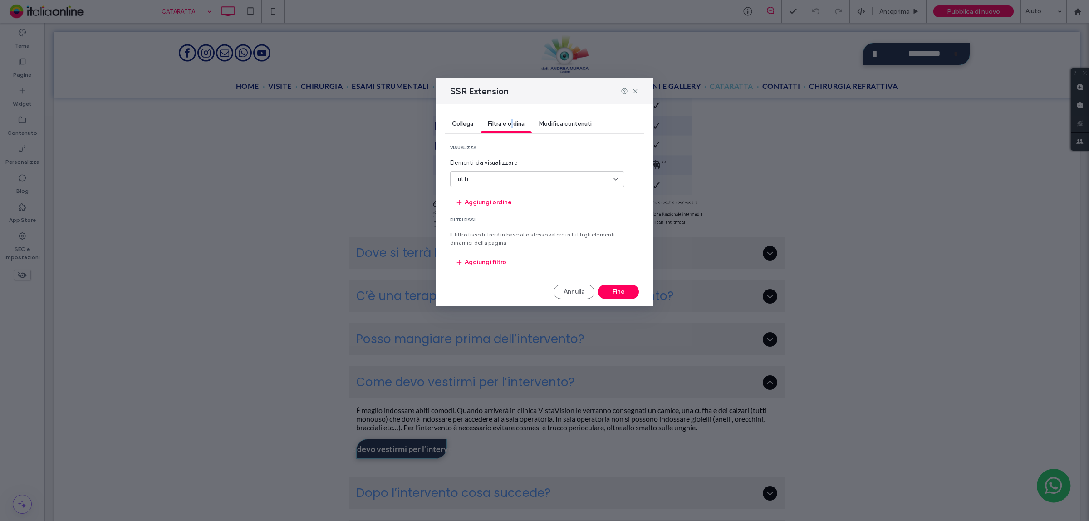
click at [571, 126] on span "Modifica contenuti" at bounding box center [565, 123] width 53 height 7
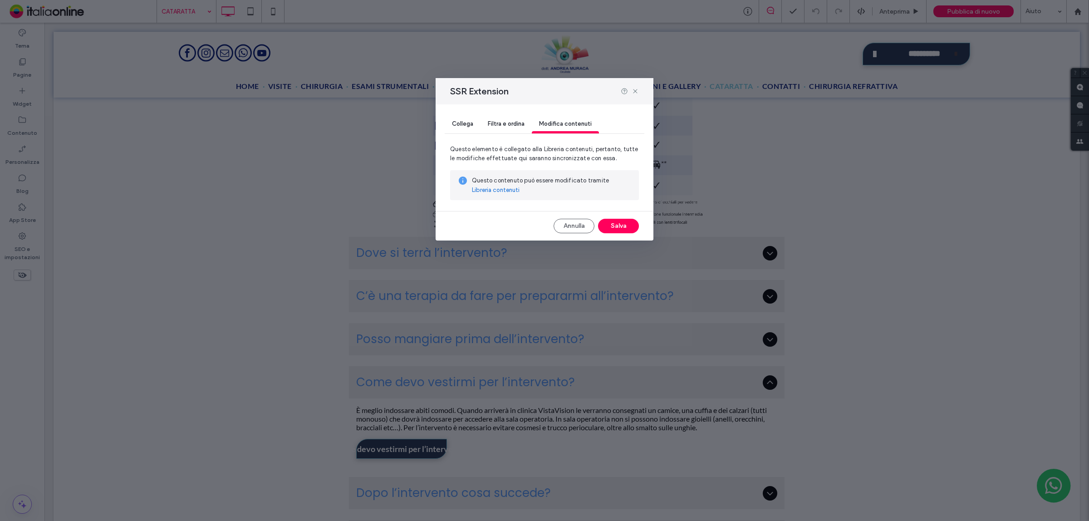
click at [502, 190] on link "Libreria contenuti" at bounding box center [496, 190] width 48 height 9
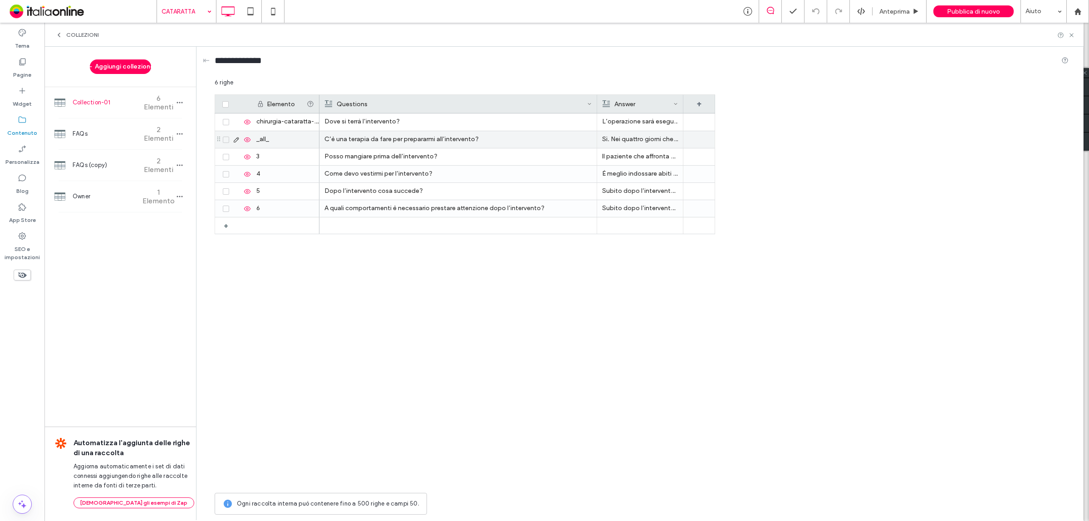
drag, startPoint x: 404, startPoint y: 100, endPoint x: 596, endPoint y: 132, distance: 194.2
click at [596, 132] on div "Elemento Questions Answer + chirurgia-cataratta-milano _all_ 3 4 5 6 + Dove si …" at bounding box center [465, 291] width 501 height 394
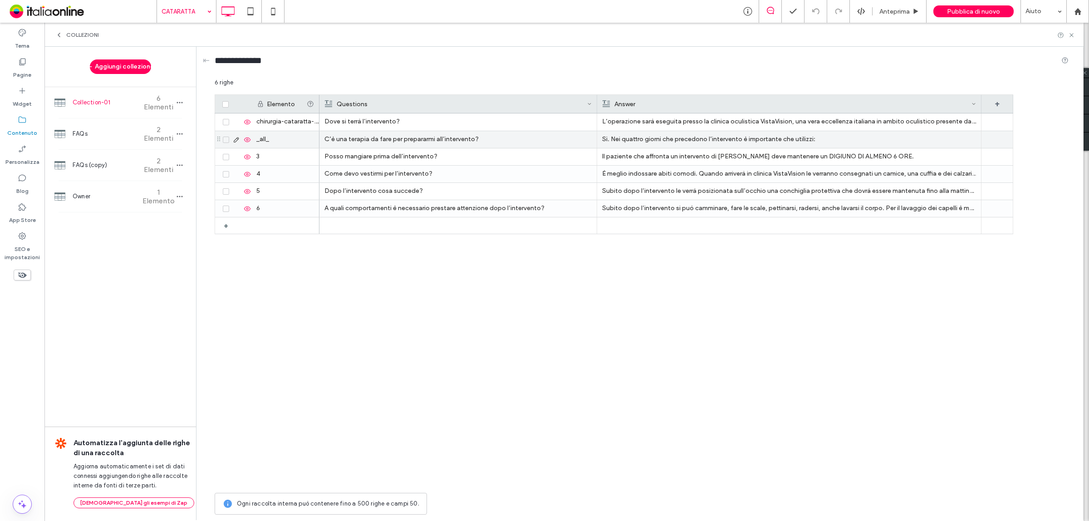
drag, startPoint x: 682, startPoint y: 103, endPoint x: 981, endPoint y: 139, distance: 300.4
click at [981, 139] on div "Elemento Questions Answer + chirurgia-cataratta-milano _all_ 3 4 5 6 + Dove si …" at bounding box center [614, 291] width 799 height 394
click at [310, 106] on icon at bounding box center [310, 103] width 7 height 7
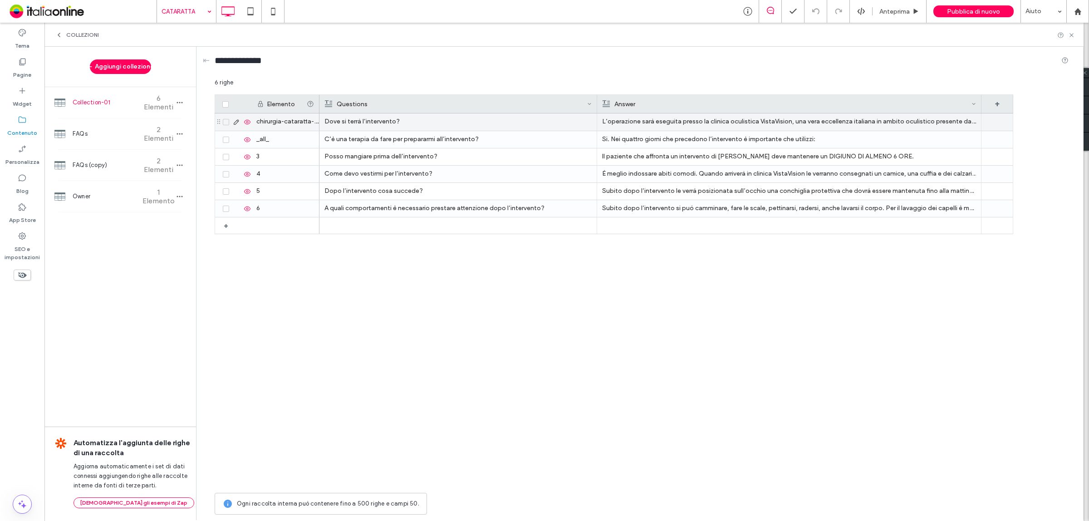
click at [273, 123] on div "chirurgia-cataratta-milano" at bounding box center [285, 121] width 68 height 17
type input "*"
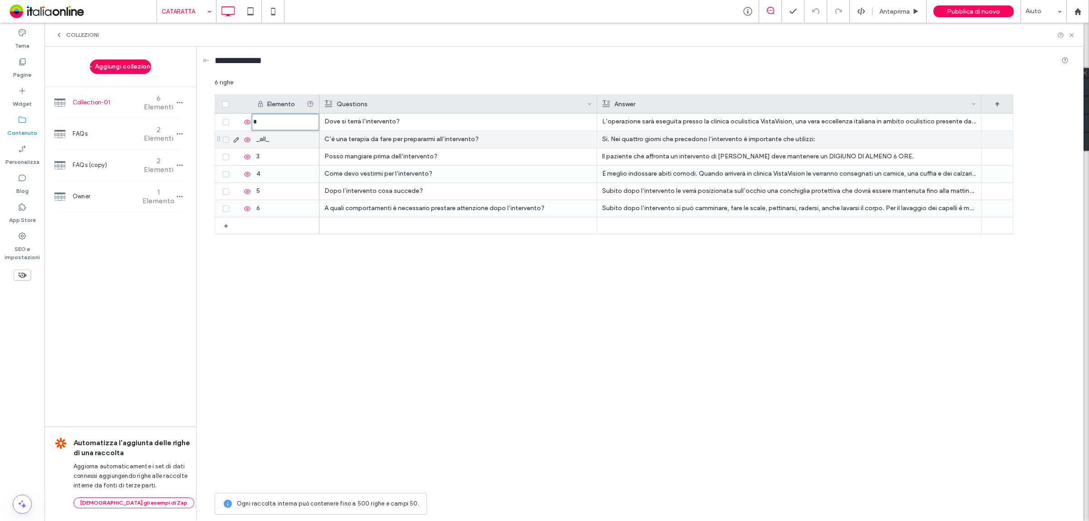
click at [276, 137] on div "_all_" at bounding box center [285, 139] width 68 height 17
click at [275, 143] on div "_all_" at bounding box center [285, 139] width 68 height 17
click at [275, 143] on input "*****" at bounding box center [285, 140] width 67 height 16
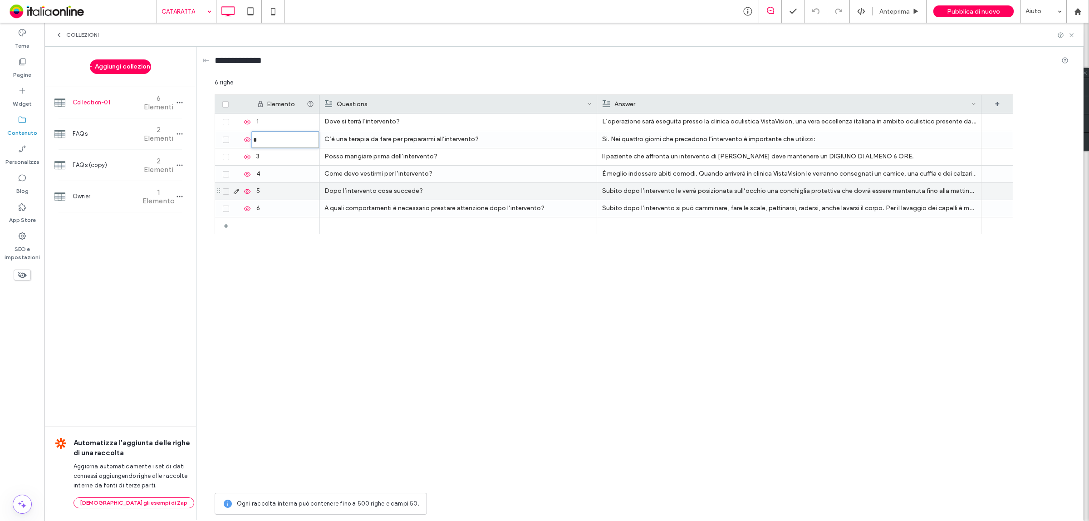
type input "*"
click at [327, 265] on div "Dove si terrà l’intervento? L’operazione sarà eseguita presso la clinica oculis…" at bounding box center [667, 300] width 694 height 375
click at [228, 102] on span at bounding box center [225, 104] width 6 height 6
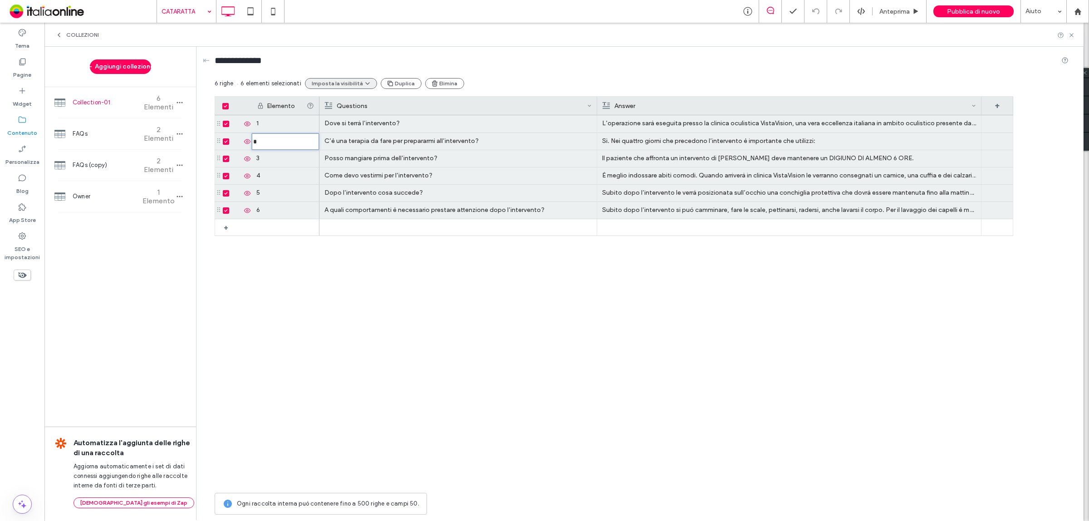
drag, startPoint x: 362, startPoint y: 83, endPoint x: 360, endPoint y: 88, distance: 4.9
click at [364, 83] on icon "button" at bounding box center [367, 83] width 7 height 7
click at [343, 121] on span "Mostra gli elementi selezionati" at bounding box center [365, 122] width 84 height 9
click at [1072, 34] on use at bounding box center [1072, 35] width 4 height 4
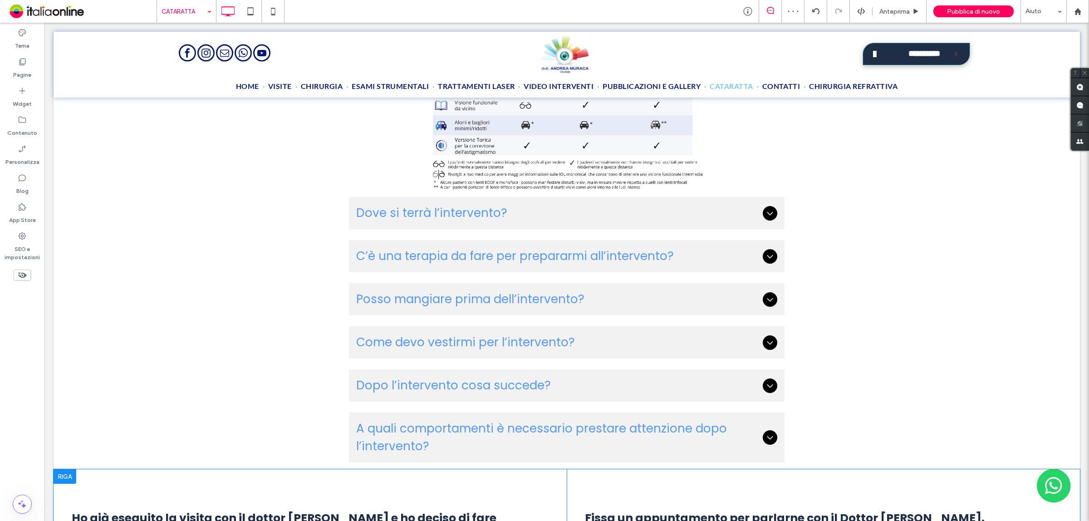
scroll to position [1863, 0]
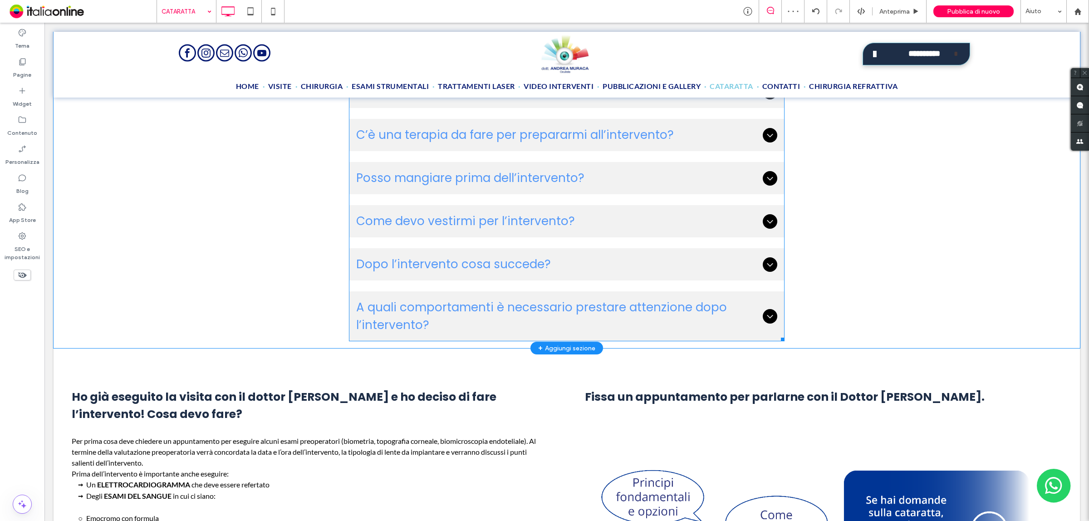
click at [540, 299] on span "A quali comportamenti è necessario prestare attenzione dopo l’intervento?" at bounding box center [557, 316] width 403 height 35
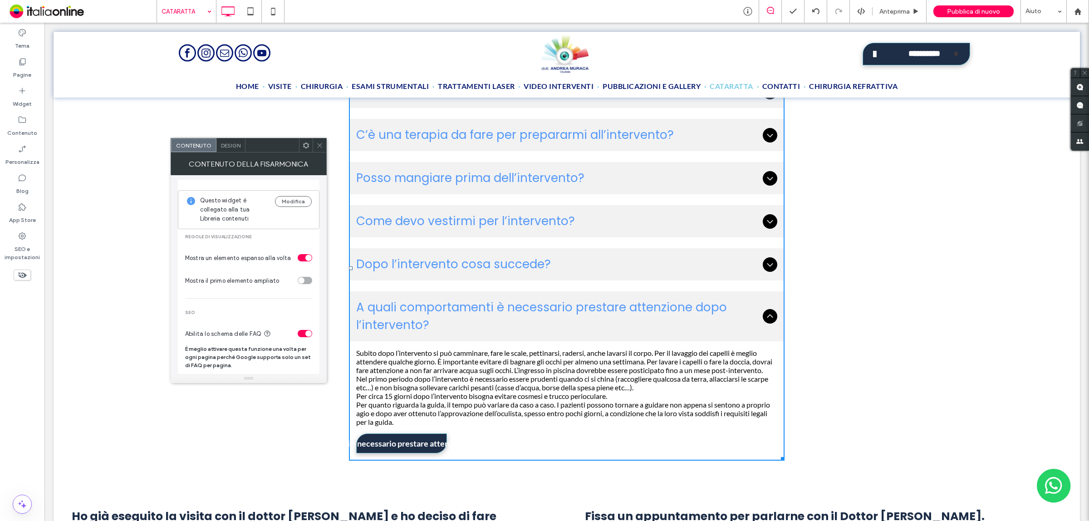
scroll to position [10, 0]
drag, startPoint x: 232, startPoint y: 346, endPoint x: 275, endPoint y: 367, distance: 48.3
click at [275, 367] on span "È meglio attivare questa funzione una volta per ogni pagina perché Google suppo…" at bounding box center [248, 357] width 127 height 25
click at [275, 366] on span "È meglio attivare questa funzione una volta per ogni pagina perché Google suppo…" at bounding box center [248, 357] width 127 height 25
click at [276, 362] on span "È meglio attivare questa funzione una volta per ogni pagina perché Google suppo…" at bounding box center [248, 357] width 127 height 25
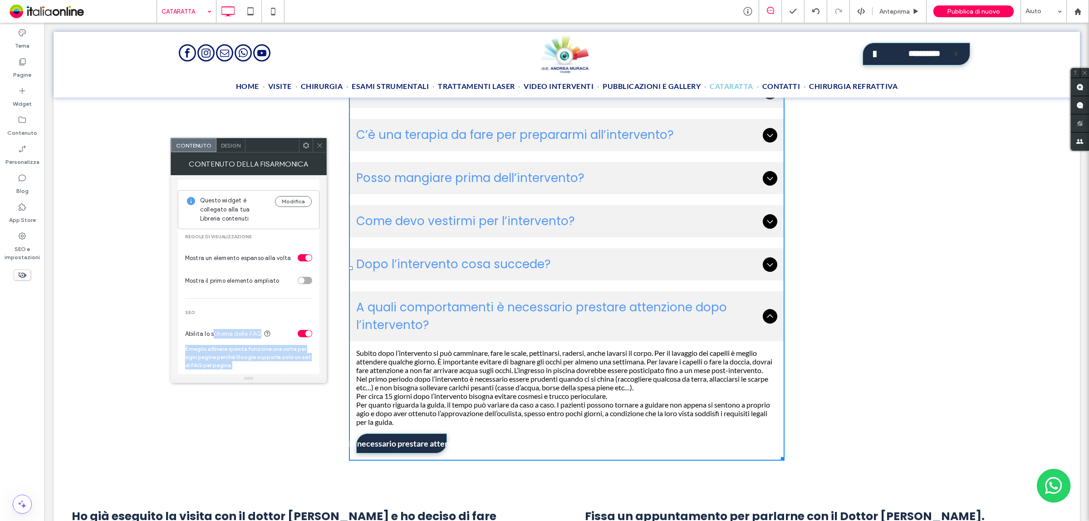
drag, startPoint x: 232, startPoint y: 360, endPoint x: 222, endPoint y: 294, distance: 66.5
click at [217, 312] on div "Regole di visualizzazione Mostra un elemento espanso alla volta Mostra il primo…" at bounding box center [249, 301] width 142 height 145
click at [305, 264] on div "toggle" at bounding box center [308, 261] width 6 height 6
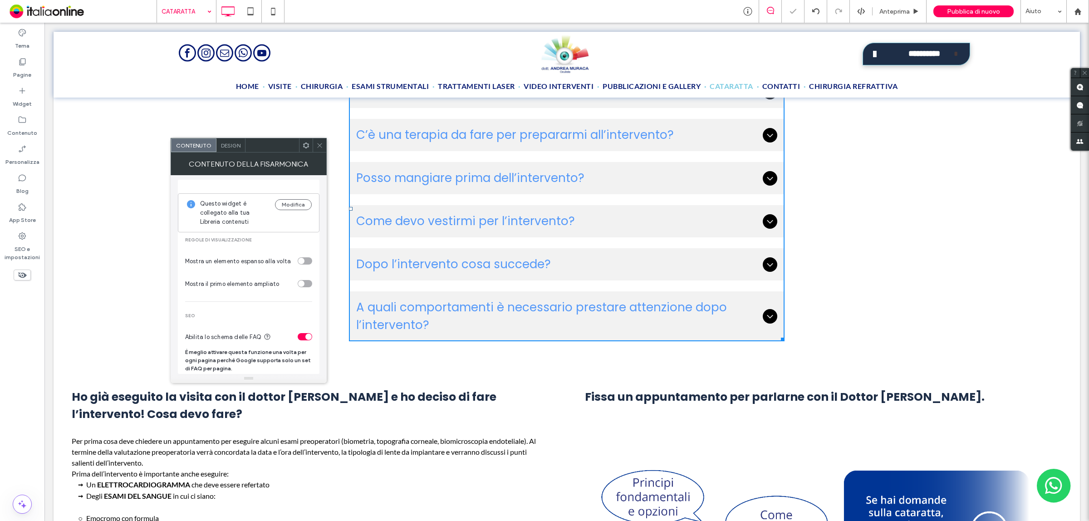
click at [509, 321] on span "A quali comportamenti è necessario prestare attenzione dopo l’intervento?" at bounding box center [557, 316] width 403 height 35
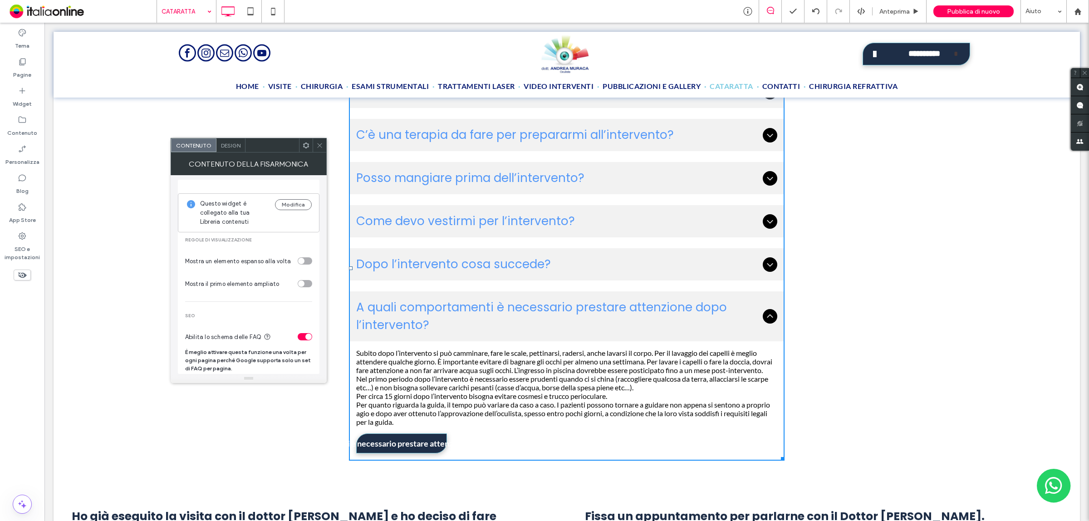
click at [236, 141] on div "Design" at bounding box center [231, 145] width 29 height 14
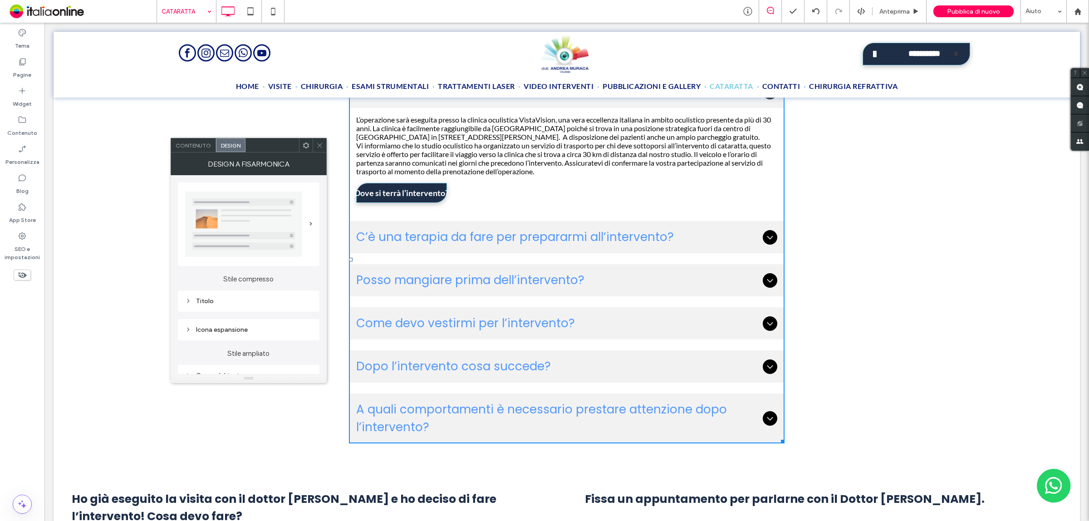
click at [266, 241] on img at bounding box center [243, 224] width 117 height 65
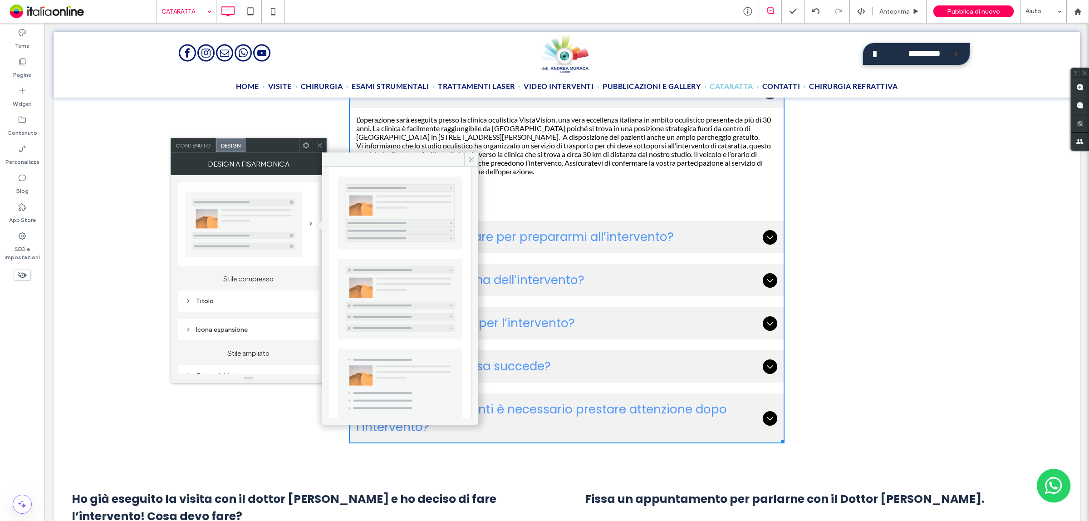
scroll to position [179, 0]
click at [421, 370] on img at bounding box center [400, 383] width 124 height 71
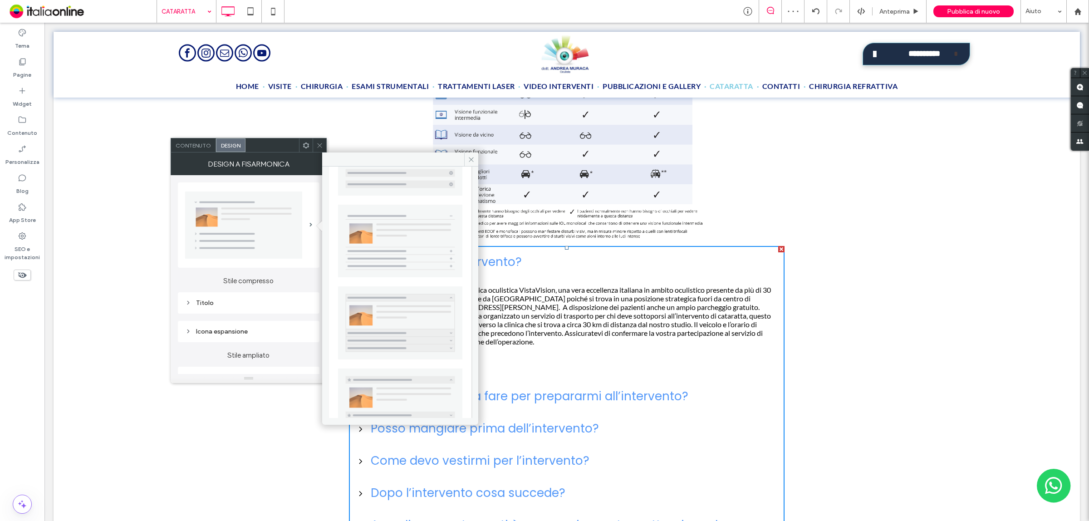
scroll to position [9, 0]
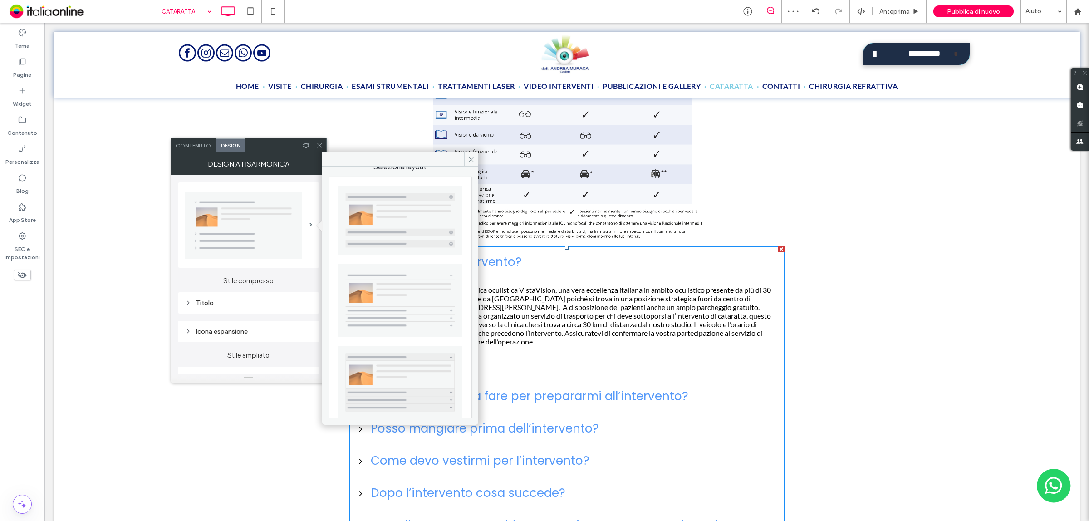
click at [399, 214] on img at bounding box center [400, 220] width 124 height 69
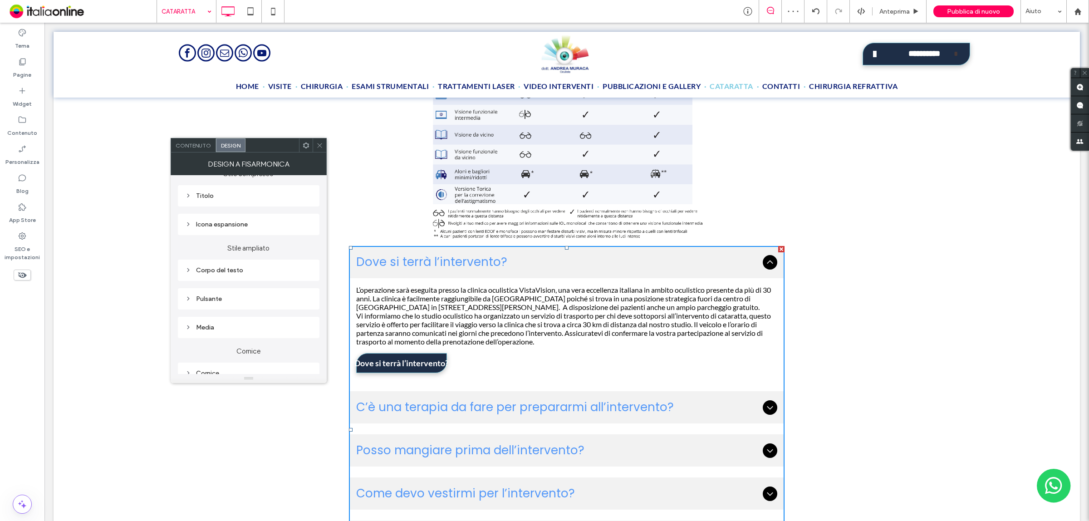
scroll to position [113, 0]
click at [235, 287] on div "Pulsante" at bounding box center [248, 291] width 127 height 8
click at [284, 249] on label "Design" at bounding box center [245, 251] width 120 height 18
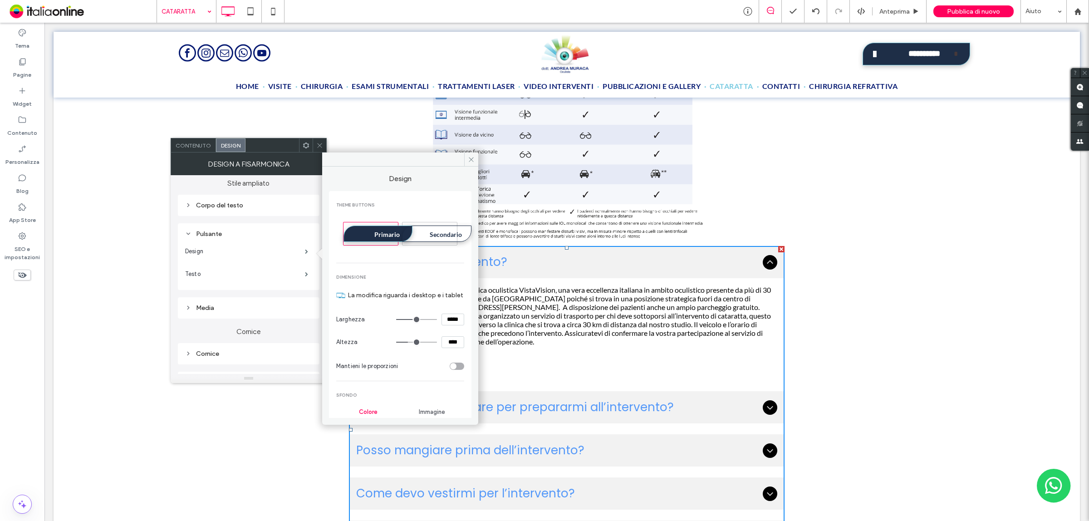
click at [443, 237] on span "Secondario" at bounding box center [446, 235] width 39 height 8
type input "*"
type input "***"
type input "*"
drag, startPoint x: 410, startPoint y: 329, endPoint x: 386, endPoint y: 327, distance: 23.7
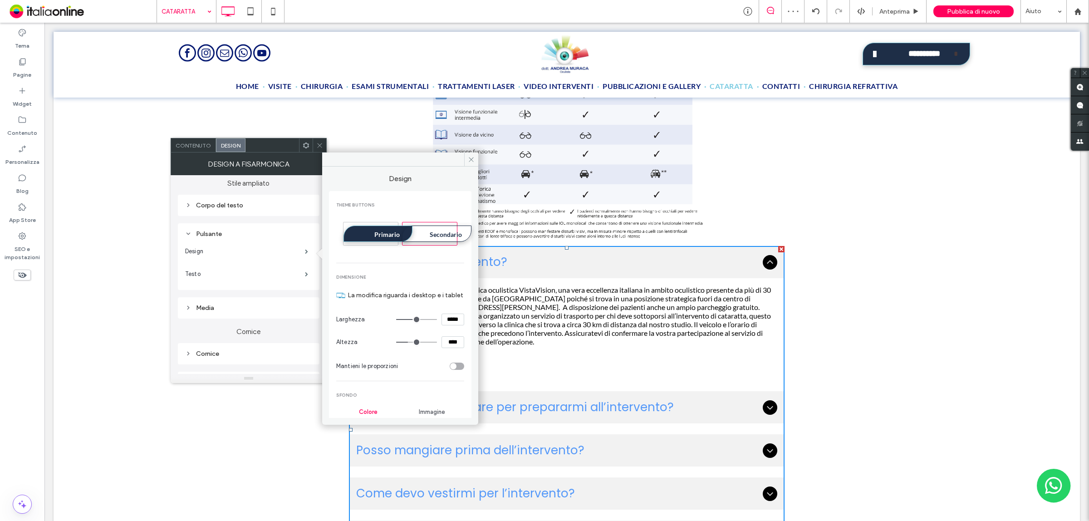
click at [396, 320] on input "range" at bounding box center [416, 319] width 41 height 1
type input "***"
type input "*"
click at [450, 325] on input "*****" at bounding box center [453, 320] width 23 height 12
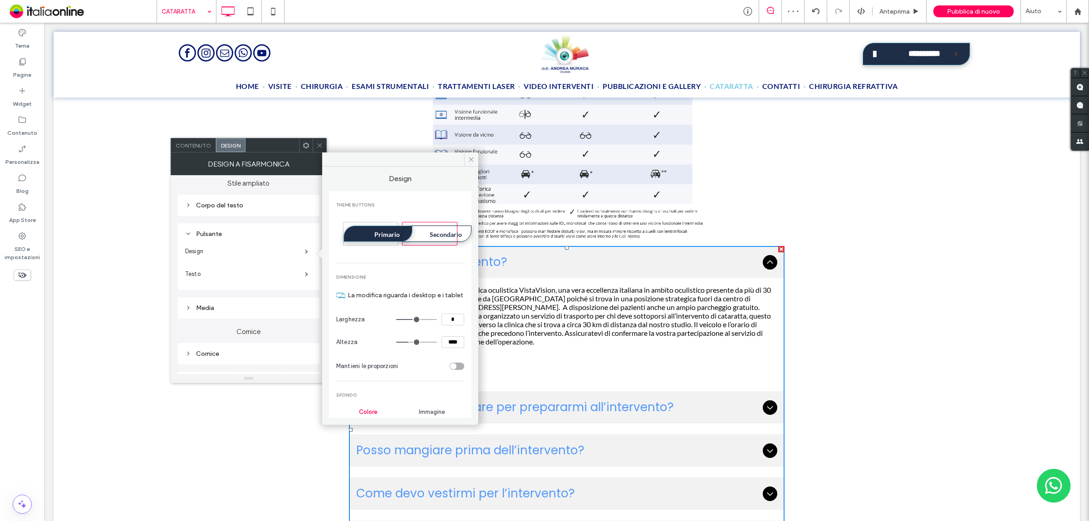
type input "*"
type input "****"
type input "**"
type input "*"
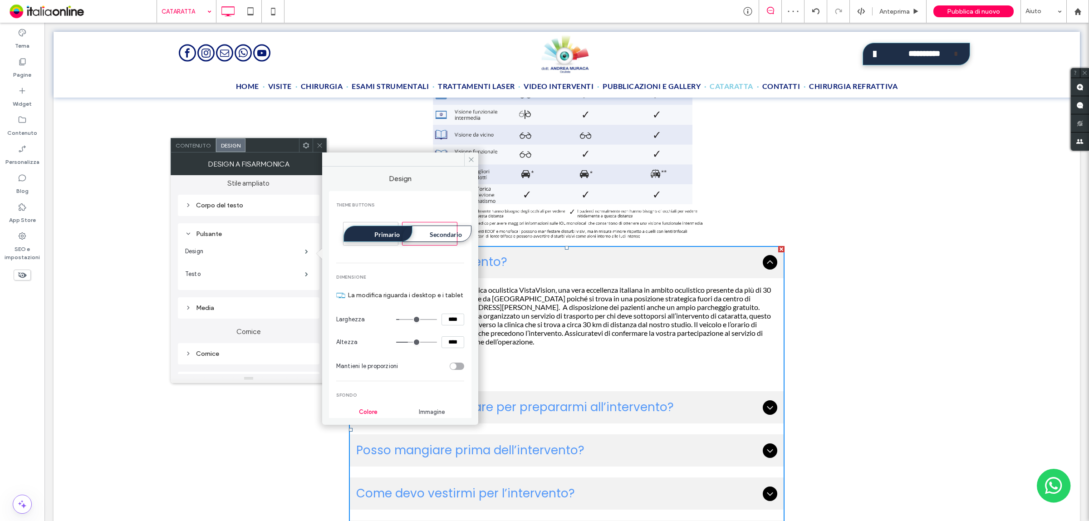
click at [444, 325] on input "****" at bounding box center [453, 320] width 23 height 12
type input "*"
click at [316, 139] on div at bounding box center [320, 145] width 14 height 14
type input "*"
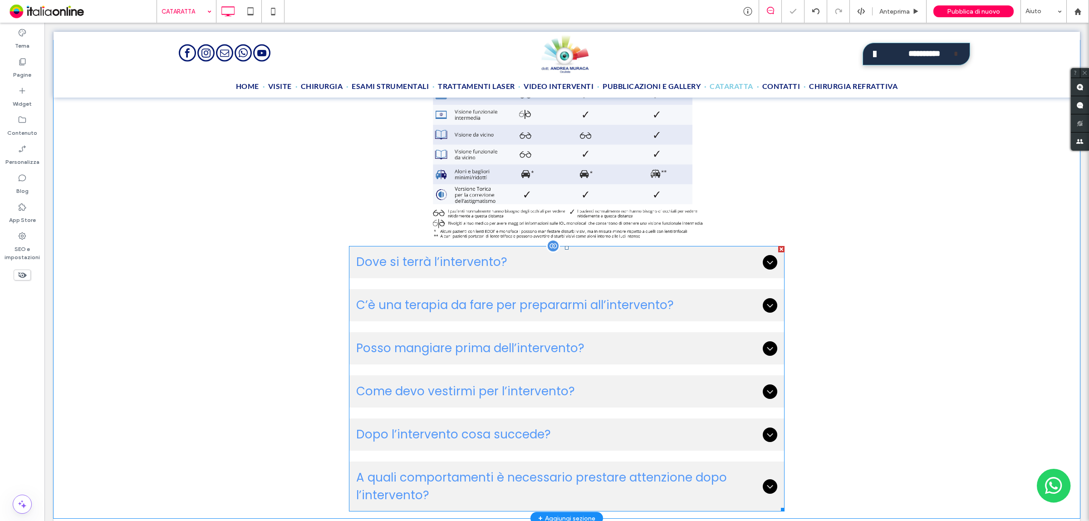
click at [551, 241] on div at bounding box center [554, 246] width 14 height 14
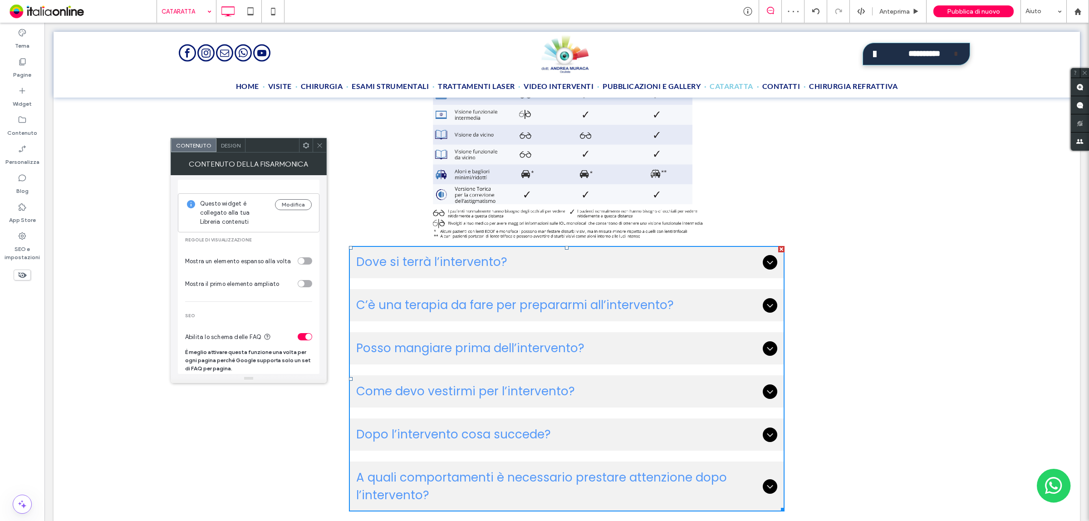
click at [318, 147] on icon at bounding box center [319, 145] width 7 height 7
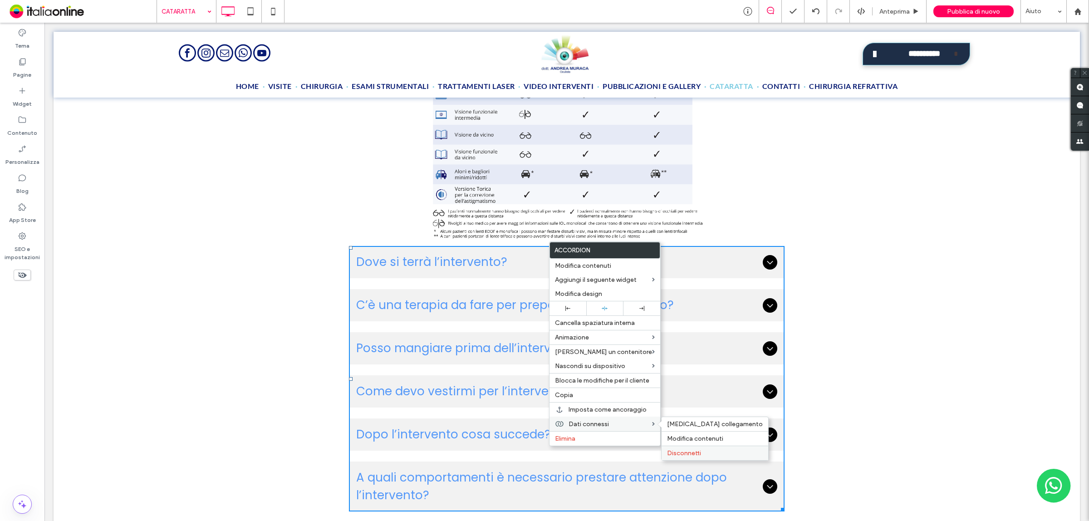
click at [685, 456] on span "Disconnetti" at bounding box center [684, 453] width 34 height 8
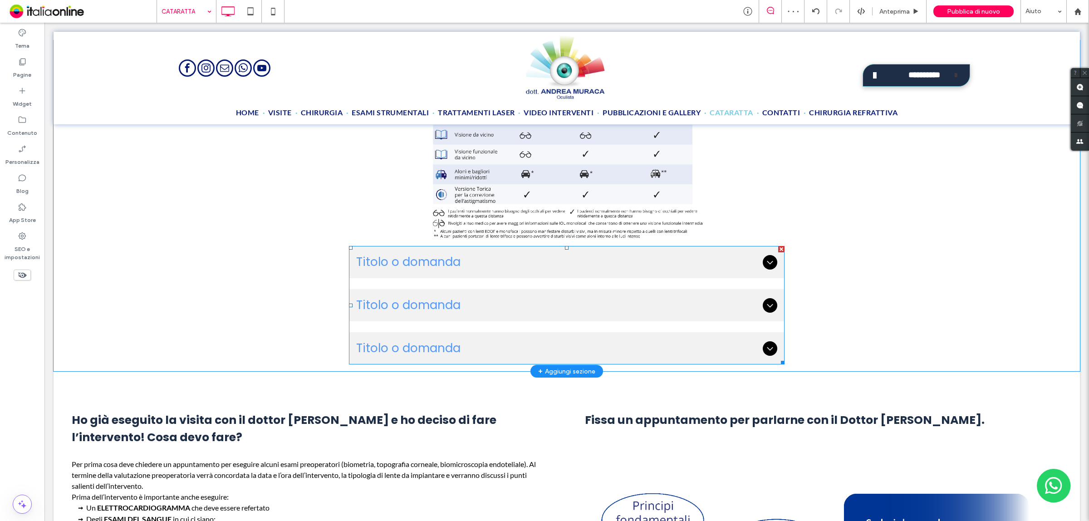
drag, startPoint x: 815, startPoint y: 266, endPoint x: 777, endPoint y: 244, distance: 44.1
click at [778, 246] on div at bounding box center [781, 249] width 6 height 6
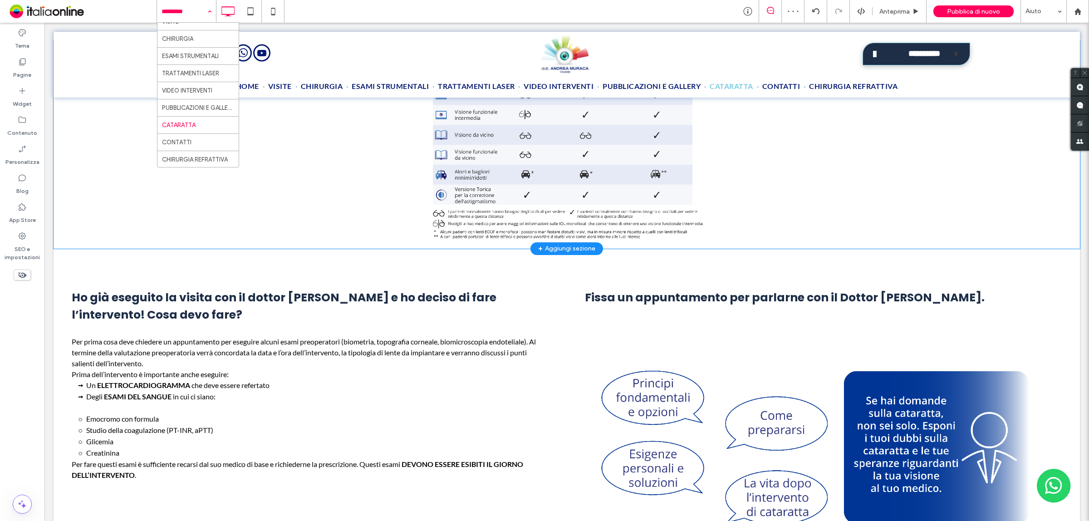
scroll to position [33, 0]
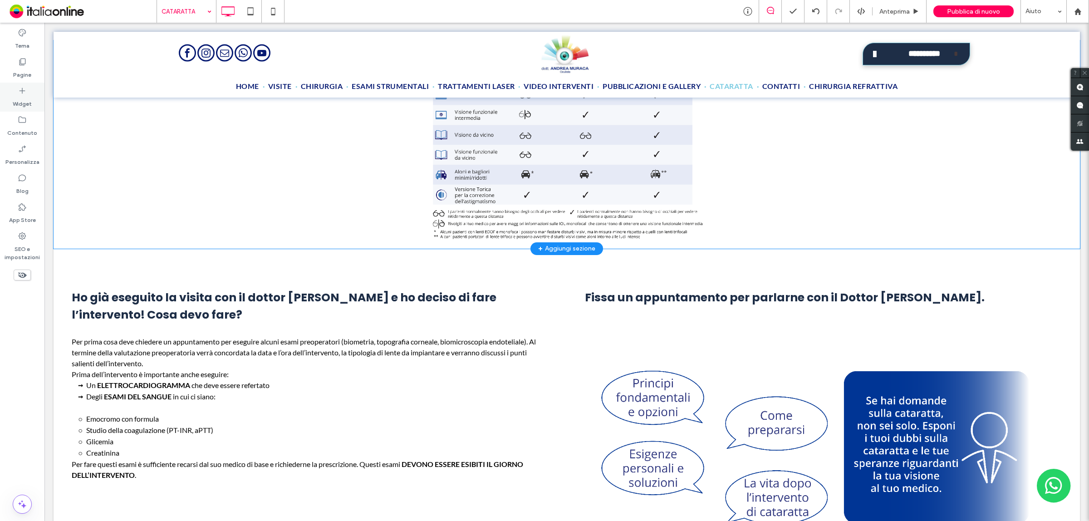
drag, startPoint x: 28, startPoint y: 93, endPoint x: 51, endPoint y: 68, distance: 33.7
click at [28, 93] on div "Widget" at bounding box center [22, 97] width 44 height 29
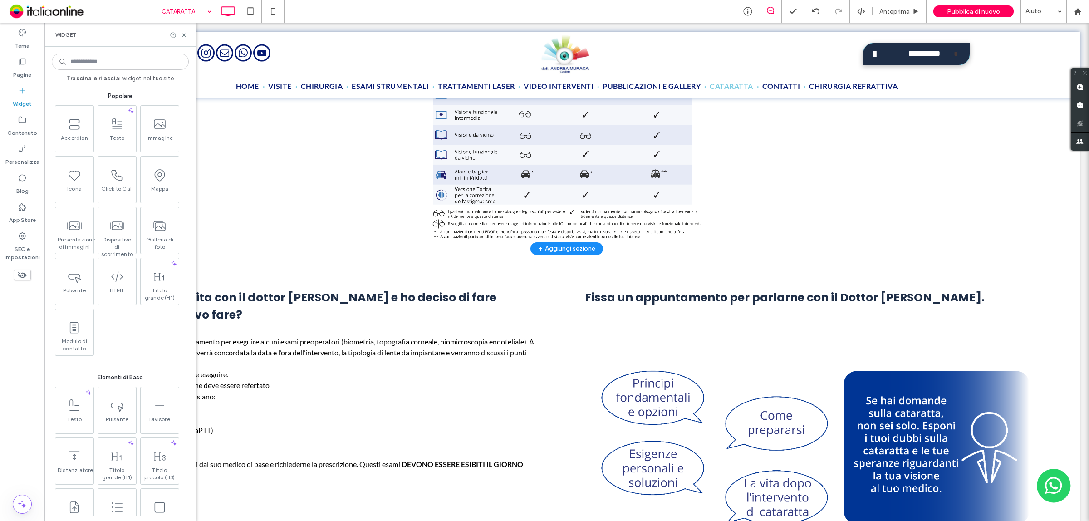
click at [113, 67] on input at bounding box center [120, 62] width 137 height 16
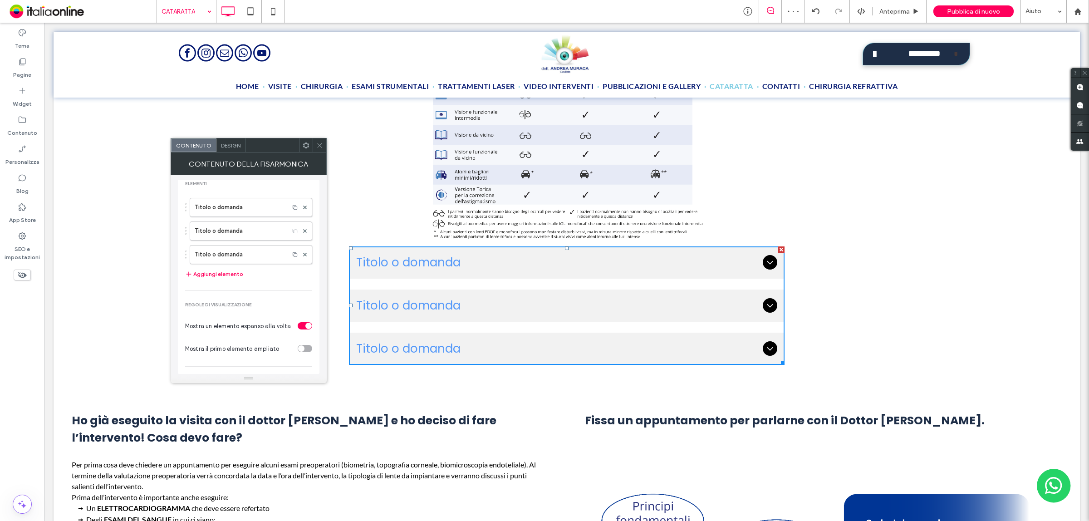
scroll to position [0, 0]
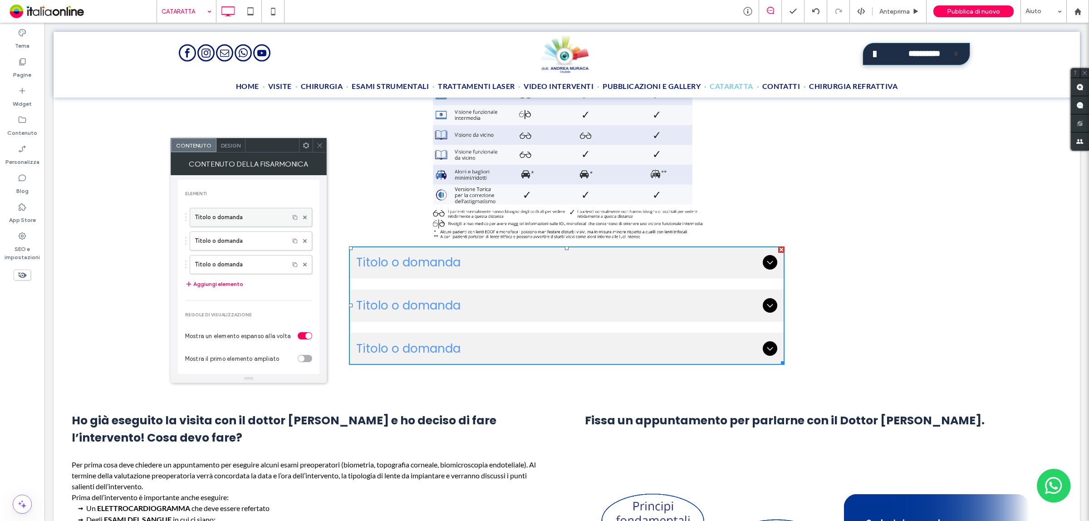
click at [286, 221] on div "Titolo o domanda" at bounding box center [251, 217] width 123 height 19
click at [287, 222] on div "Titolo o domanda" at bounding box center [251, 217] width 123 height 19
click at [282, 218] on div "Titolo o domanda" at bounding box center [251, 217] width 123 height 19
drag, startPoint x: 265, startPoint y: 225, endPoint x: 291, endPoint y: 225, distance: 26.8
click at [265, 225] on label "Titolo o domanda" at bounding box center [240, 217] width 90 height 18
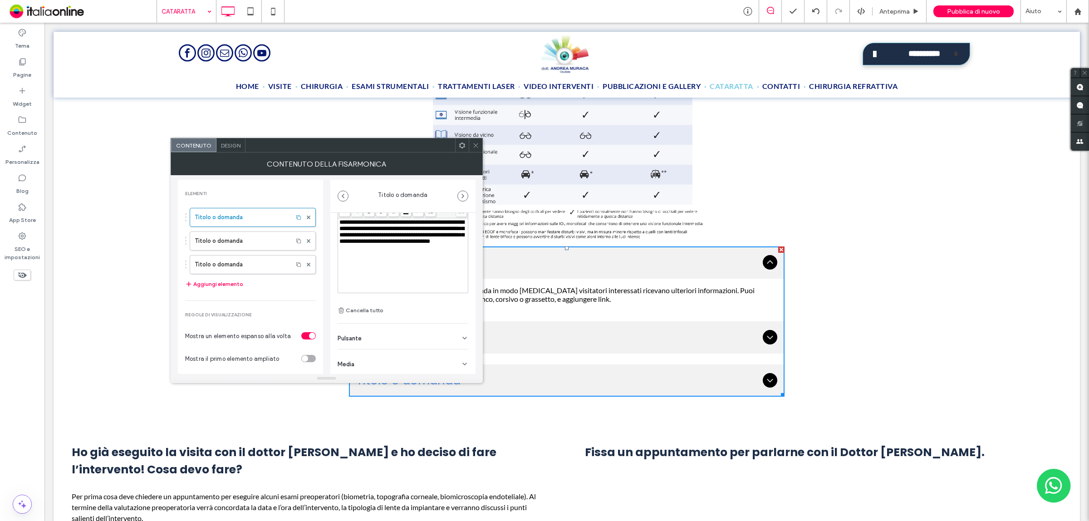
scroll to position [64, 0]
click at [450, 341] on div "Pulsante" at bounding box center [403, 334] width 131 height 25
click at [228, 147] on span "Design" at bounding box center [231, 145] width 20 height 7
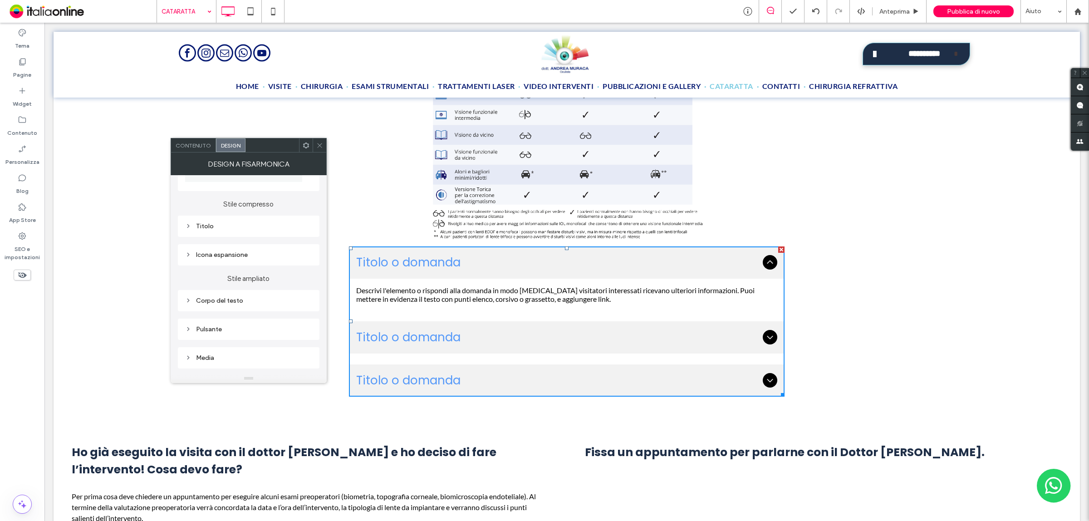
scroll to position [113, 0]
click at [242, 291] on div "Pulsante" at bounding box center [248, 291] width 127 height 8
click at [203, 146] on span "Contenuto" at bounding box center [193, 145] width 35 height 7
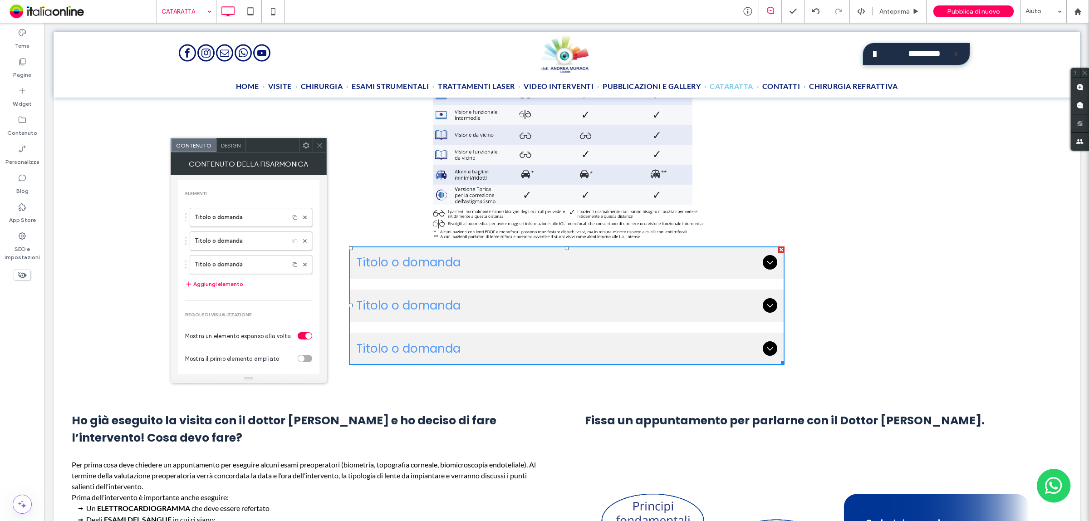
scroll to position [57, 0]
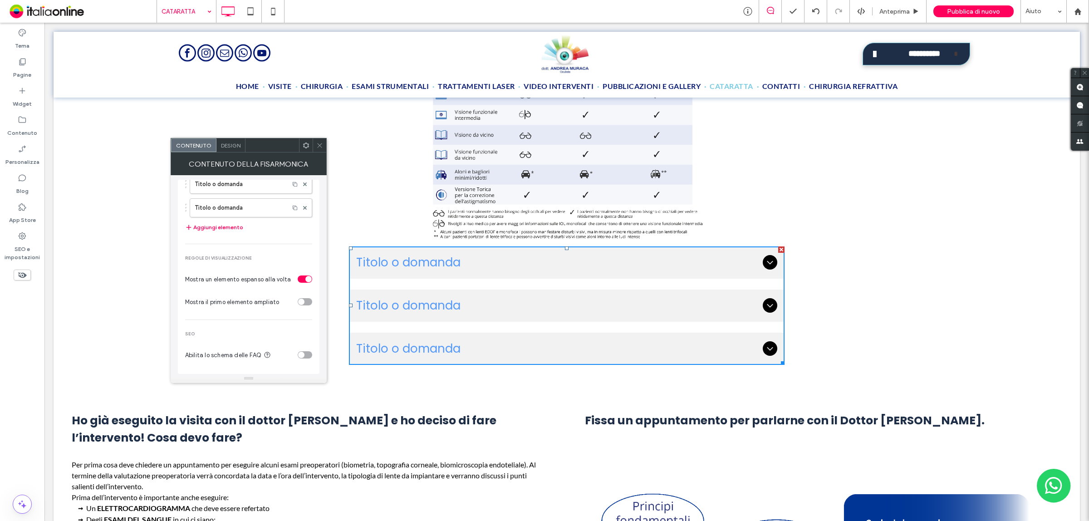
click at [301, 359] on div "toggle" at bounding box center [305, 354] width 15 height 7
click at [456, 254] on span "Titolo o domanda" at bounding box center [557, 263] width 403 height 18
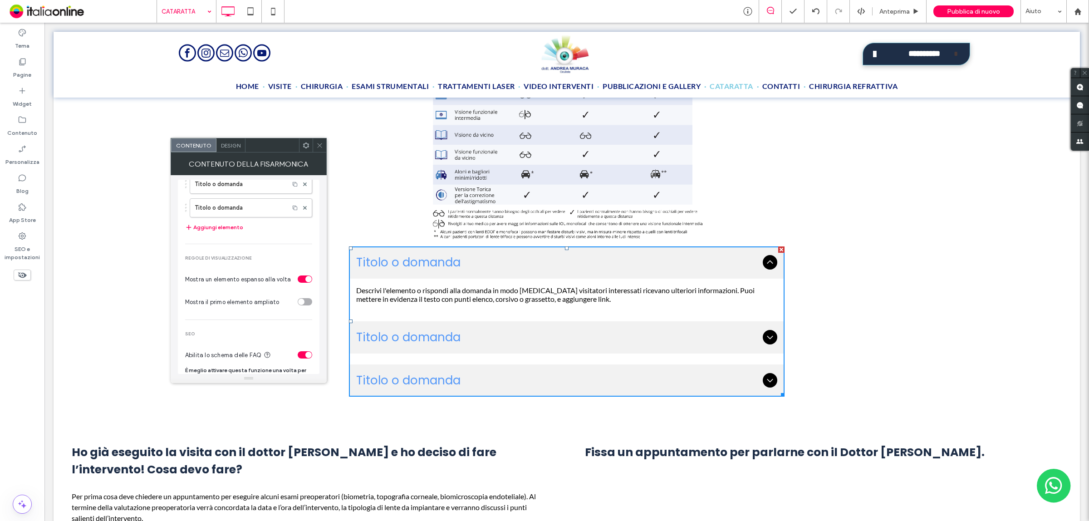
click at [313, 141] on div at bounding box center [320, 145] width 14 height 14
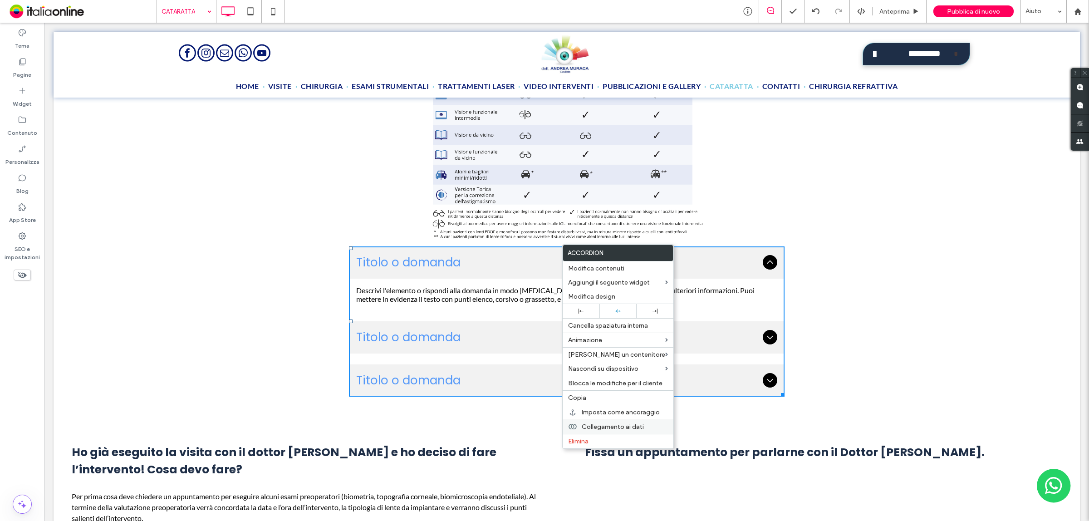
click at [597, 428] on span "Collegamento ai dati" at bounding box center [613, 427] width 62 height 8
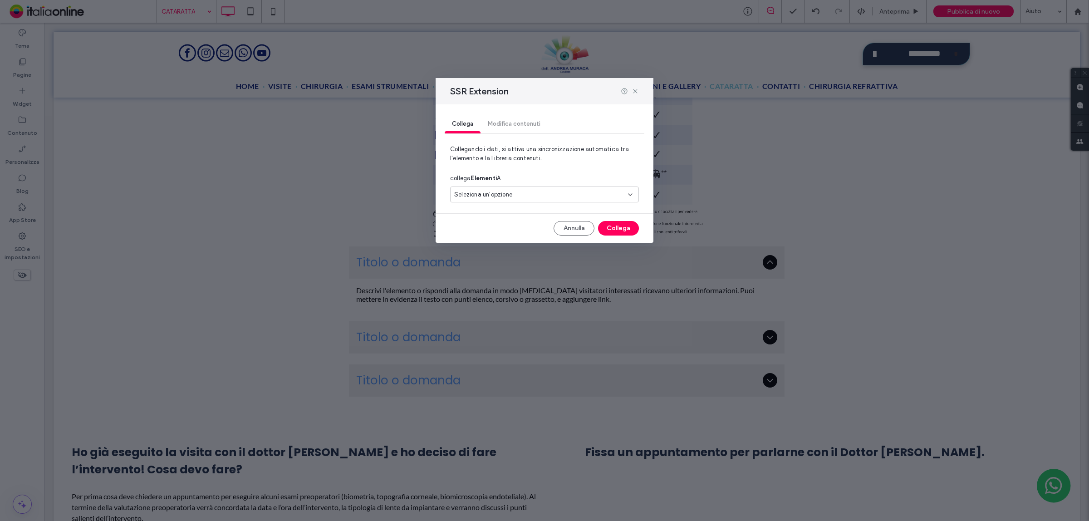
click at [503, 128] on div "Collega Modifica contenuti" at bounding box center [545, 124] width 200 height 18
click at [507, 119] on div "Collega Modifica contenuti" at bounding box center [545, 124] width 200 height 18
click at [499, 195] on span "Seleziona un'opzione" at bounding box center [483, 194] width 58 height 9
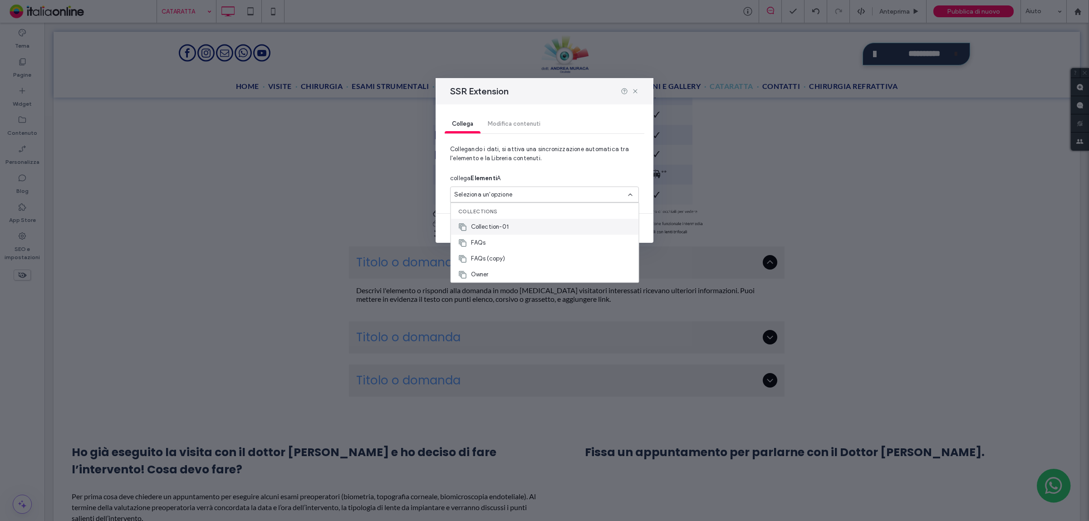
click at [500, 225] on span "Collection-01" at bounding box center [490, 226] width 38 height 9
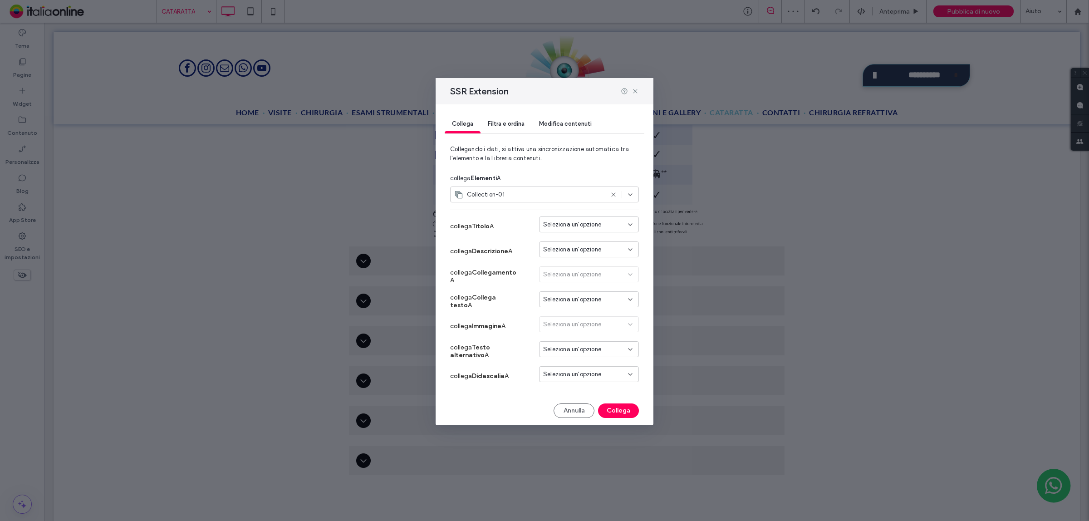
click at [558, 274] on div "Seleziona un'opzione" at bounding box center [589, 276] width 100 height 20
click at [614, 275] on div "Seleziona un'opzione" at bounding box center [589, 276] width 100 height 20
click at [636, 273] on div "Seleziona un'opzione" at bounding box center [589, 276] width 100 height 20
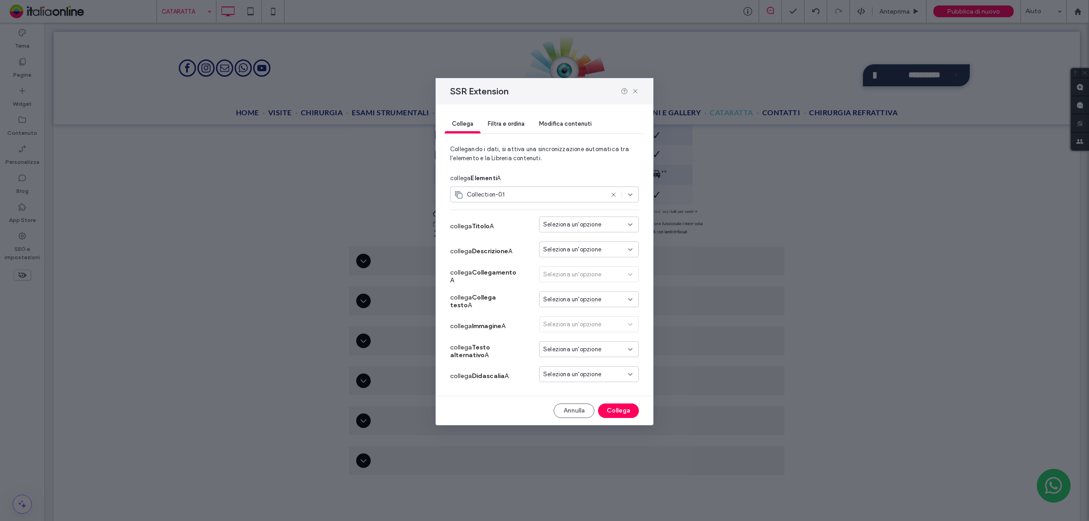
click at [629, 276] on div "Seleziona un'opzione" at bounding box center [589, 276] width 100 height 20
click at [597, 250] on span "Seleziona un'opzione" at bounding box center [572, 249] width 58 height 9
click at [593, 226] on span "Seleziona un'opzione" at bounding box center [572, 224] width 58 height 9
click at [586, 241] on span "Questions" at bounding box center [574, 241] width 28 height 9
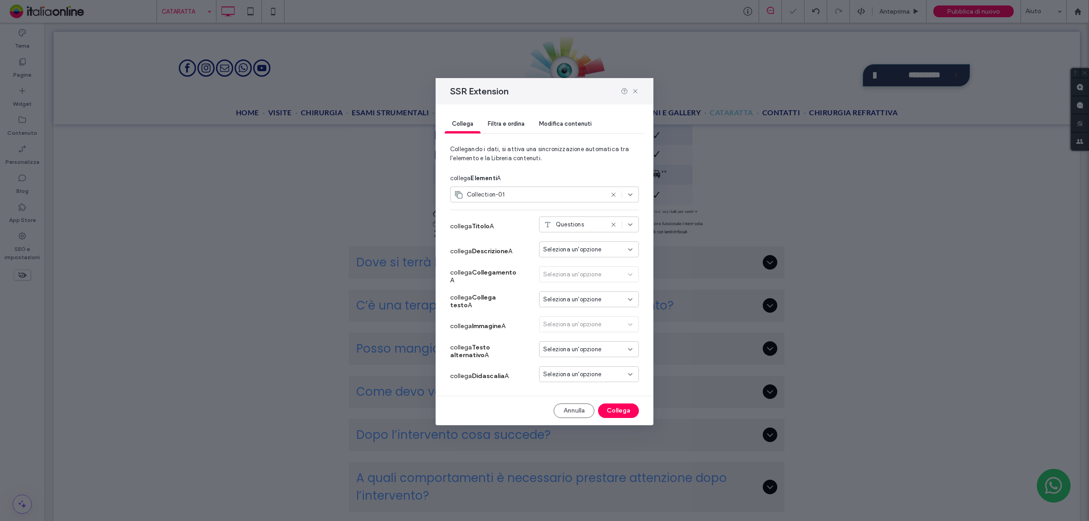
click at [581, 247] on span "Seleziona un'opzione" at bounding box center [572, 249] width 58 height 9
click at [582, 274] on div "Answer" at bounding box center [589, 282] width 99 height 16
click at [618, 409] on button "Collega" at bounding box center [618, 411] width 41 height 15
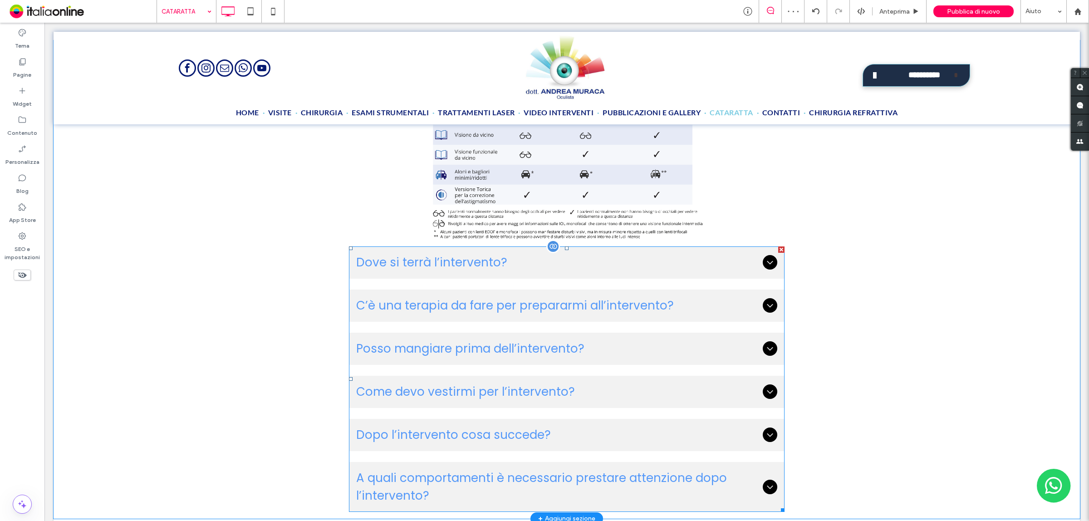
click at [702, 257] on span "Dove si terrà l’intervento?" at bounding box center [557, 263] width 403 height 18
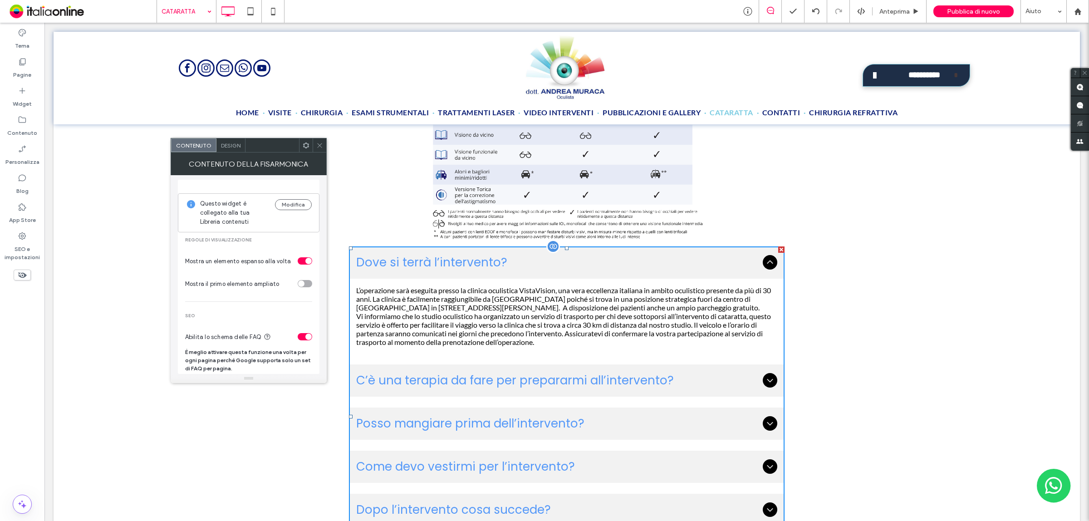
click at [507, 377] on span "C’è una terapia da fare per prepararmi all’intervento?" at bounding box center [557, 381] width 403 height 18
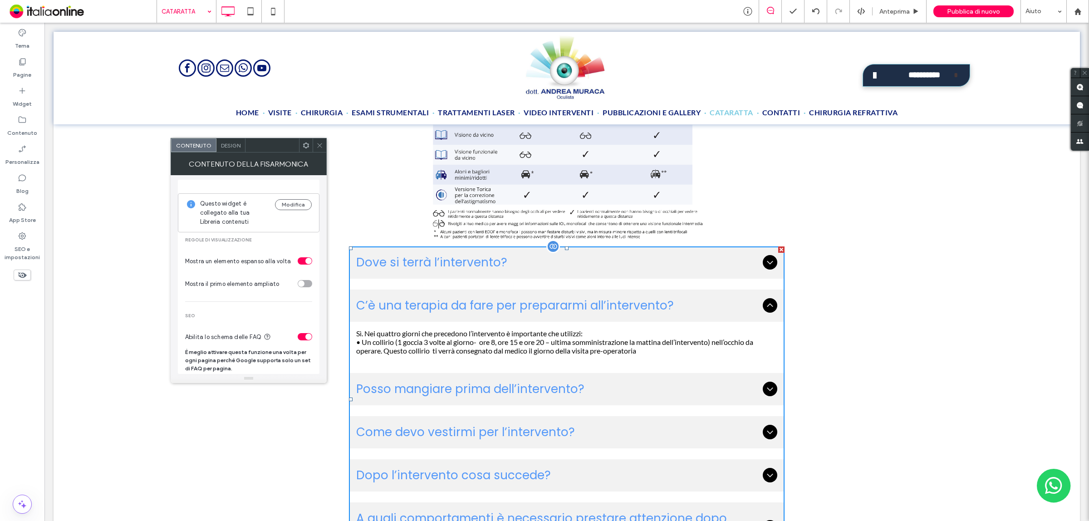
click at [507, 380] on span "Posso mangiare prima dell’intervento?" at bounding box center [557, 389] width 403 height 18
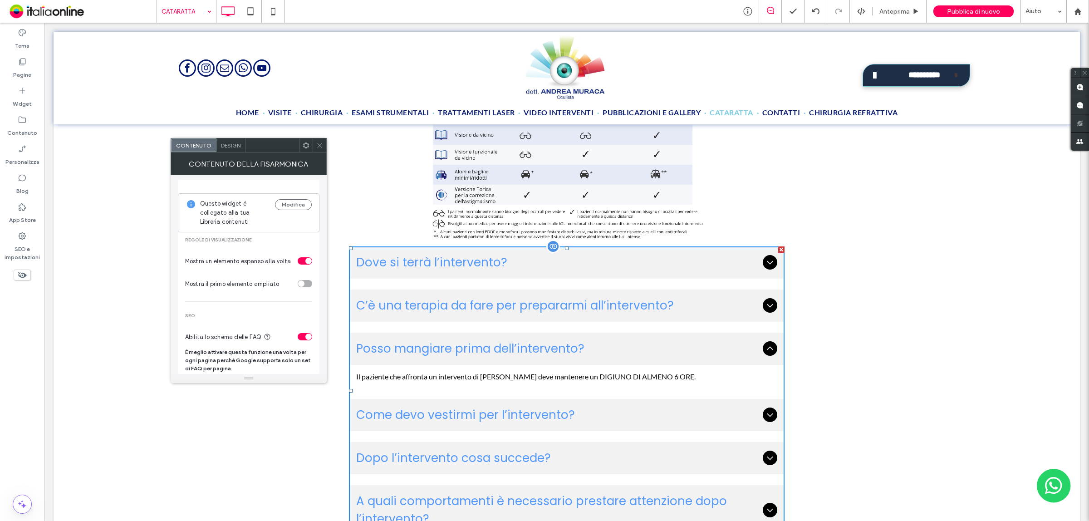
click at [505, 408] on span "Come devo vestirmi per l’intervento?" at bounding box center [557, 415] width 403 height 18
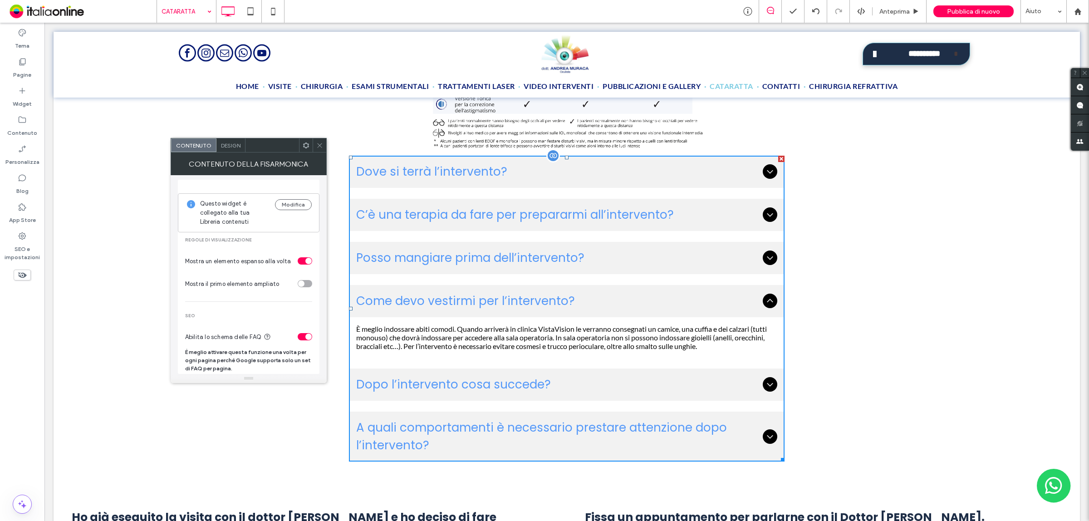
scroll to position [1833, 0]
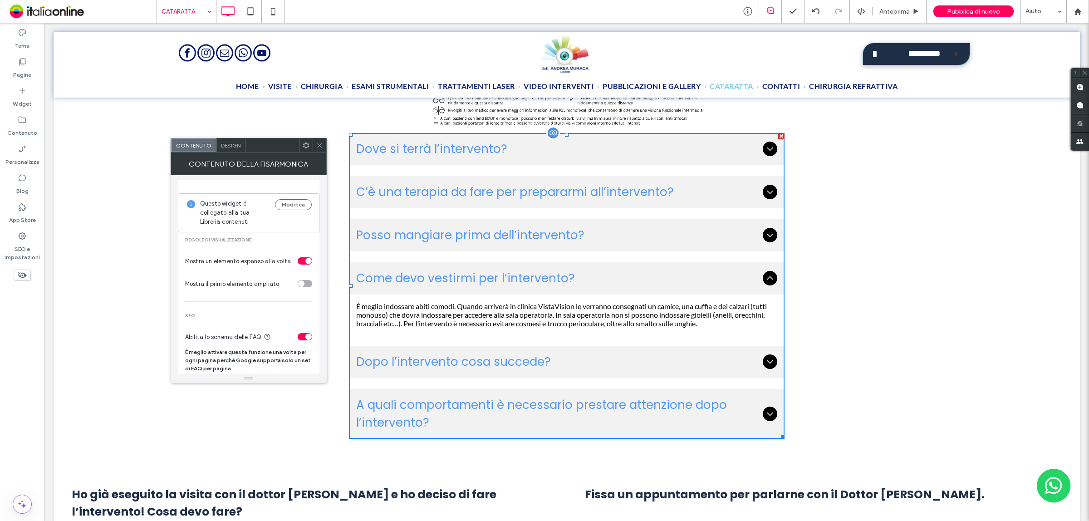
drag, startPoint x: 525, startPoint y: 357, endPoint x: 526, endPoint y: 410, distance: 52.7
click at [525, 357] on span "Dopo l’intervento cosa succede?" at bounding box center [557, 362] width 403 height 18
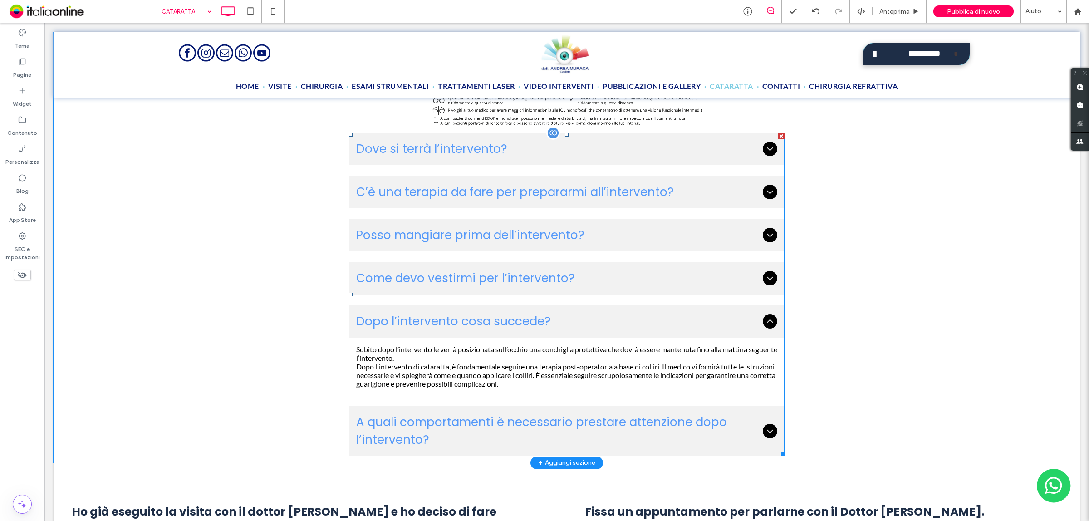
click at [525, 424] on span "A quali comportamenti è necessario prestare attenzione dopo l’intervento?" at bounding box center [557, 431] width 403 height 35
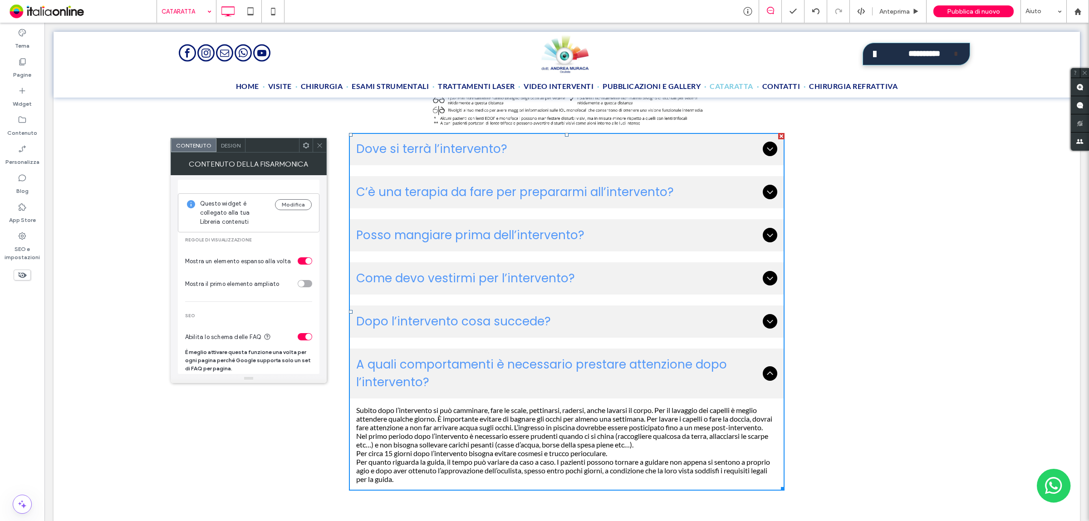
click at [316, 146] on icon at bounding box center [319, 145] width 7 height 7
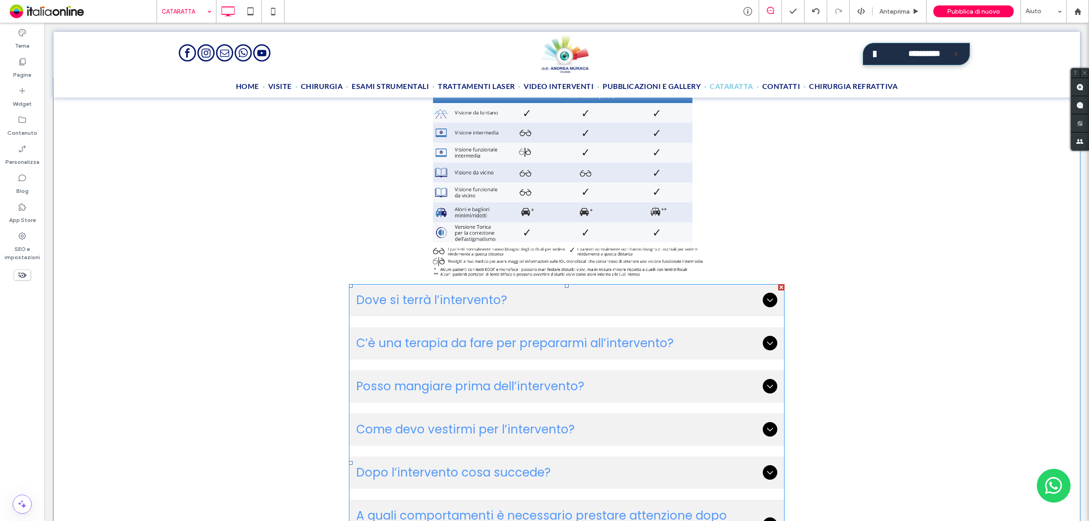
scroll to position [1720, 0]
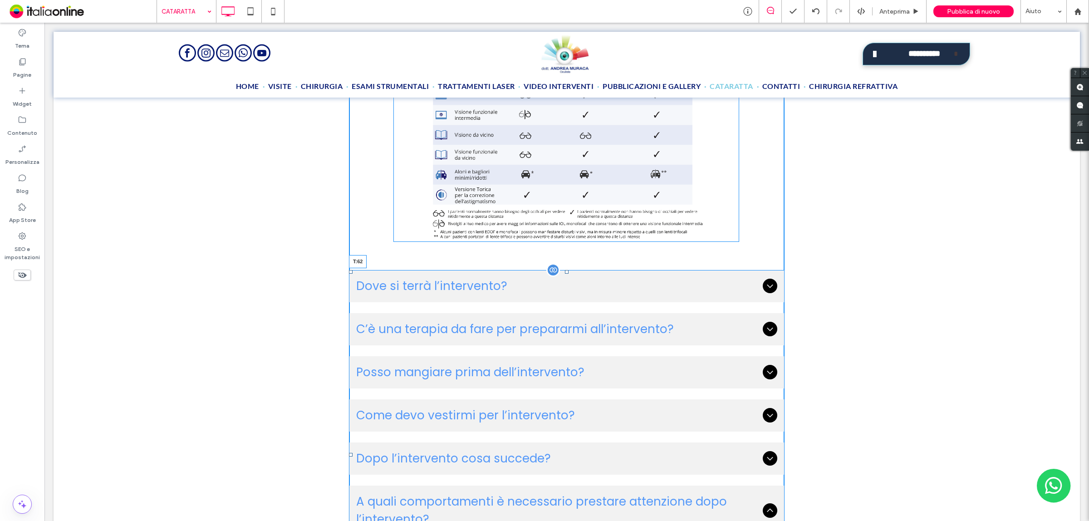
drag, startPoint x: 563, startPoint y: 244, endPoint x: 561, endPoint y: 268, distance: 24.2
click at [561, 270] on div "Dove si terrà l’intervento? L’operazione sarà eseguita presso la clinica oculis…" at bounding box center [567, 455] width 436 height 370
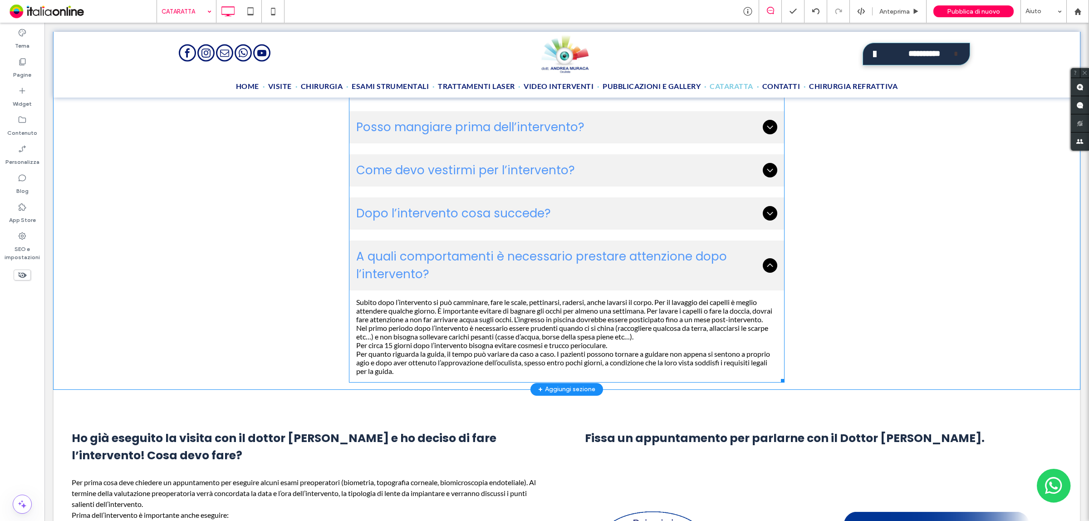
scroll to position [2003, 0]
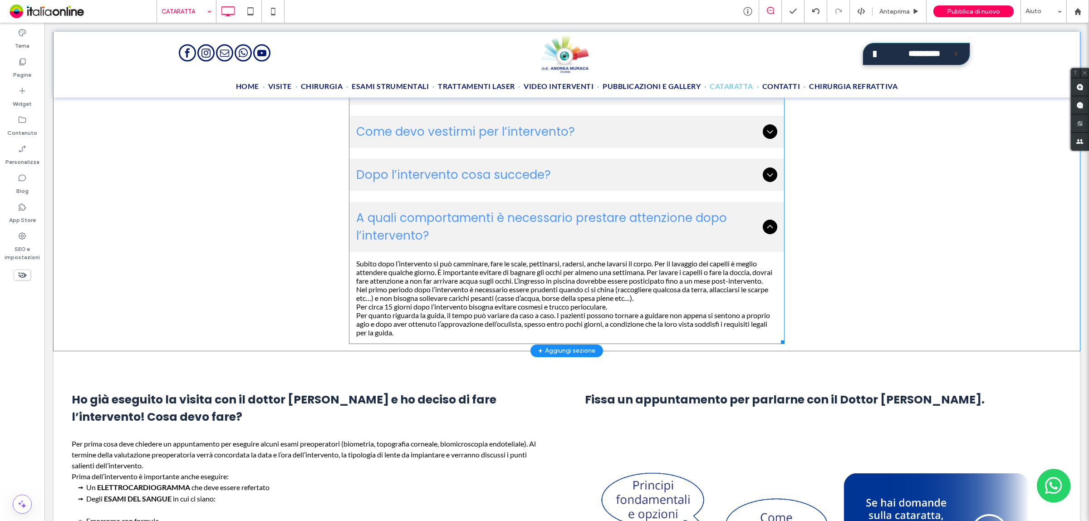
click at [466, 296] on p "Nel primo periodo dopo l’intervento è necessario essere prudenti quando ci si c…" at bounding box center [566, 293] width 421 height 17
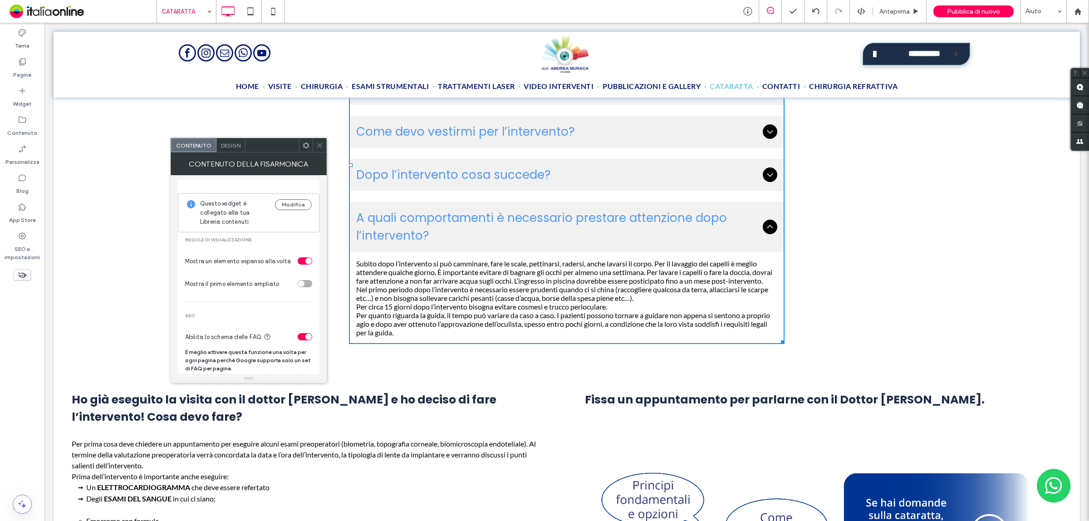
click at [323, 144] on div at bounding box center [320, 145] width 14 height 14
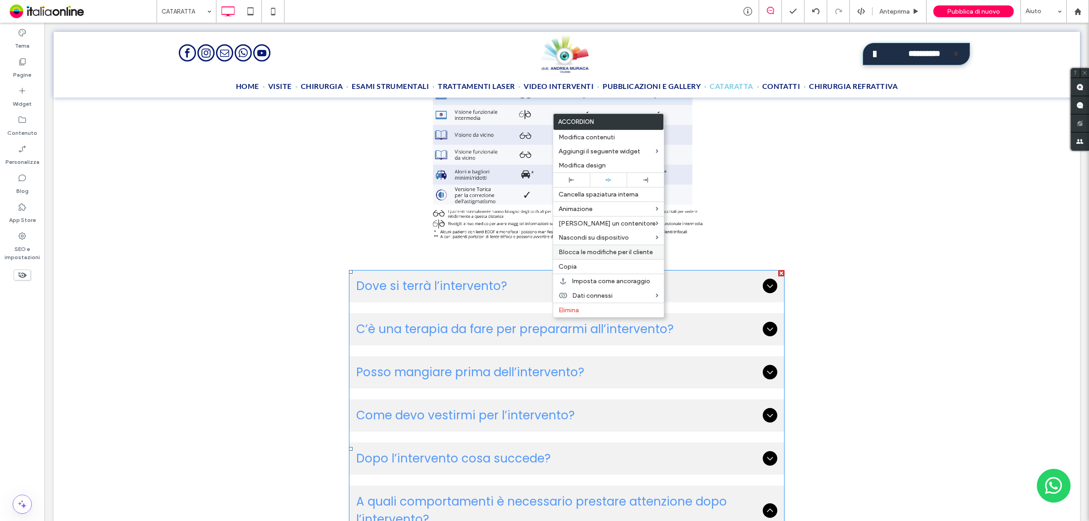
scroll to position [1720, 0]
click at [585, 266] on div "Copia" at bounding box center [608, 266] width 111 height 15
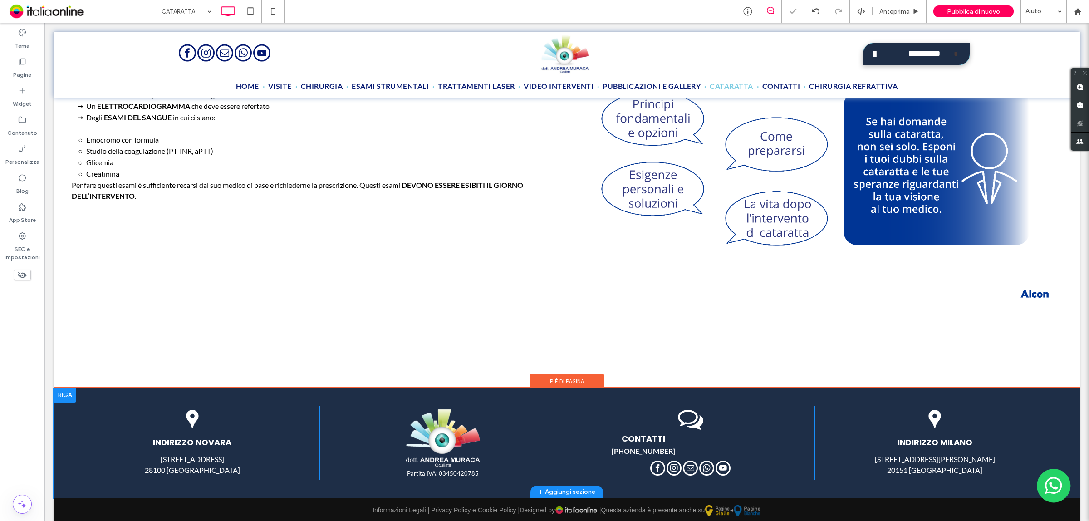
scroll to position [2399, 0]
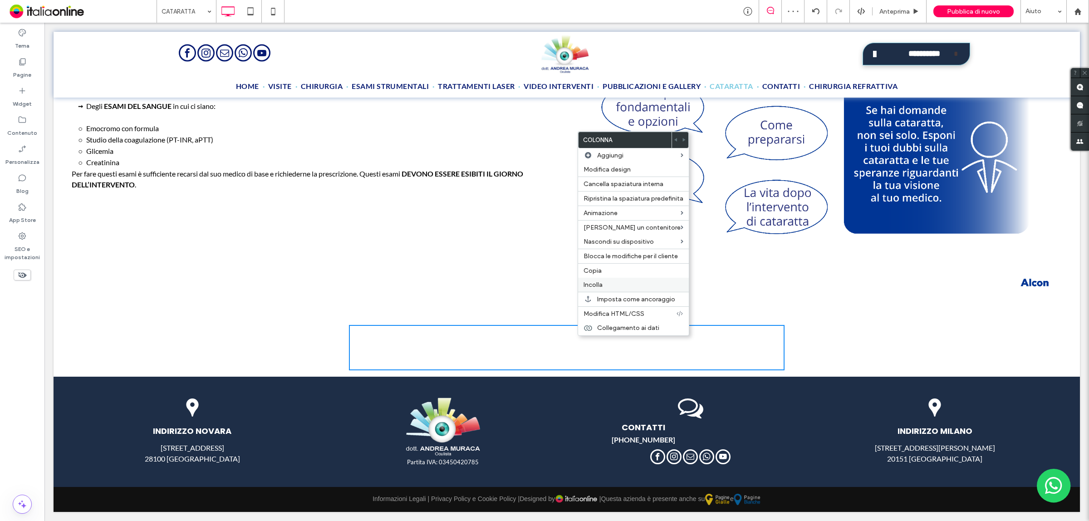
click at [609, 287] on label "Incolla" at bounding box center [634, 285] width 100 height 8
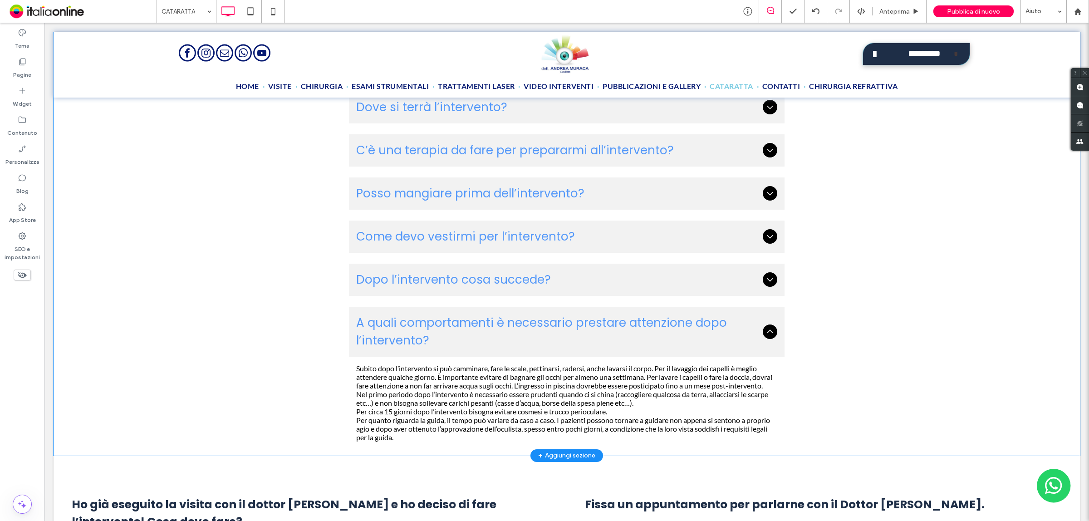
scroll to position [1775, 0]
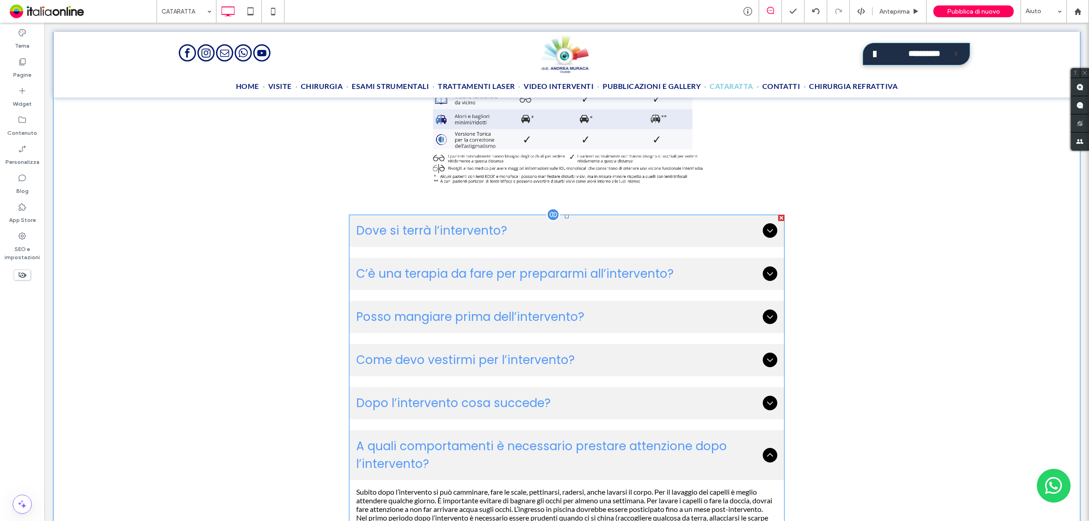
click at [778, 215] on div at bounding box center [781, 218] width 6 height 6
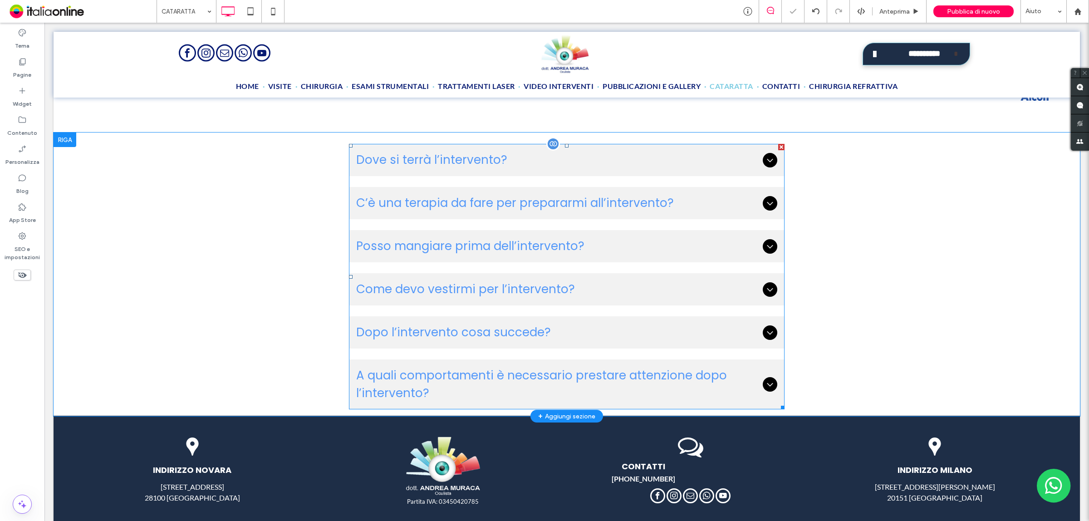
scroll to position [2141, 0]
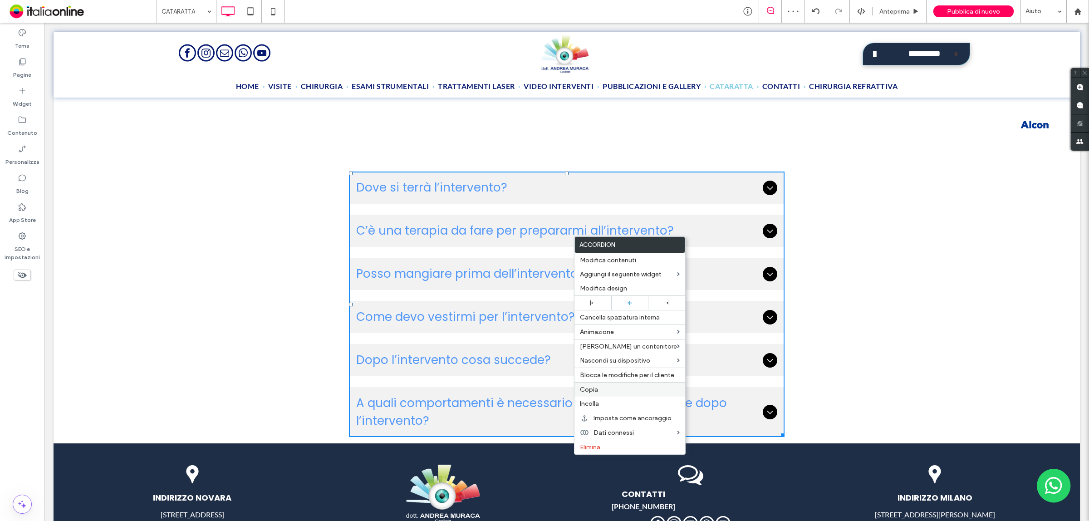
click at [609, 393] on label "Copia" at bounding box center [630, 390] width 100 height 8
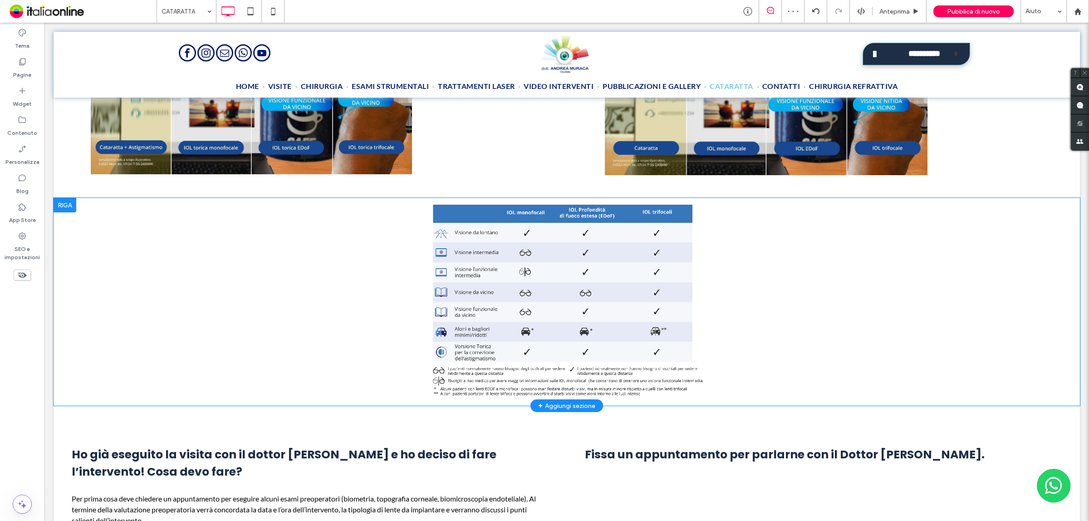
scroll to position [1460, 0]
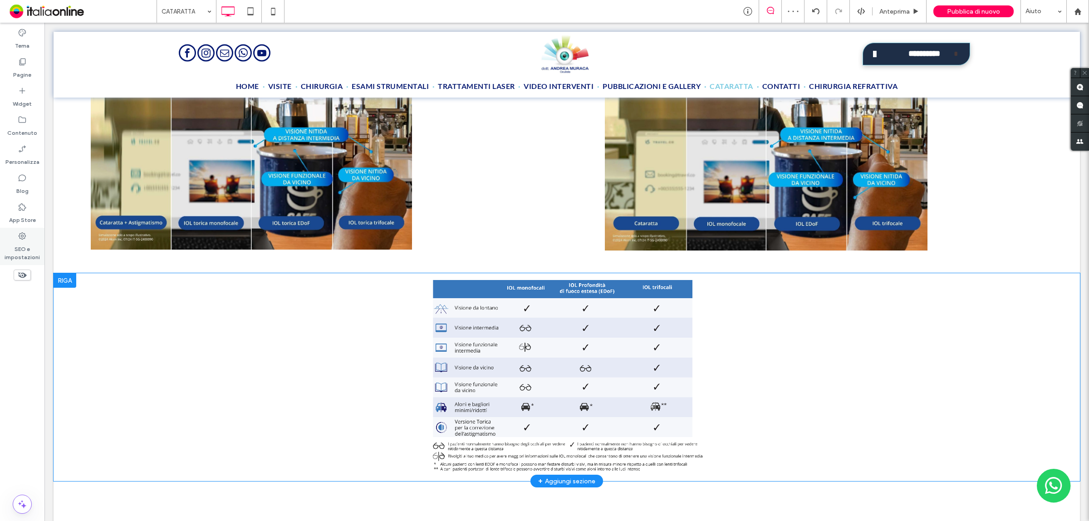
click at [23, 248] on label "SEO e impostazioni" at bounding box center [22, 251] width 44 height 21
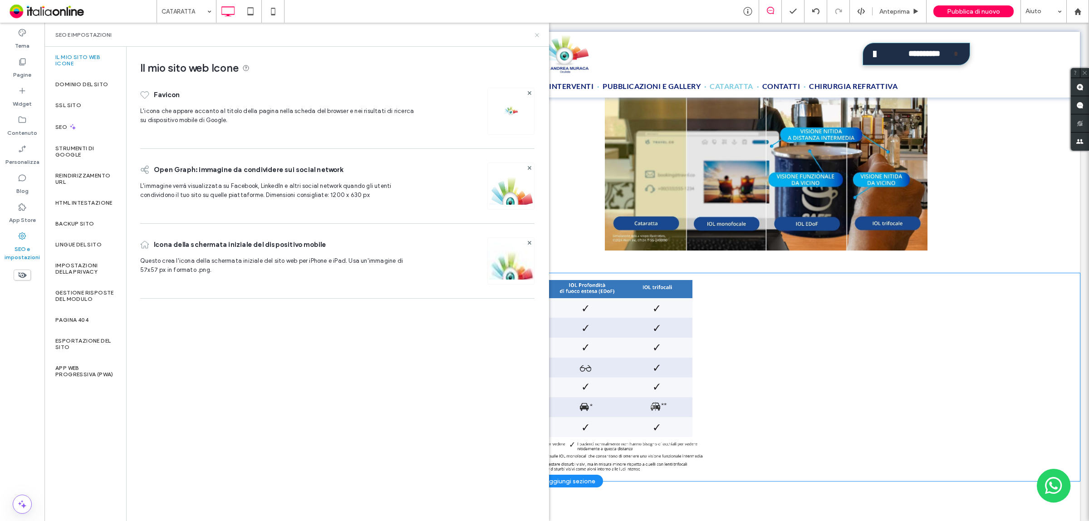
drag, startPoint x: 536, startPoint y: 33, endPoint x: 571, endPoint y: 179, distance: 150.7
click at [536, 33] on icon at bounding box center [537, 35] width 7 height 7
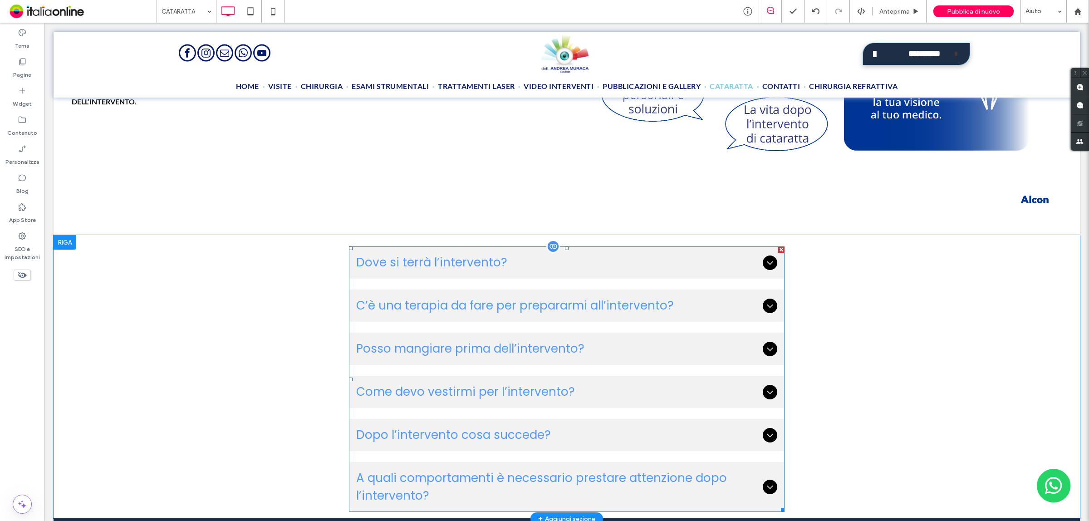
scroll to position [2084, 0]
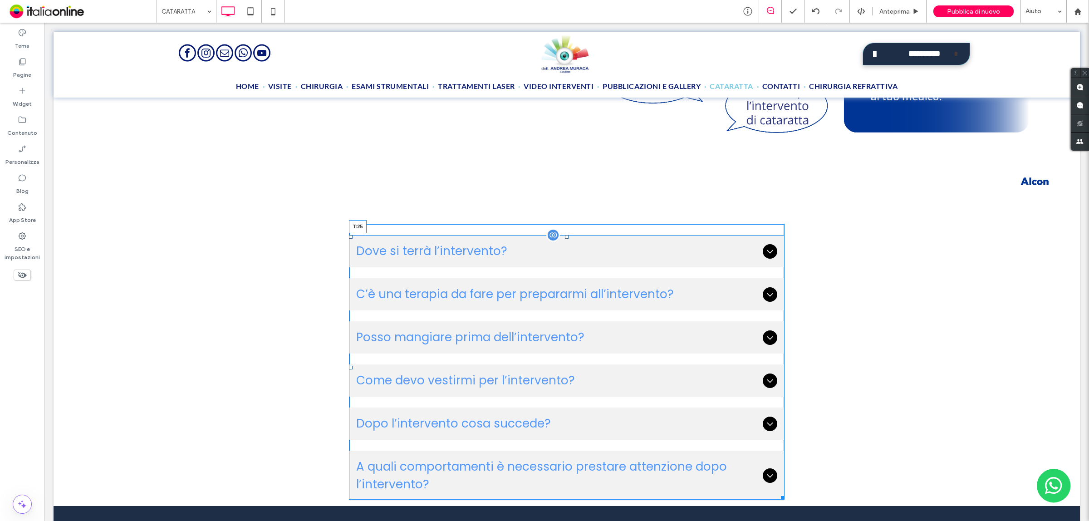
drag, startPoint x: 563, startPoint y: 221, endPoint x: 566, endPoint y: 228, distance: 7.5
click at [566, 235] on div "Dove si terrà l’intervento? L’operazione sarà eseguita presso la clinica oculis…" at bounding box center [567, 367] width 436 height 265
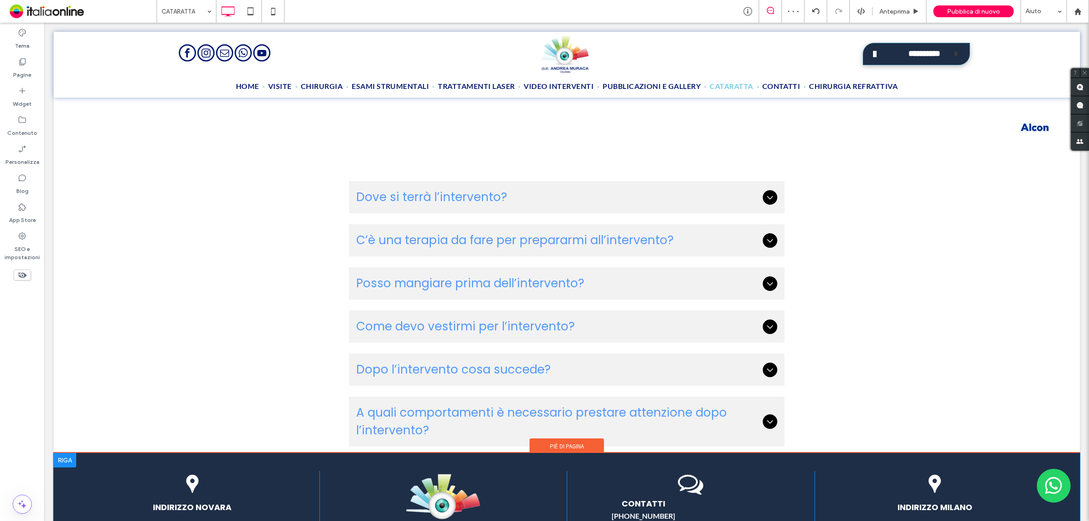
scroll to position [2141, 0]
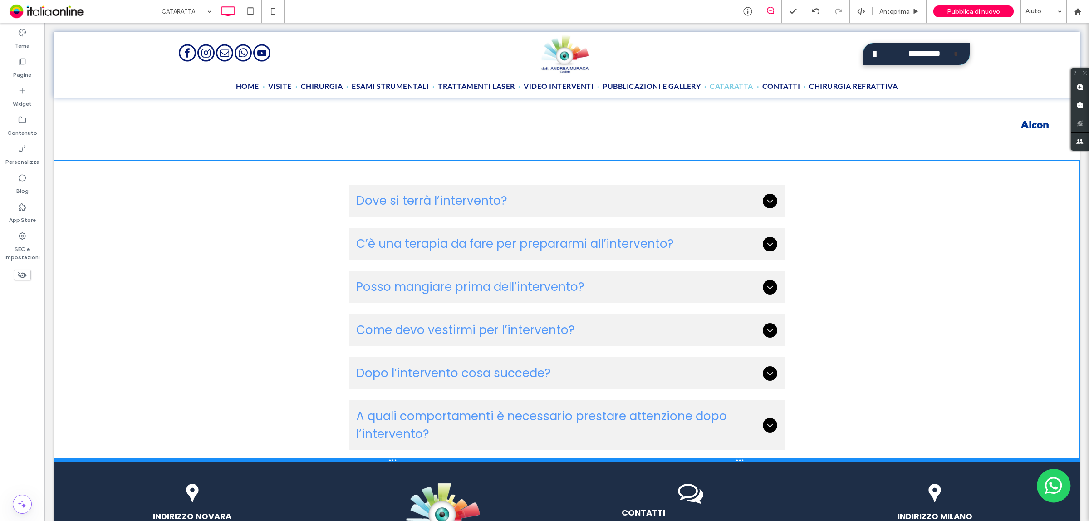
drag, startPoint x: 807, startPoint y: 441, endPoint x: 807, endPoint y: 453, distance: 12.3
click at [807, 458] on div at bounding box center [567, 460] width 1027 height 5
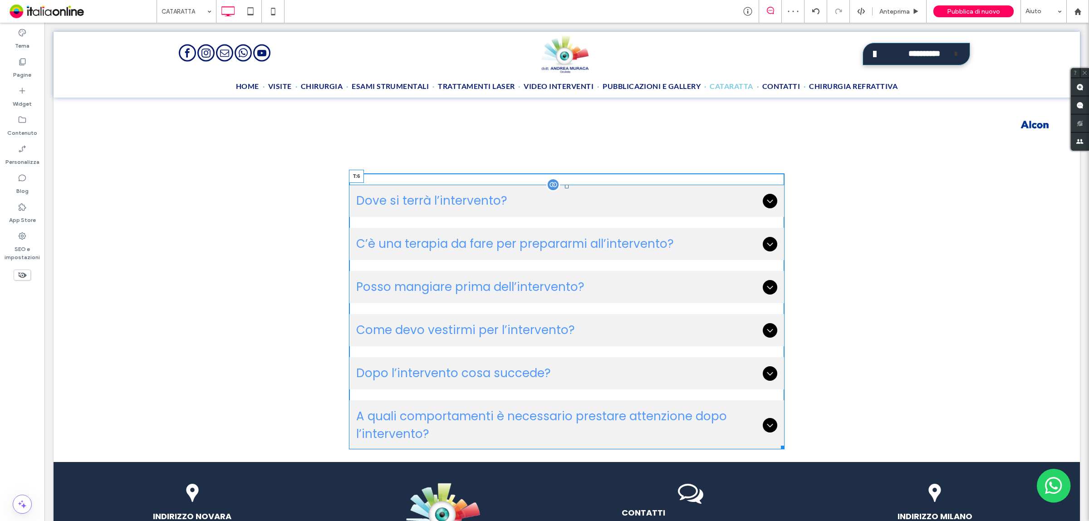
drag, startPoint x: 564, startPoint y: 177, endPoint x: 562, endPoint y: 168, distance: 8.8
click at [565, 185] on div at bounding box center [567, 187] width 4 height 4
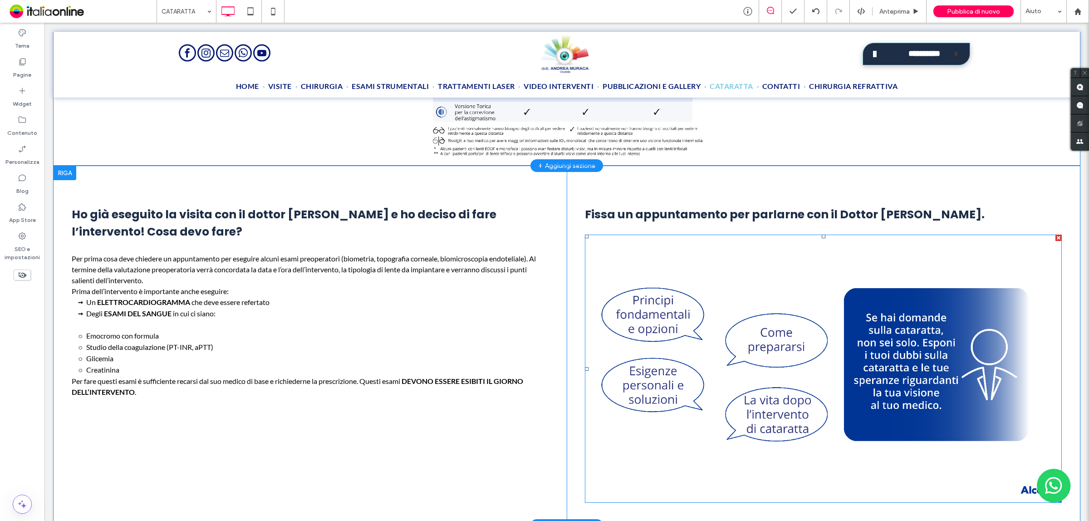
scroll to position [1801, 0]
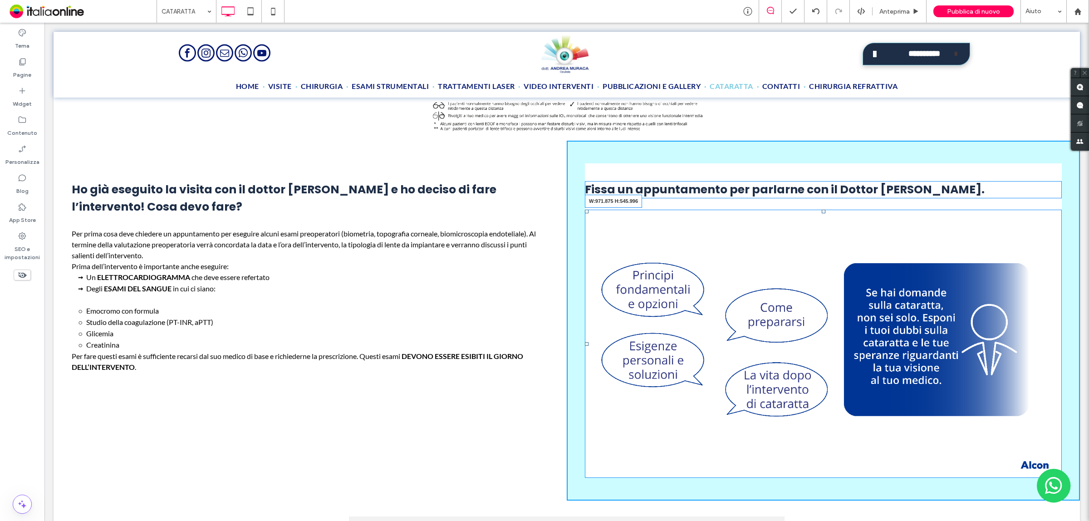
drag, startPoint x: 1049, startPoint y: 465, endPoint x: 1033, endPoint y: 398, distance: 69.5
click at [1033, 398] on div "Fissa un appuntamento per parlarne con il Dottor [PERSON_NAME]. W:971.875 H:545…" at bounding box center [823, 321] width 513 height 360
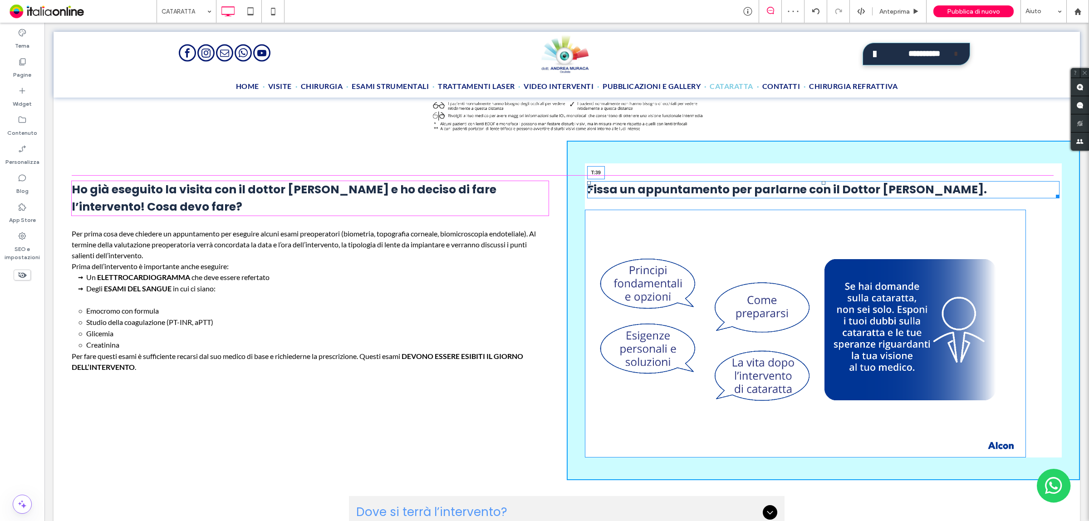
click at [818, 173] on div "Fissa un appuntamento per parlarne con il Dottor [PERSON_NAME]. T:39 Click To P…" at bounding box center [823, 311] width 513 height 340
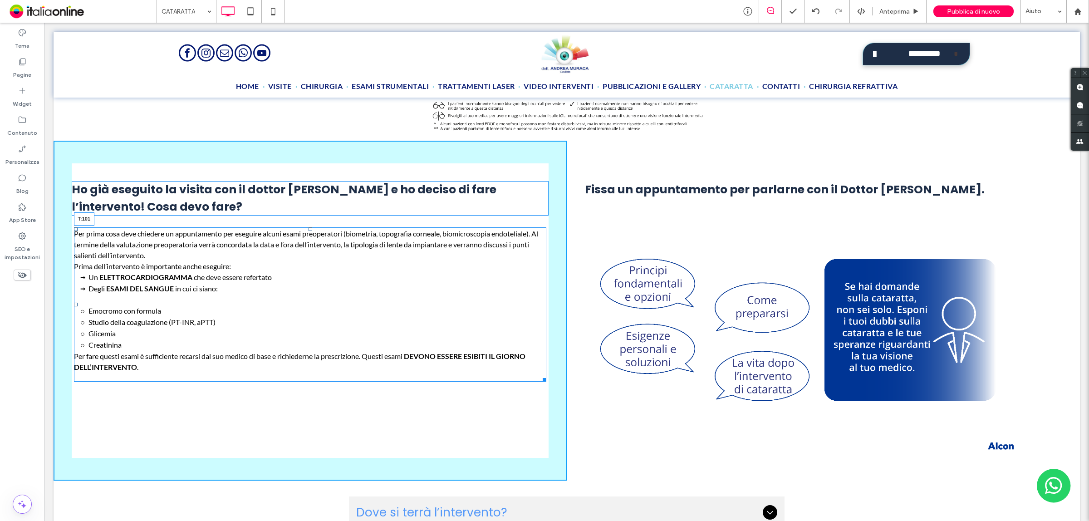
drag, startPoint x: 307, startPoint y: 223, endPoint x: 302, endPoint y: 257, distance: 34.4
click at [302, 257] on div "Per prima cosa deve chiedere un appuntamento per eseguire alcuni esami preopera…" at bounding box center [310, 304] width 473 height 154
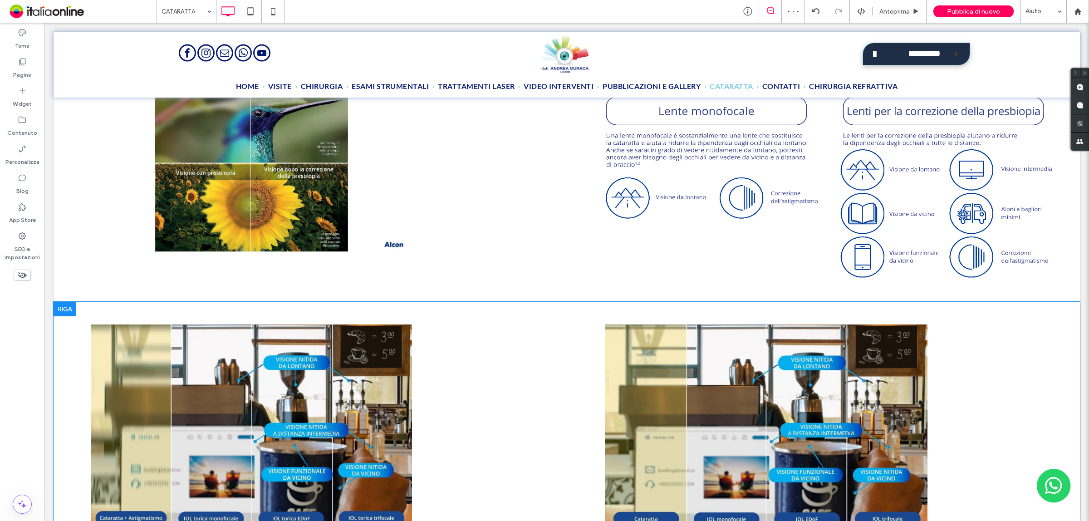
scroll to position [1233, 0]
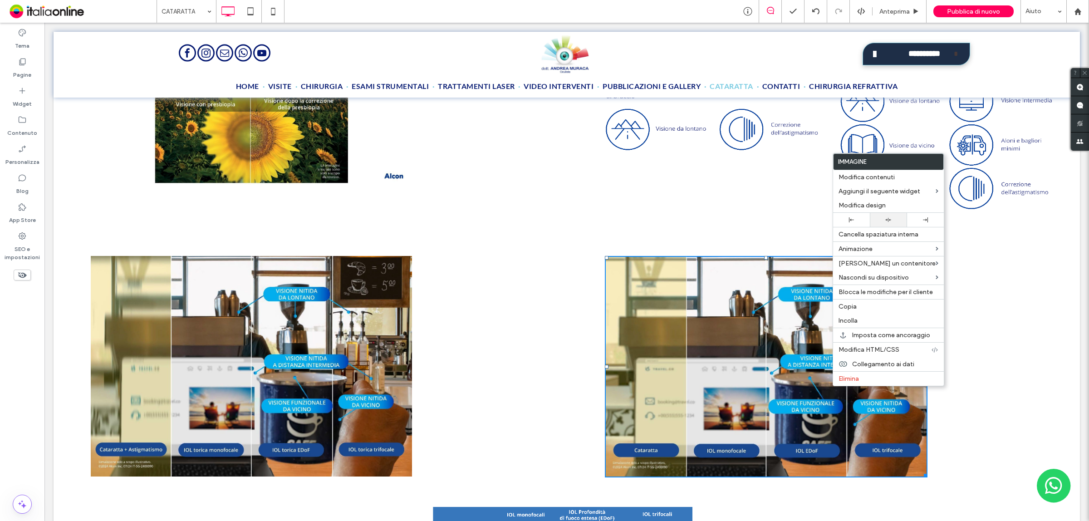
click at [894, 223] on div at bounding box center [889, 220] width 28 height 6
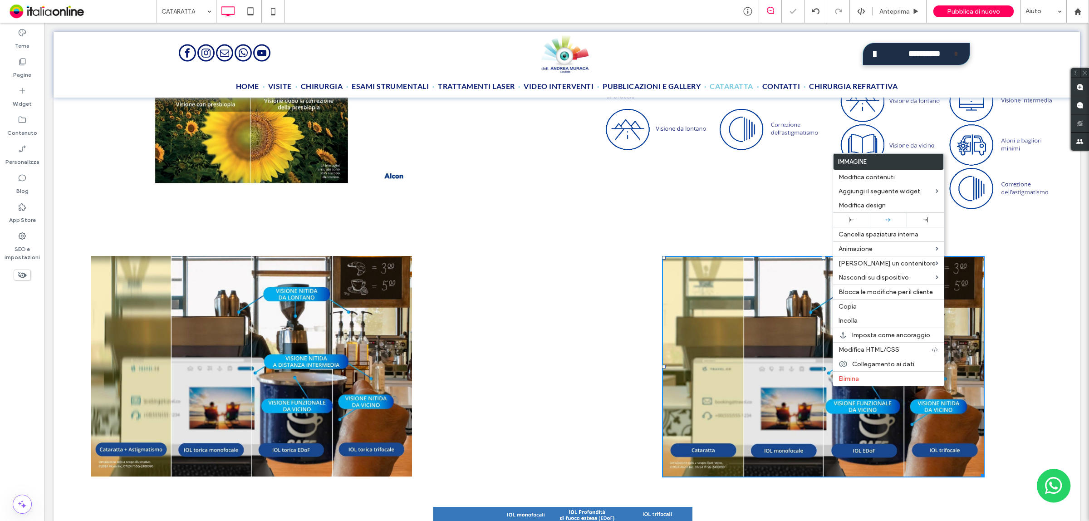
click at [341, 428] on img at bounding box center [251, 366] width 321 height 221
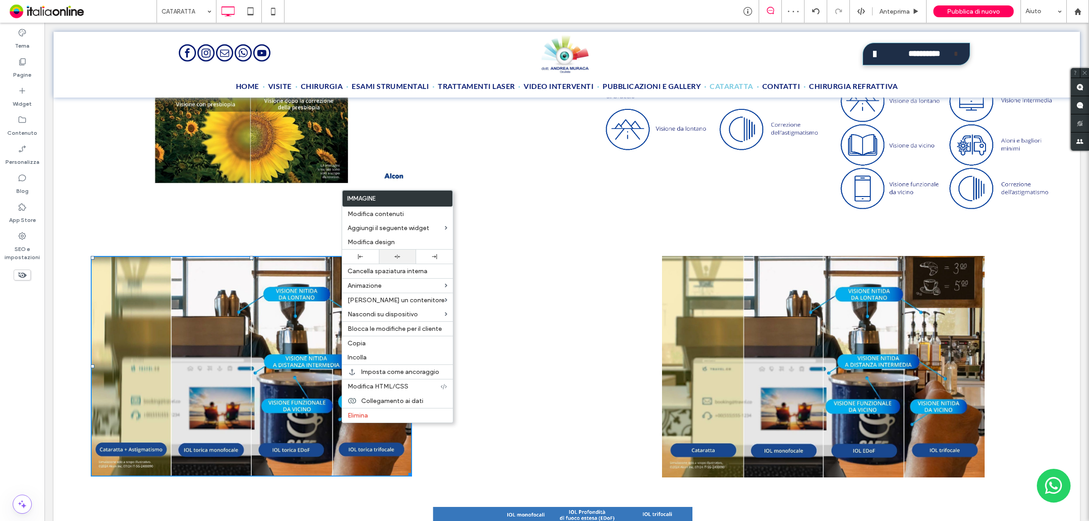
click at [404, 261] on div at bounding box center [397, 257] width 37 height 14
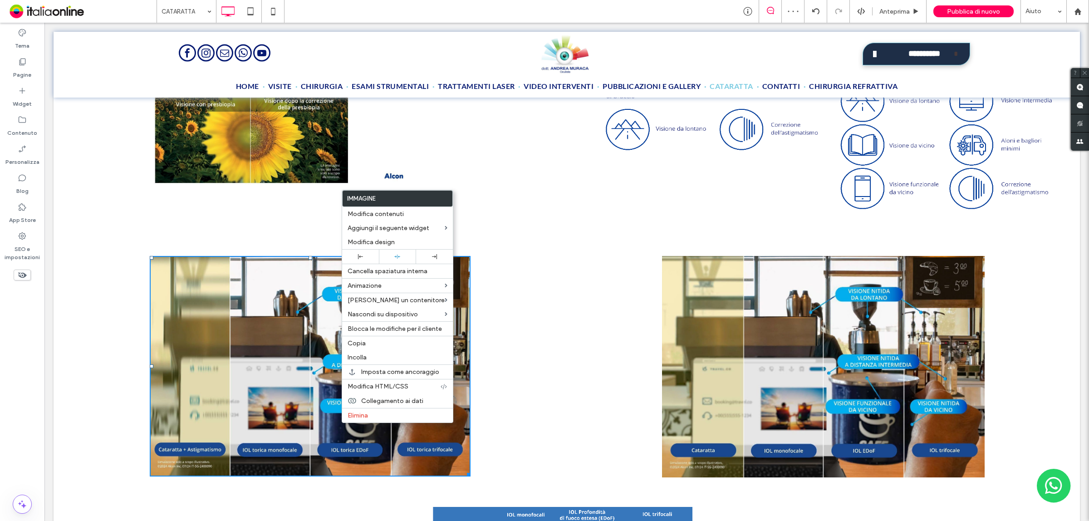
click at [722, 440] on img at bounding box center [823, 367] width 322 height 222
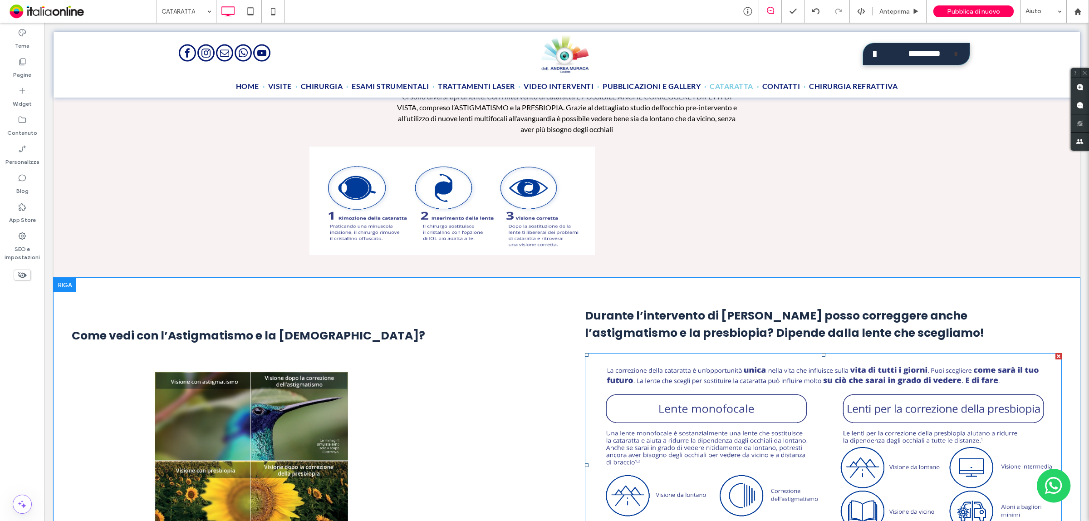
scroll to position [950, 0]
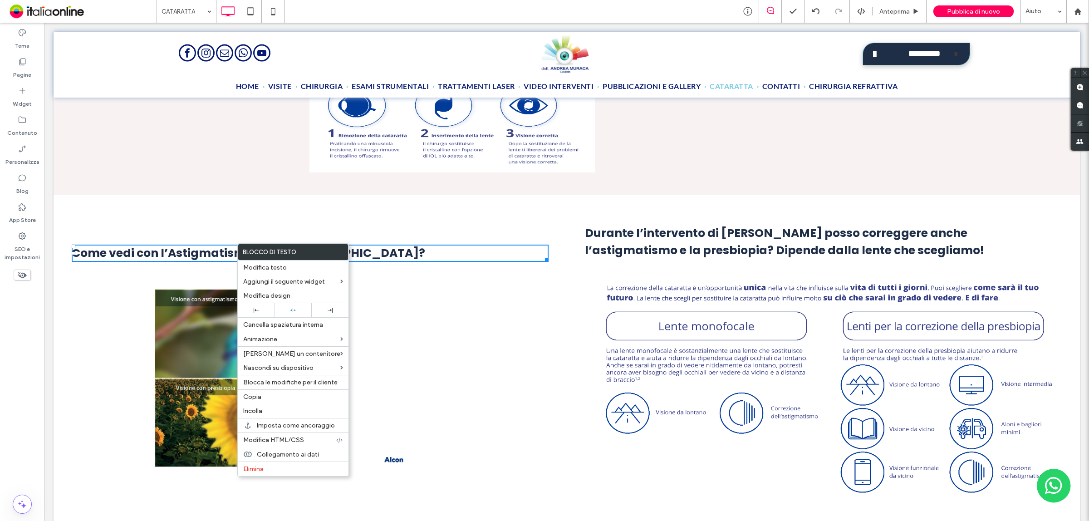
click at [747, 285] on img at bounding box center [823, 383] width 477 height 224
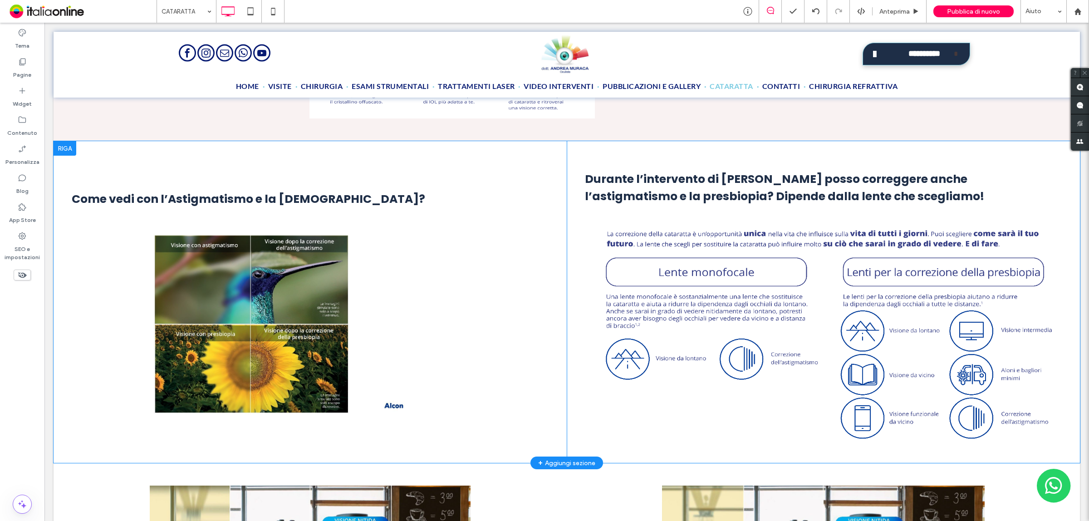
scroll to position [1006, 0]
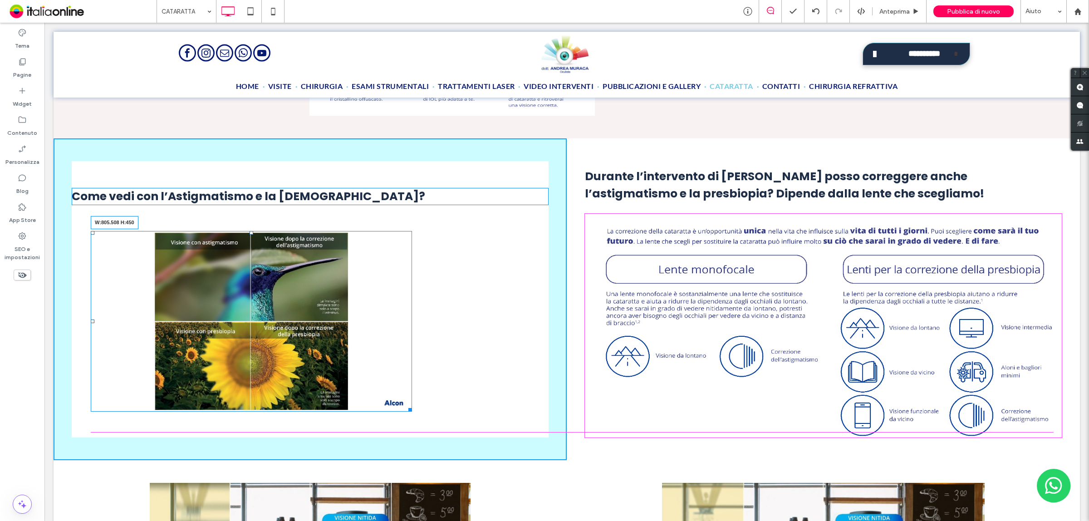
drag, startPoint x: 405, startPoint y: 402, endPoint x: 471, endPoint y: 427, distance: 70.8
click at [471, 427] on div "Come vedi con l’Astigmatismo e la [DEMOGRAPHIC_DATA]? W:805.508 H:450 Click To …" at bounding box center [310, 299] width 513 height 322
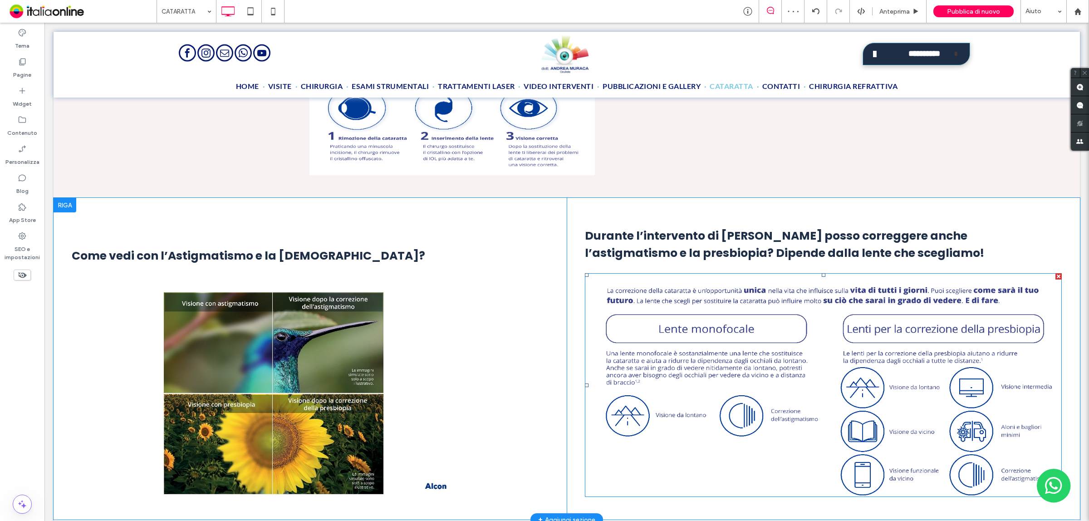
scroll to position [950, 0]
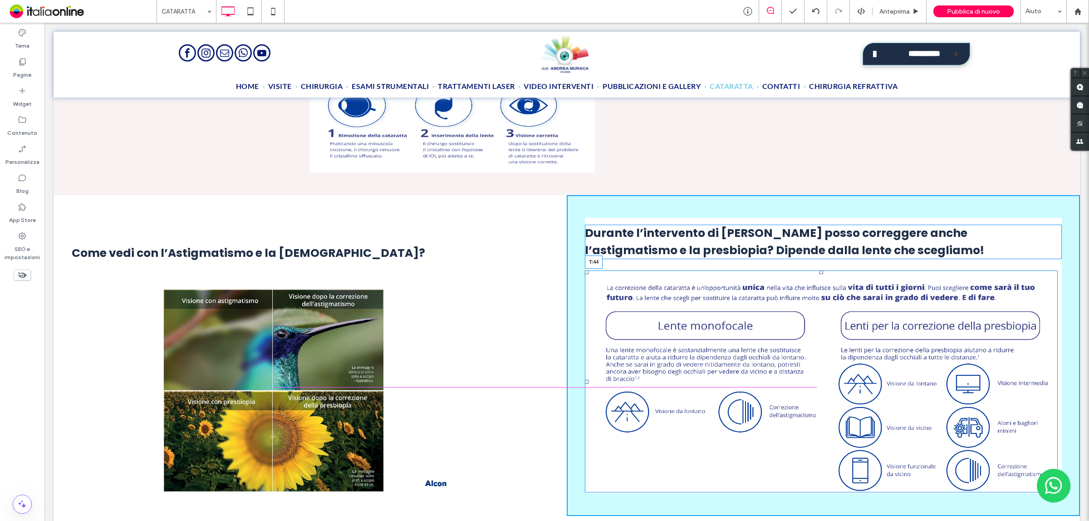
drag, startPoint x: 818, startPoint y: 268, endPoint x: 818, endPoint y: 277, distance: 8.6
click at [820, 274] on div at bounding box center [822, 273] width 4 height 4
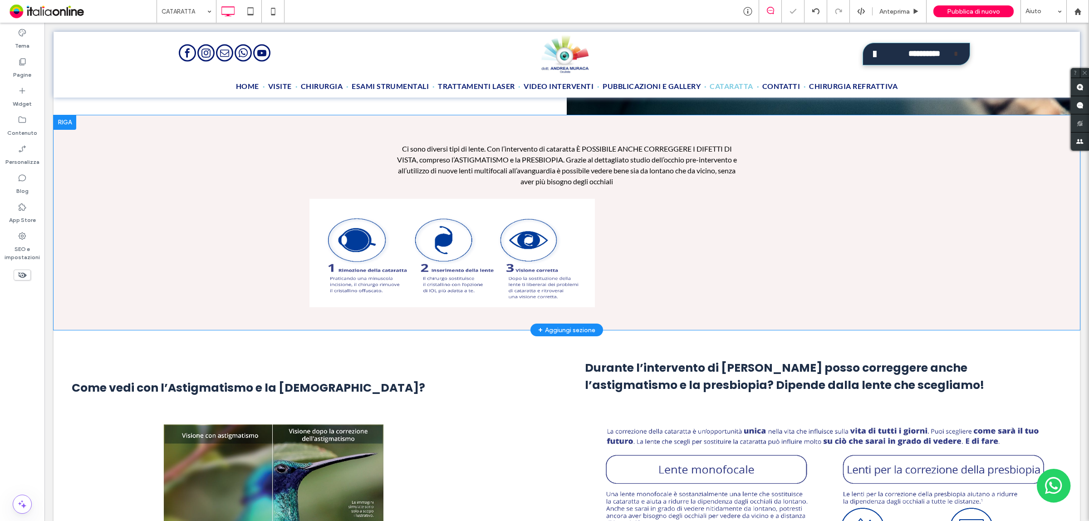
scroll to position [779, 0]
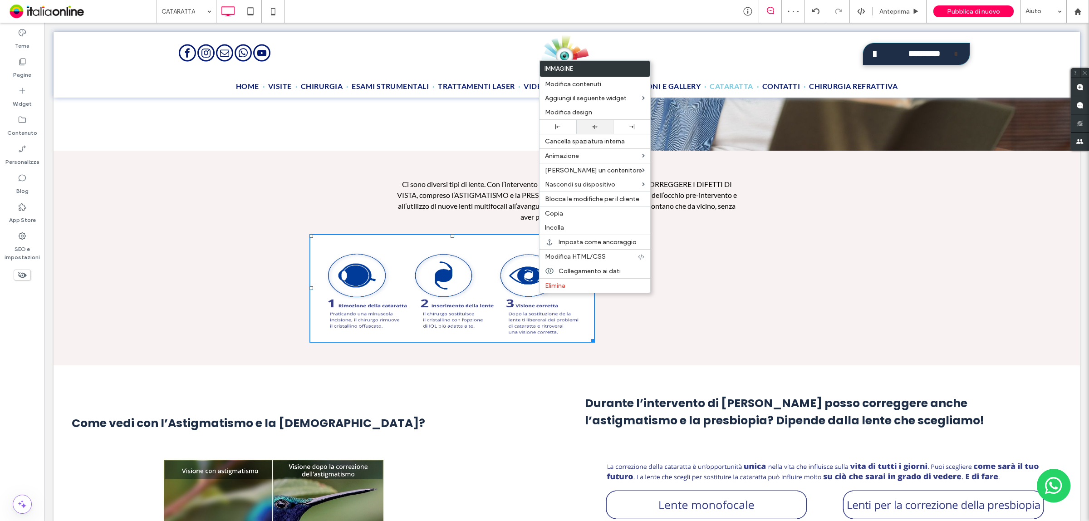
click at [595, 123] on div at bounding box center [594, 127] width 37 height 14
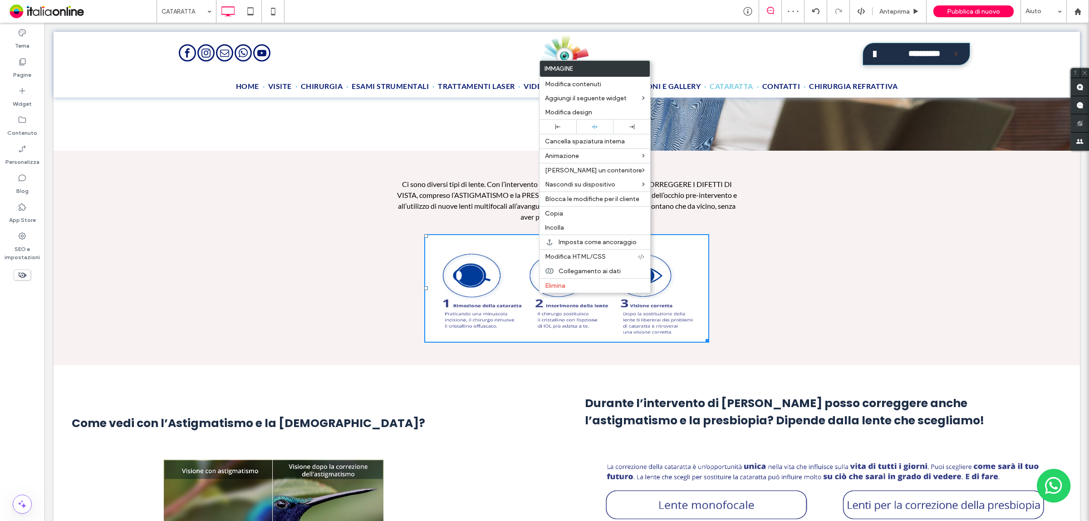
click at [754, 346] on div "Ci sono diversi tipi di lente. Con l’intervento di cataratta È POSSIBILE ANCHE …" at bounding box center [567, 258] width 1027 height 215
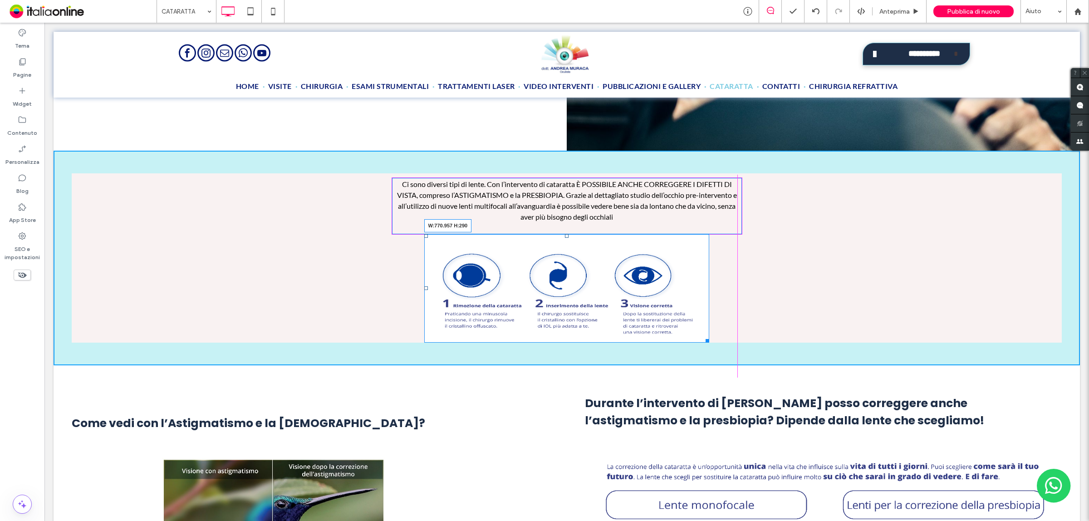
drag, startPoint x: 700, startPoint y: 333, endPoint x: 731, endPoint y: 371, distance: 48.8
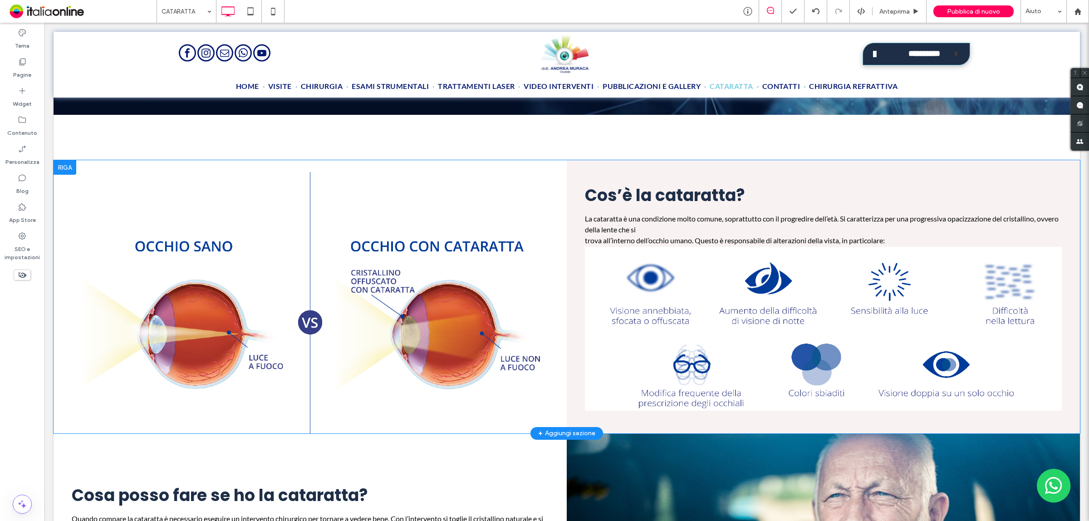
scroll to position [269, 0]
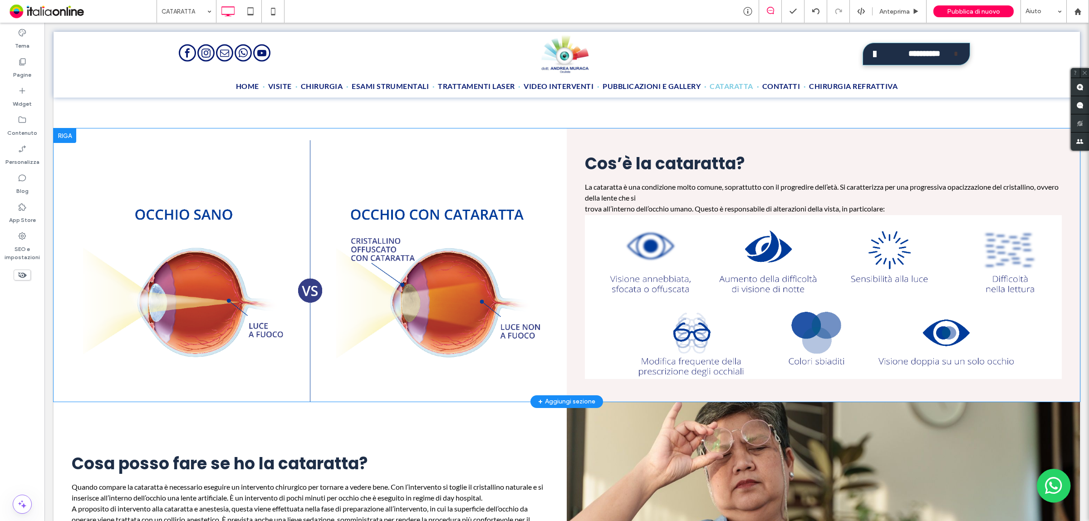
click at [411, 192] on div "Click To Paste" at bounding box center [310, 264] width 513 height 273
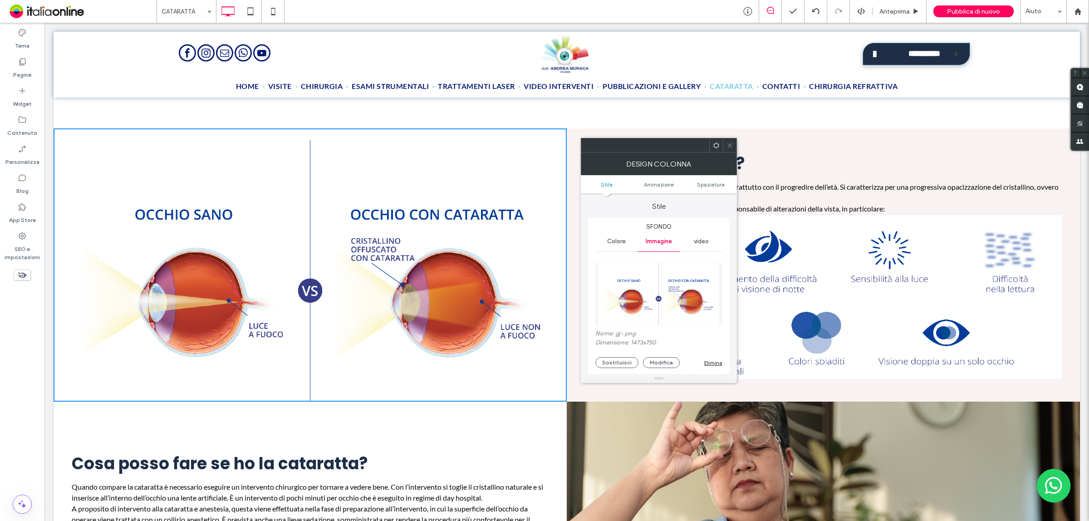
click at [727, 144] on icon at bounding box center [730, 145] width 7 height 7
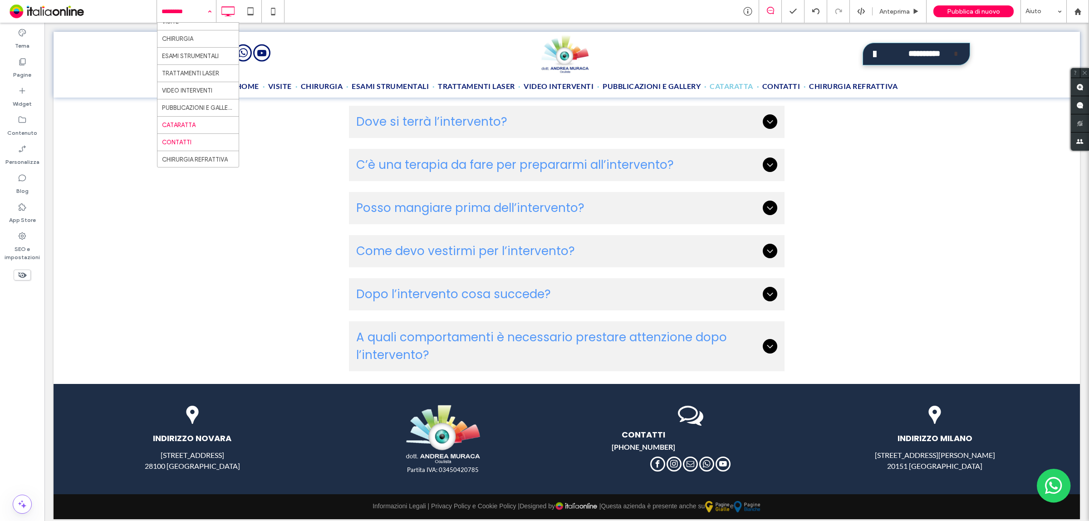
scroll to position [33, 0]
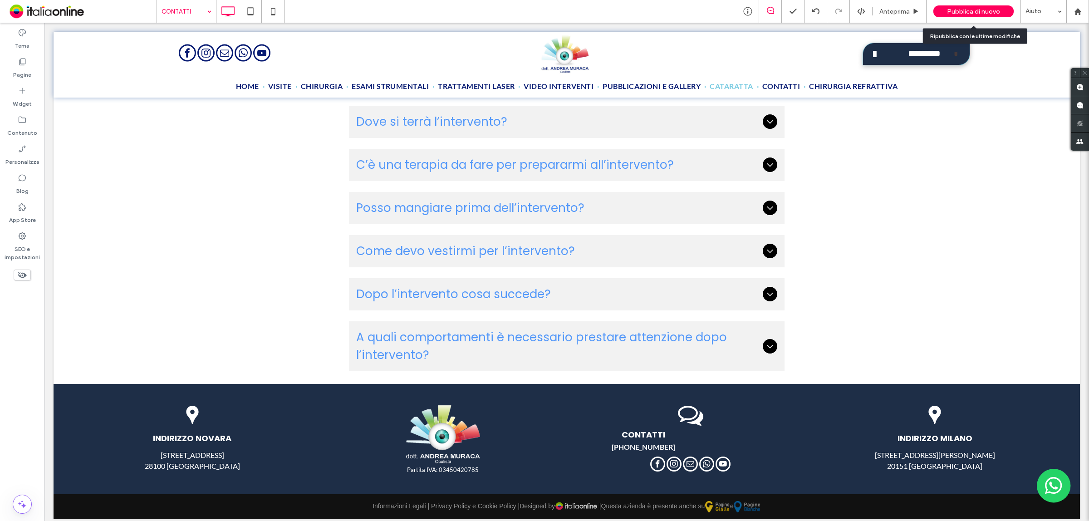
drag, startPoint x: 963, startPoint y: 10, endPoint x: 967, endPoint y: 14, distance: 5.5
click at [964, 10] on span "Pubblica di nuovo" at bounding box center [973, 12] width 53 height 8
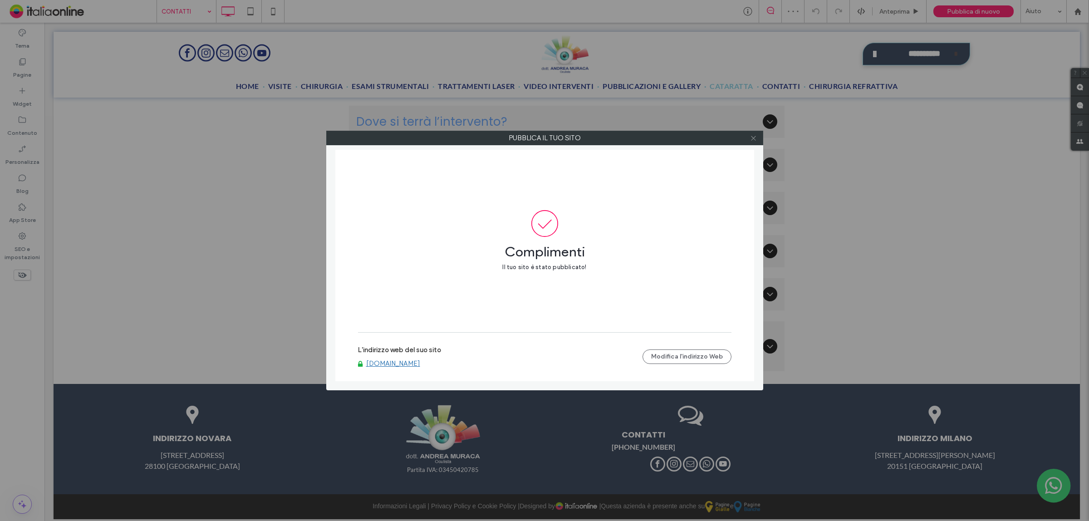
click at [754, 137] on icon at bounding box center [753, 138] width 7 height 7
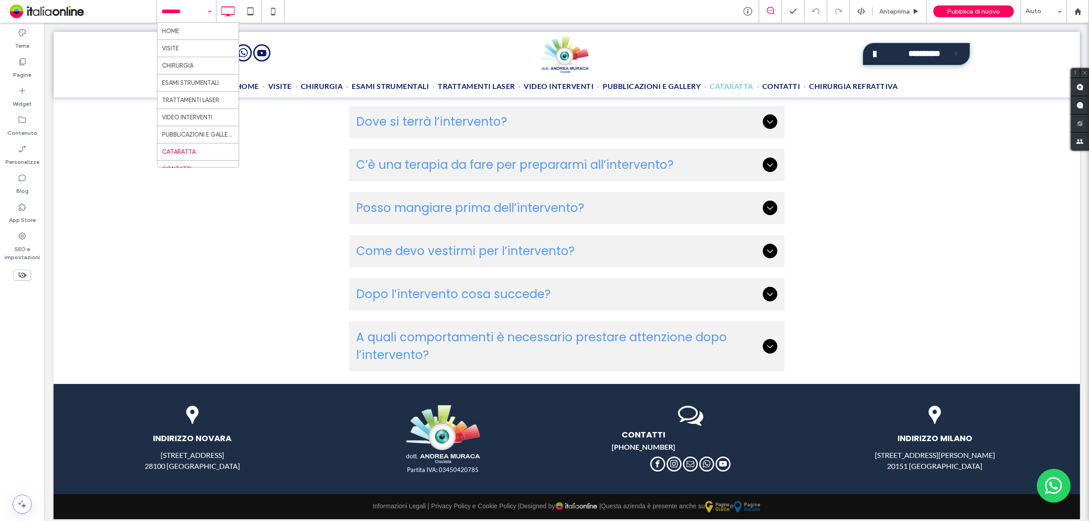
scroll to position [33, 0]
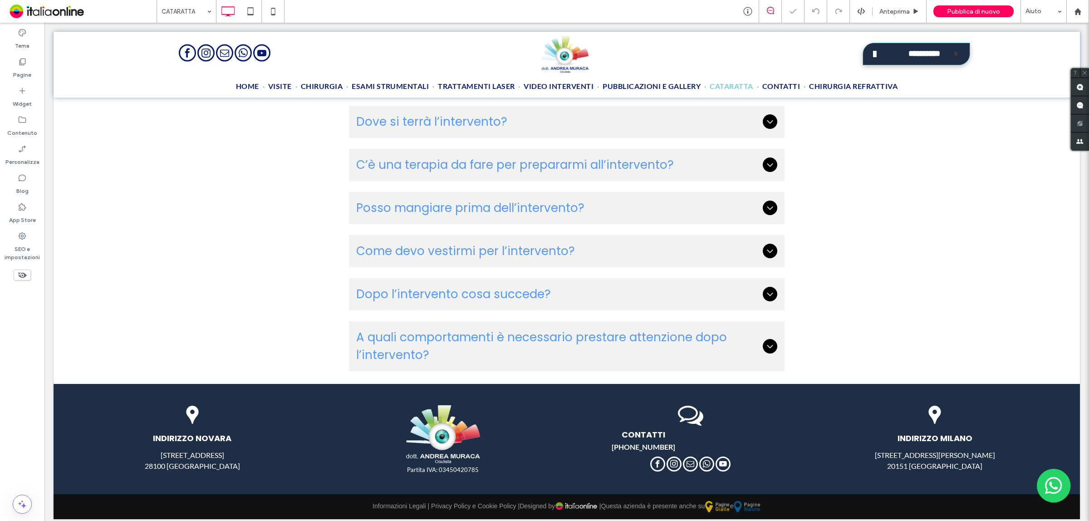
click at [173, 18] on input at bounding box center [184, 11] width 45 height 23
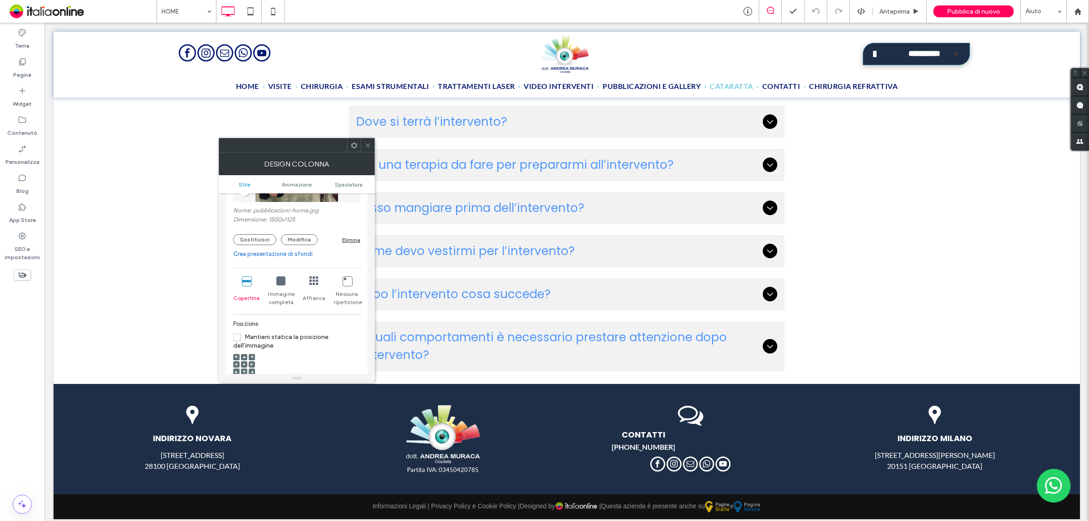
scroll to position [170, 0]
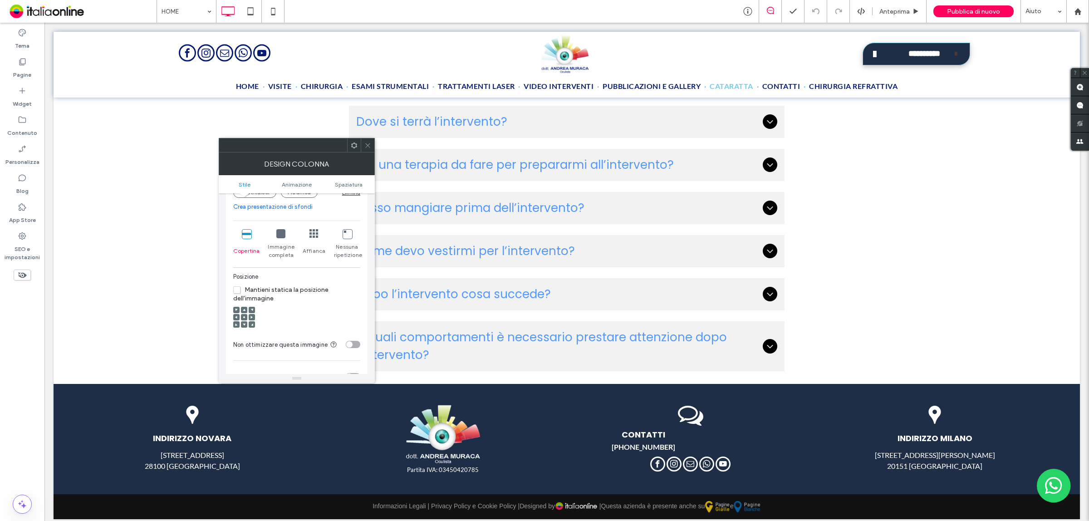
click at [356, 180] on ul "Stile Animazione Spaziatura" at bounding box center [297, 184] width 156 height 18
drag, startPoint x: 355, startPoint y: 182, endPoint x: 352, endPoint y: 192, distance: 10.9
click at [355, 182] on span "Spaziatura" at bounding box center [349, 184] width 28 height 7
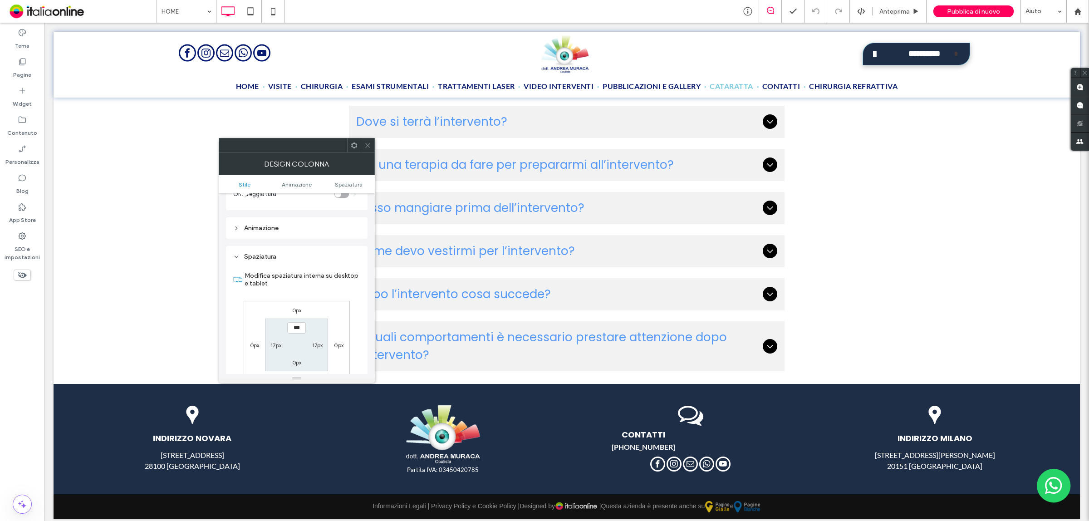
scroll to position [507, 0]
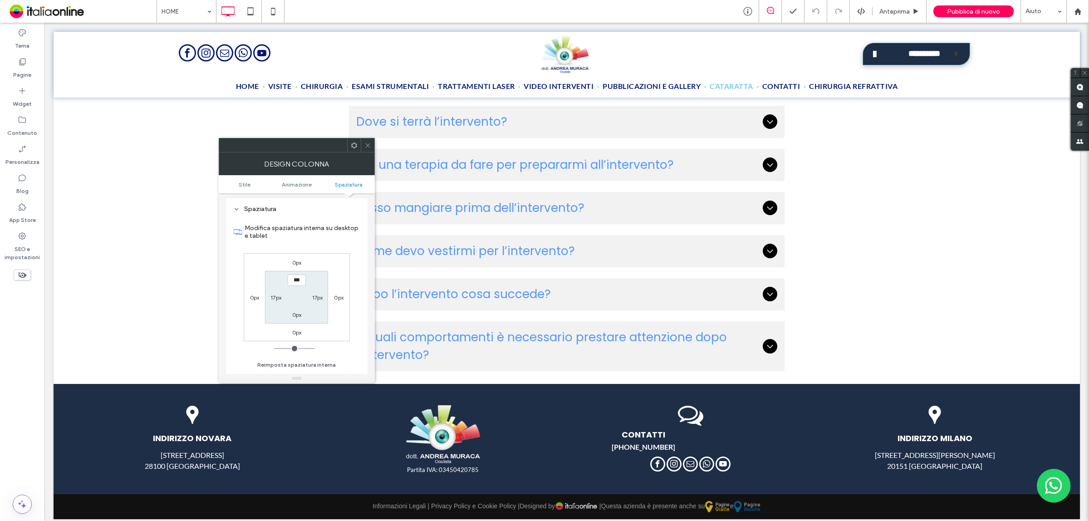
type input "**"
type input "****"
type input "**"
type input "****"
type input "**"
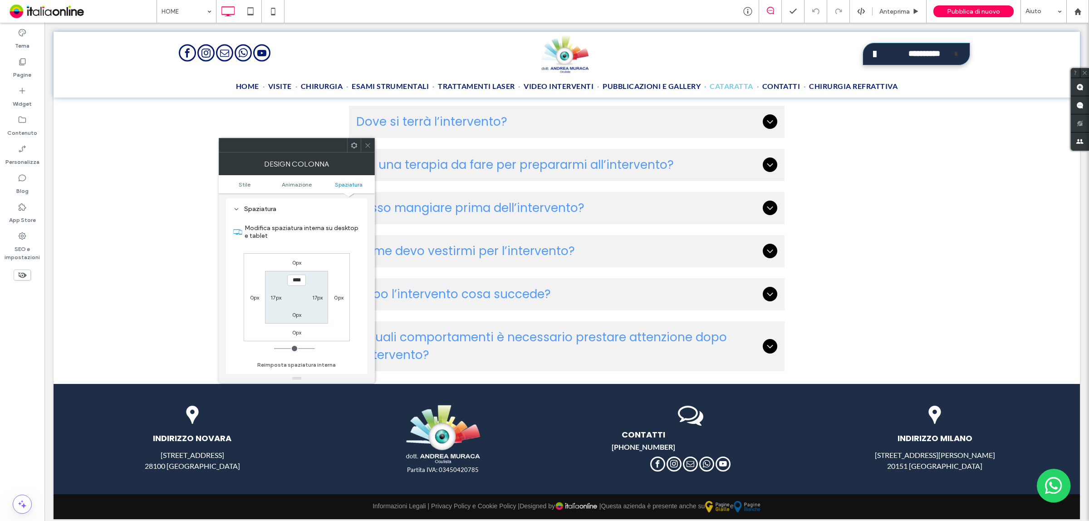
type input "****"
type input "**"
type input "****"
type input "**"
type input "****"
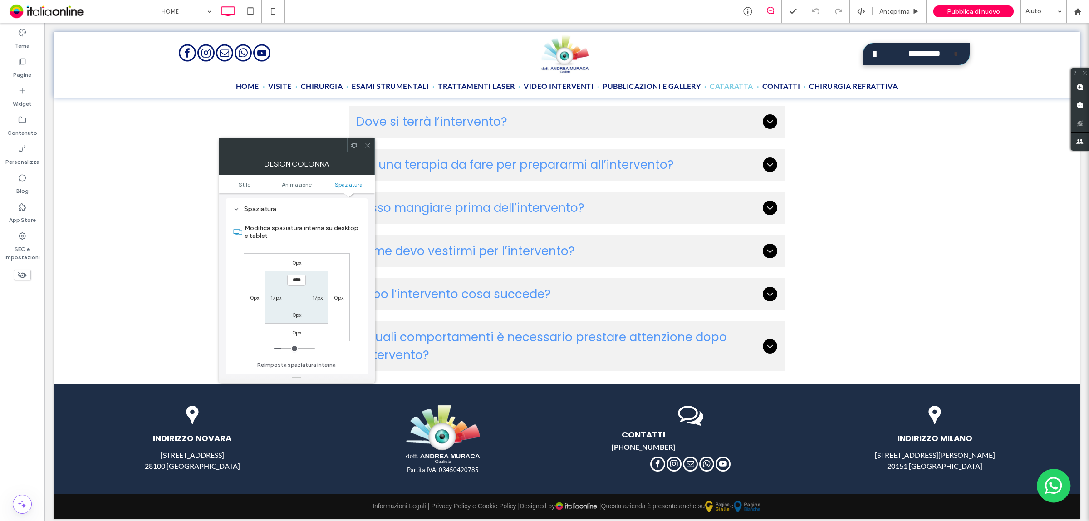
type input "**"
type input "****"
type input "**"
type input "****"
type input "**"
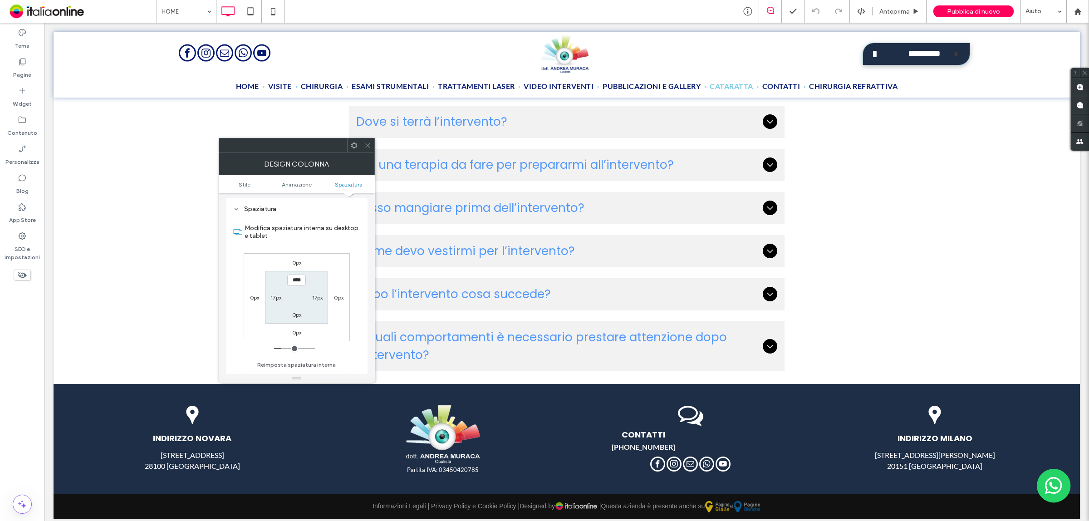
type input "****"
type input "**"
type input "****"
type input "**"
type input "****"
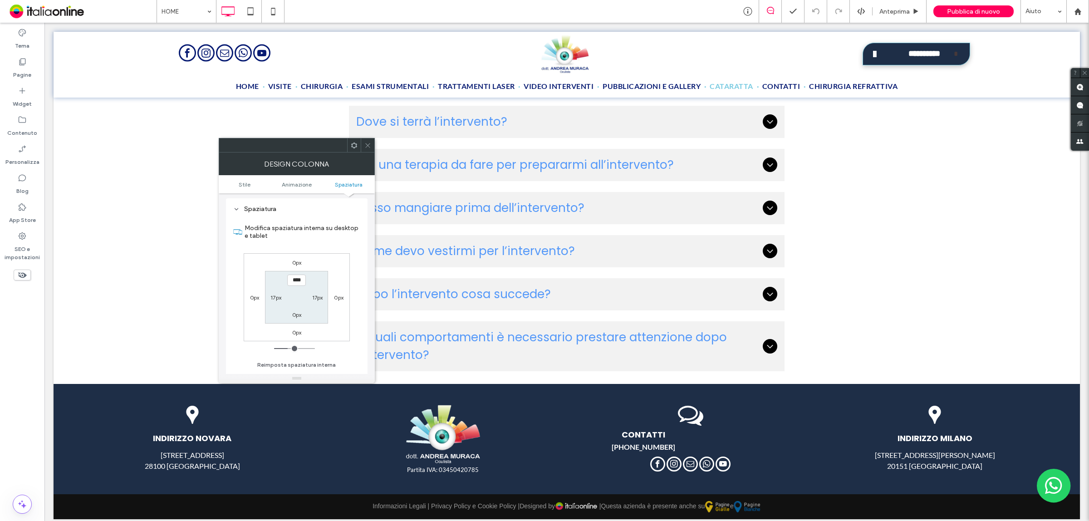
type input "***"
type input "*****"
type input "***"
type input "*****"
type input "***"
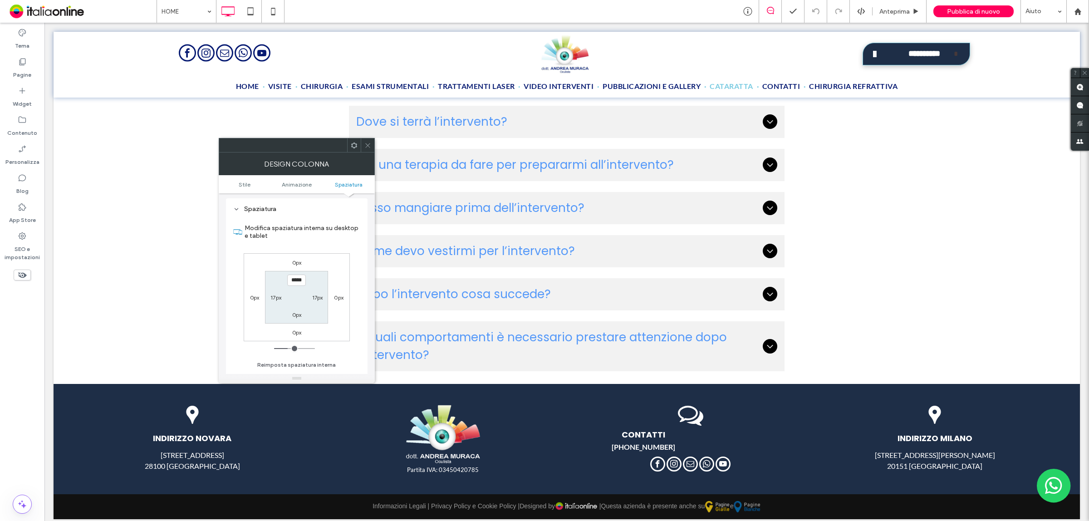
type input "*****"
type input "***"
type input "*****"
type input "***"
type input "*****"
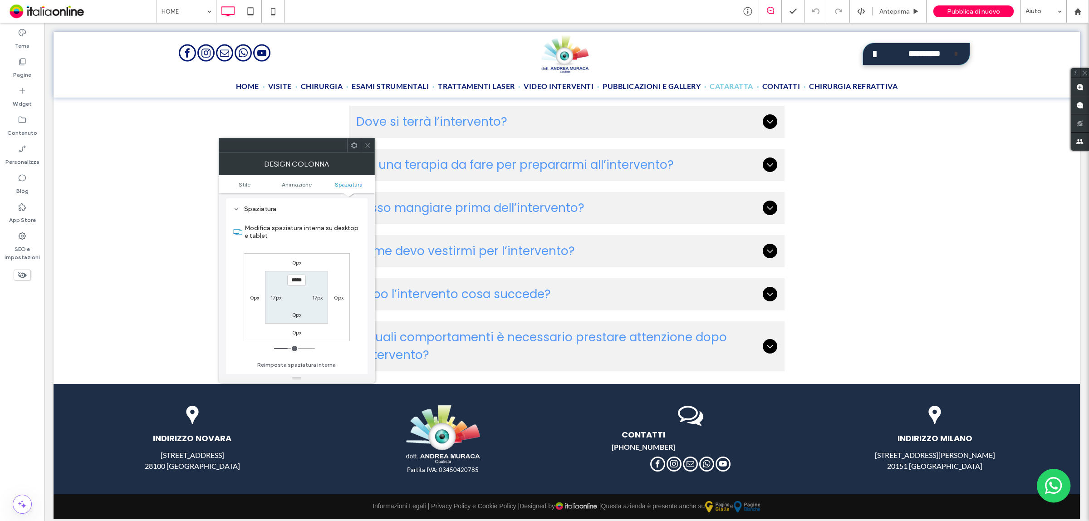
type input "***"
type input "*****"
type input "***"
type input "*****"
type input "***"
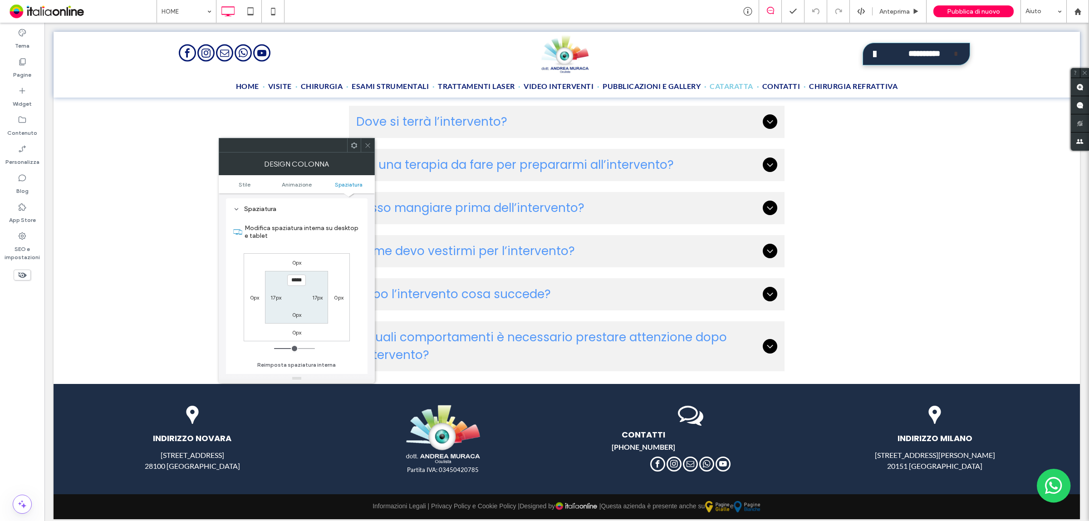
type input "*****"
type input "***"
type input "*****"
drag, startPoint x: 279, startPoint y: 353, endPoint x: 297, endPoint y: 352, distance: 18.2
click at [297, 349] on input "range" at bounding box center [294, 348] width 41 height 1
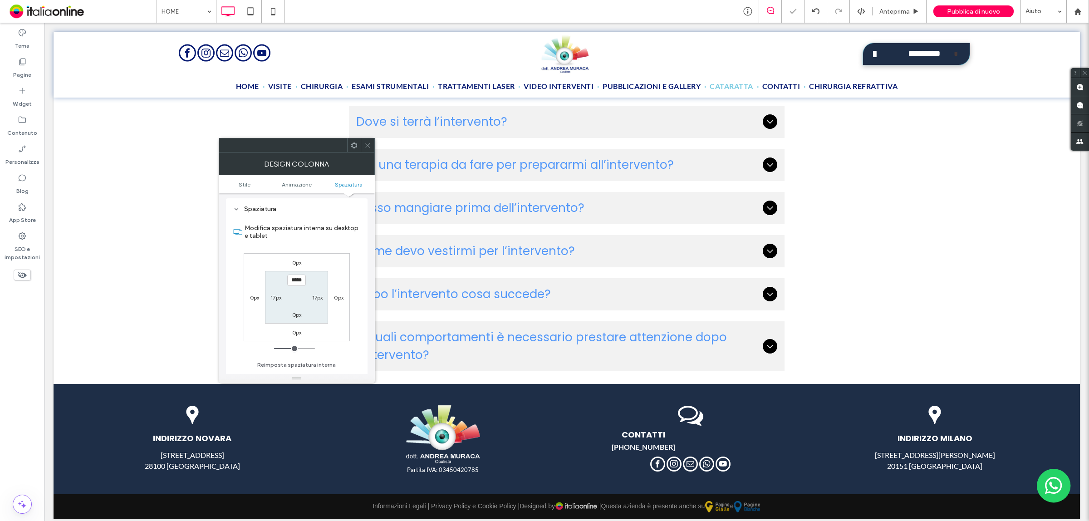
type input "***"
type input "*****"
type input "**"
type input "****"
type input "*"
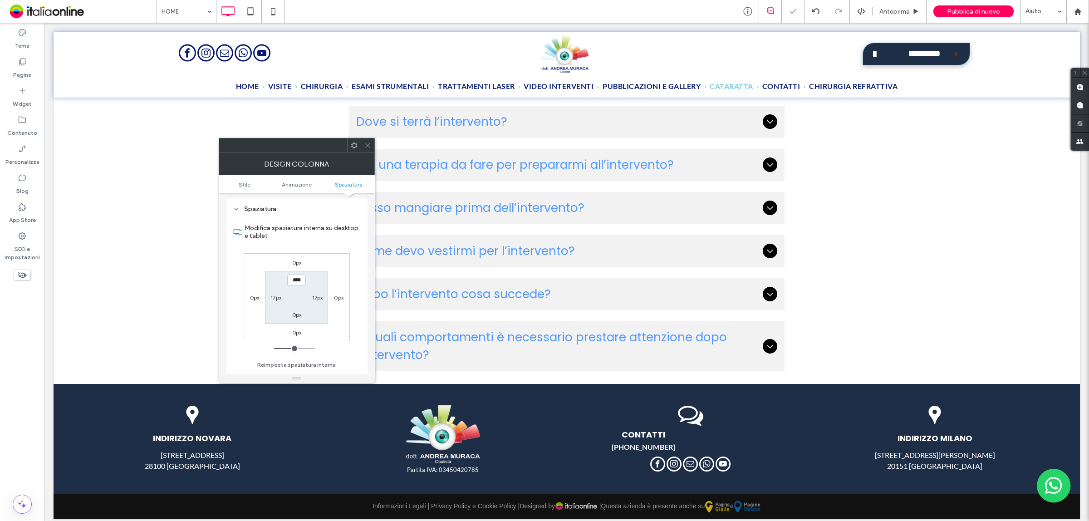
type input "***"
drag, startPoint x: 298, startPoint y: 350, endPoint x: 249, endPoint y: 350, distance: 49.5
type input "*"
click at [274, 349] on input "range" at bounding box center [294, 348] width 41 height 1
click at [371, 152] on div at bounding box center [368, 145] width 14 height 14
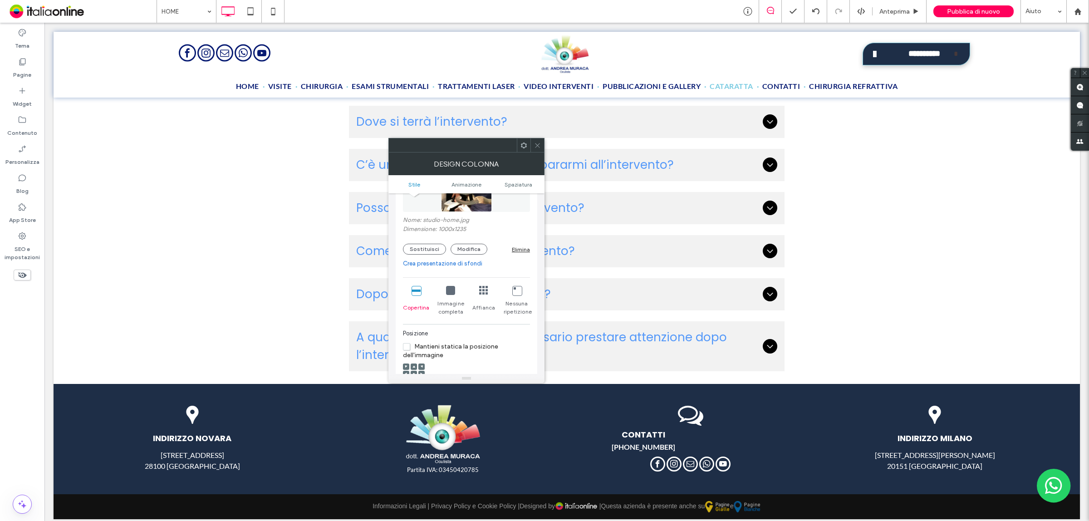
scroll to position [170, 0]
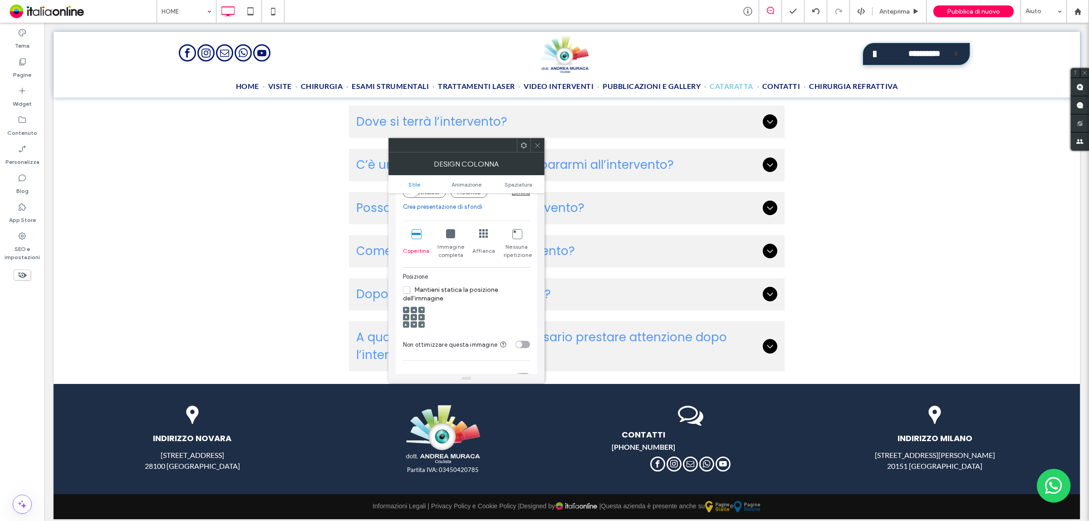
click at [413, 320] on span at bounding box center [414, 317] width 3 height 6
click at [416, 312] on div at bounding box center [414, 310] width 6 height 6
click at [416, 311] on div at bounding box center [414, 310] width 6 height 6
click at [413, 325] on icon at bounding box center [414, 324] width 3 height 3
click at [421, 308] on div at bounding box center [414, 317] width 22 height 31
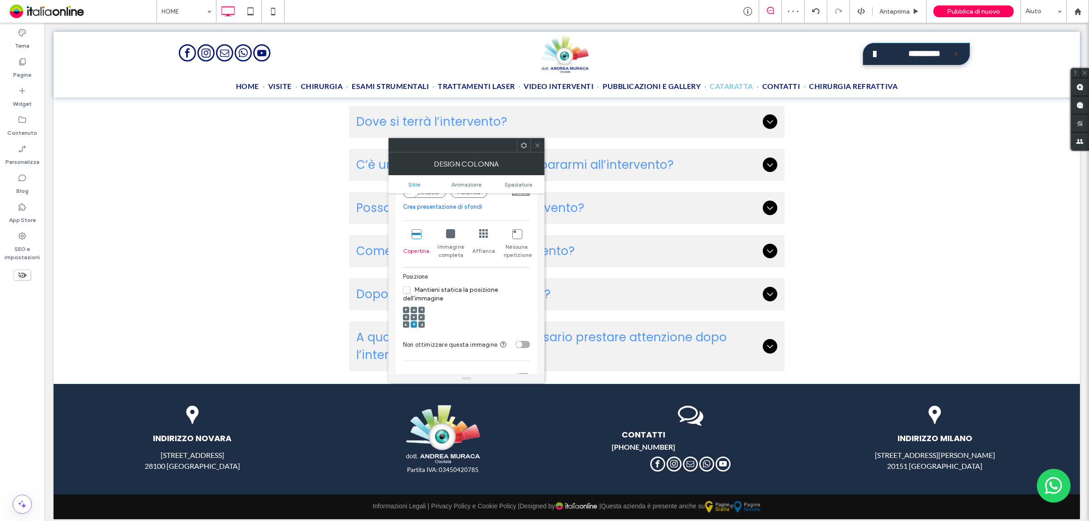
click at [420, 309] on span at bounding box center [421, 310] width 3 height 6
click at [414, 309] on span at bounding box center [414, 310] width 3 height 6
click at [541, 140] on span at bounding box center [537, 145] width 7 height 14
